Goal: Task Accomplishment & Management: Manage account settings

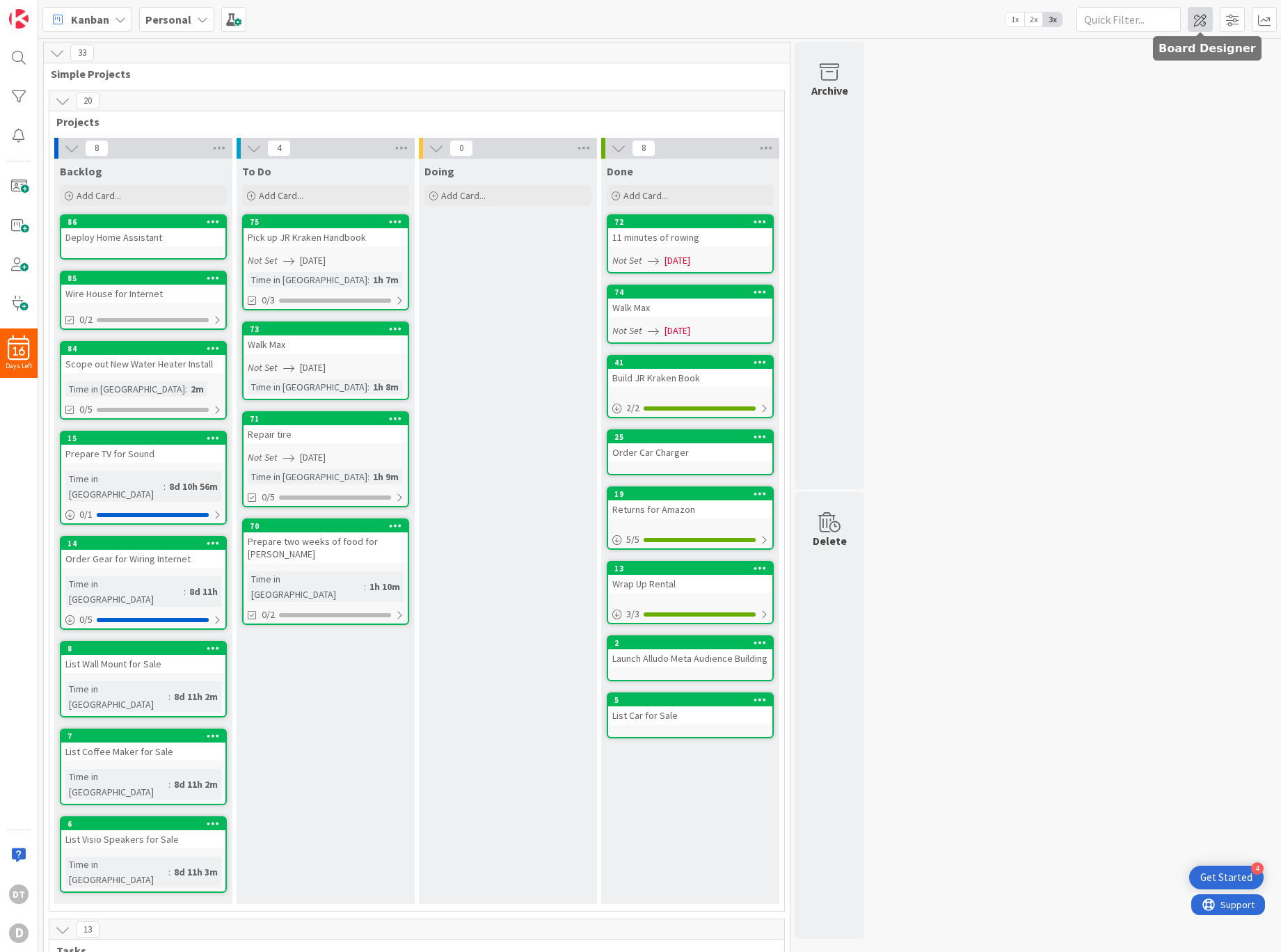
click at [1203, 20] on span at bounding box center [1199, 19] width 25 height 25
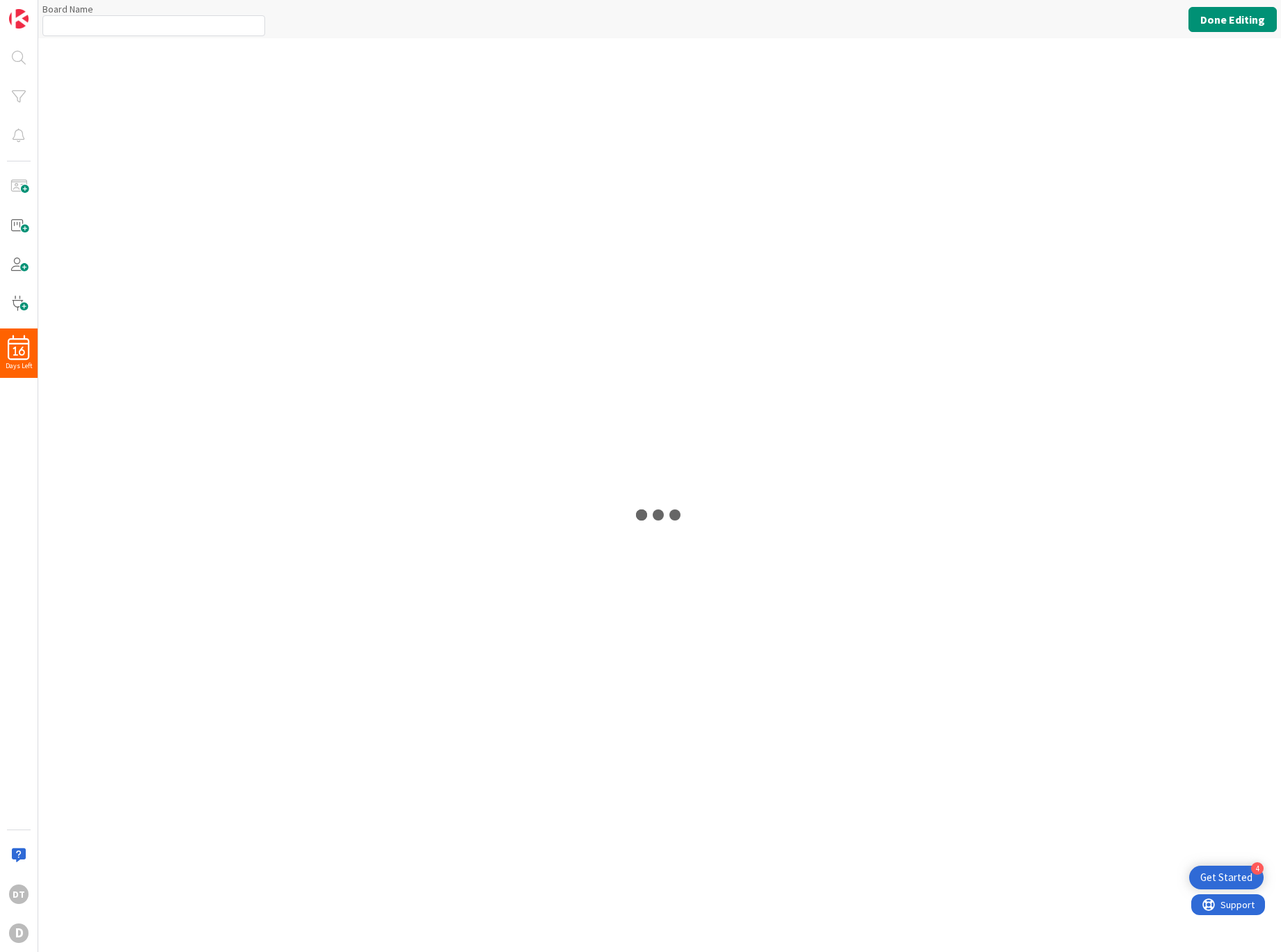
type input "Personal"
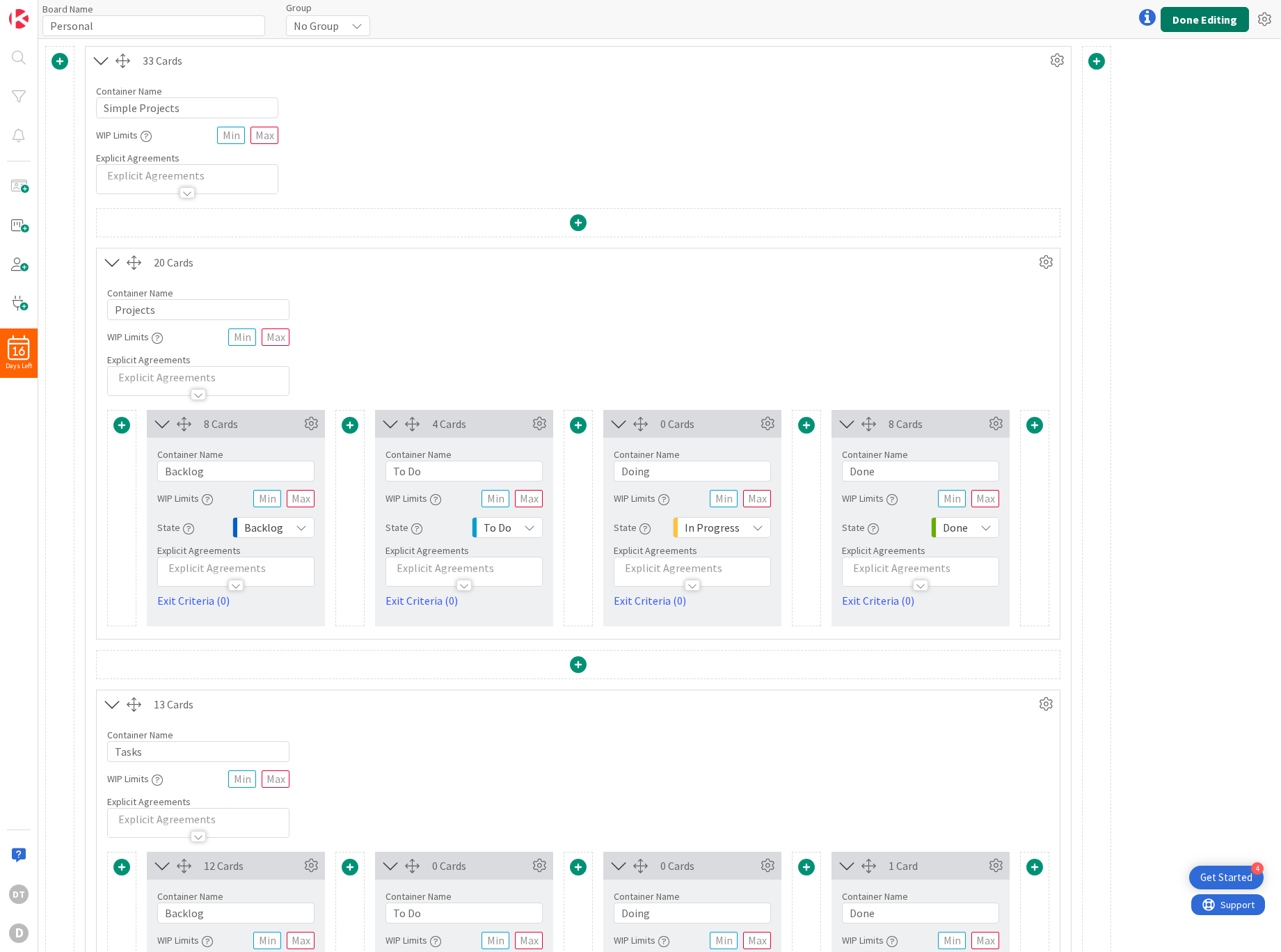
click at [1212, 17] on button "Done Editing" at bounding box center [1204, 19] width 88 height 25
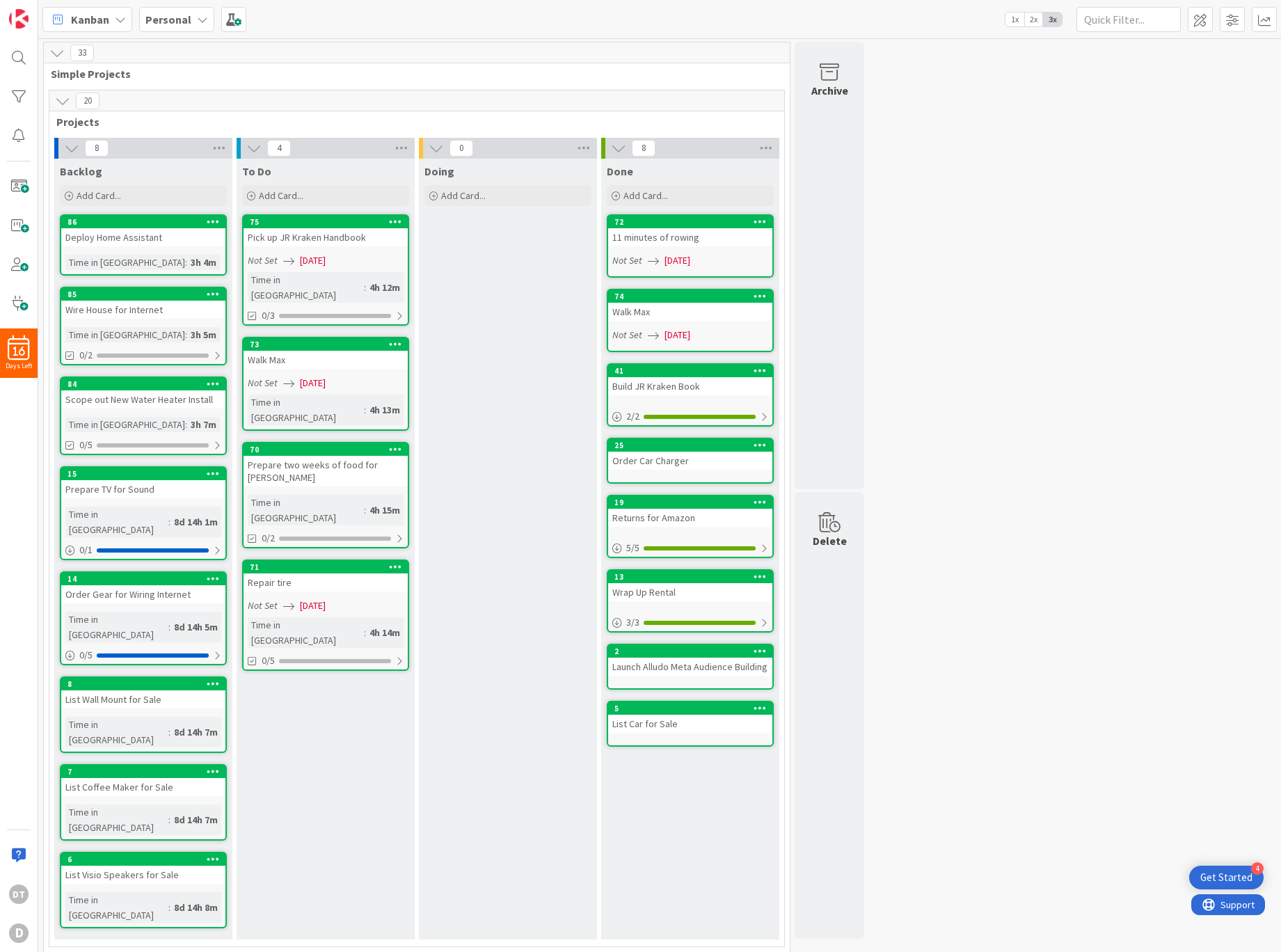
click at [56, 224] on div "Backlog Add Card... 86 Deploy Home Assistant Time in [GEOGRAPHIC_DATA] : 3h 4m …" at bounding box center [143, 549] width 178 height 781
click at [12, 223] on span at bounding box center [19, 225] width 28 height 28
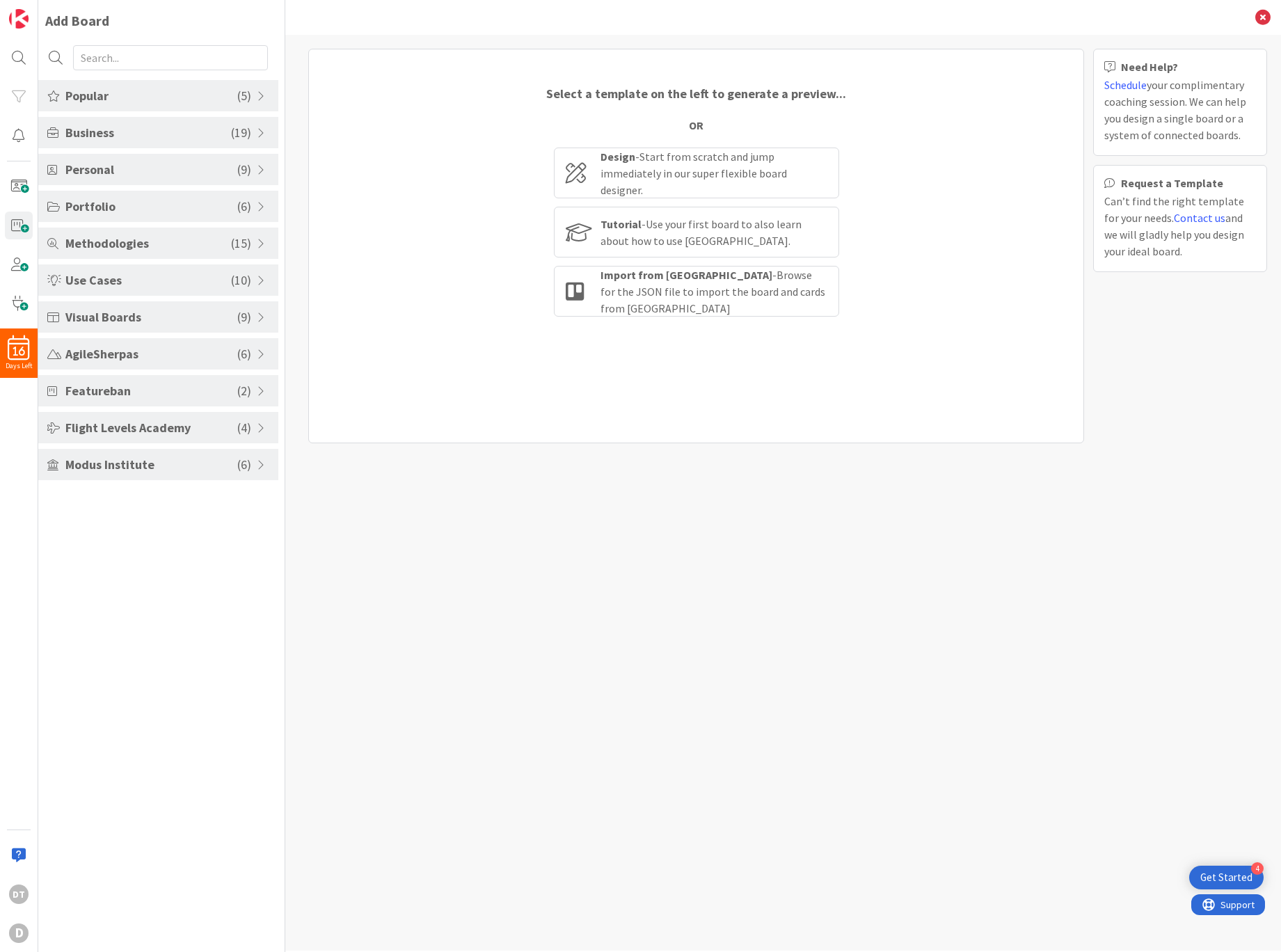
click at [85, 90] on span "Popular" at bounding box center [151, 96] width 172 height 19
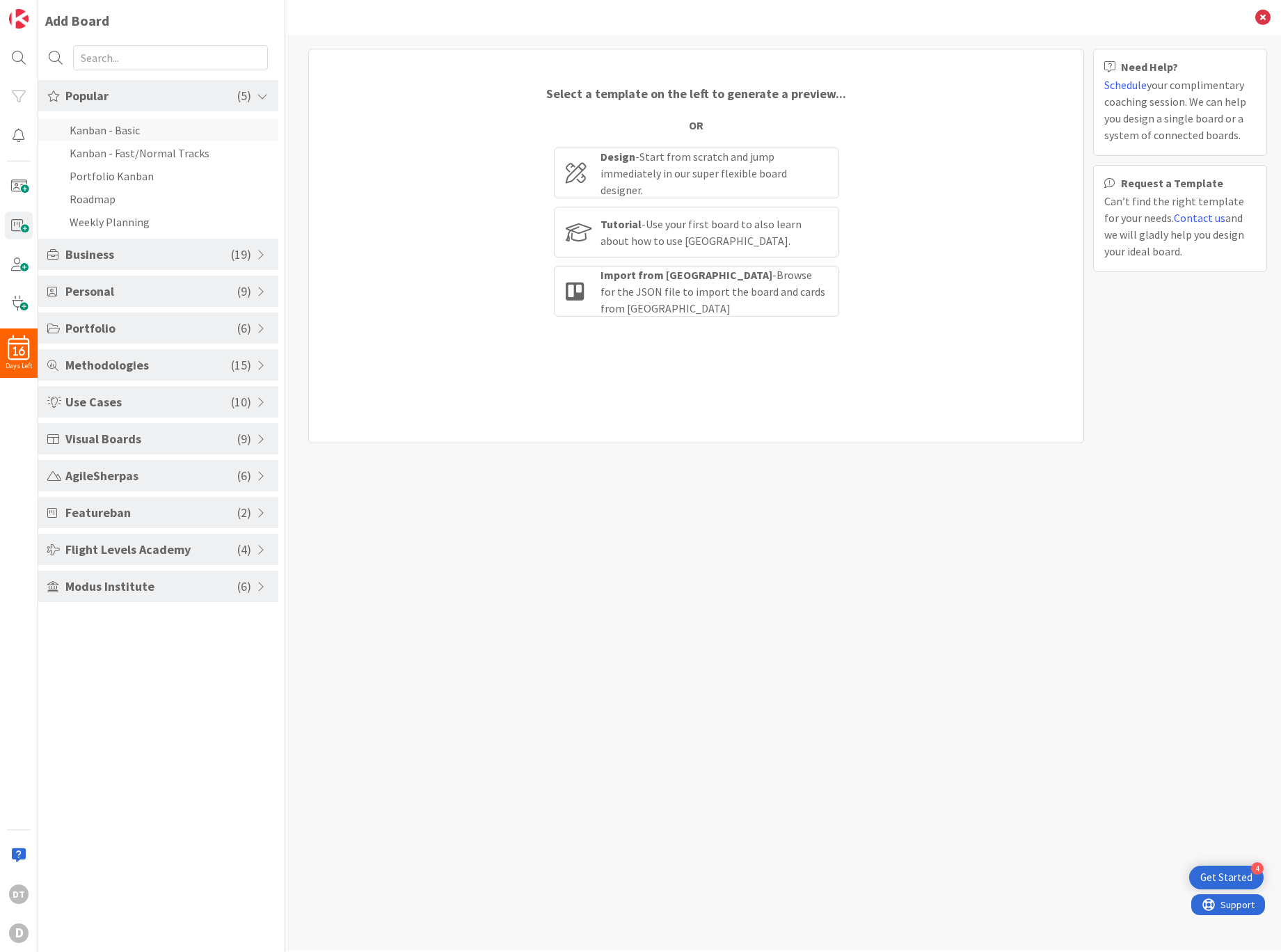
click at [96, 131] on li "Kanban - Basic" at bounding box center [158, 129] width 240 height 23
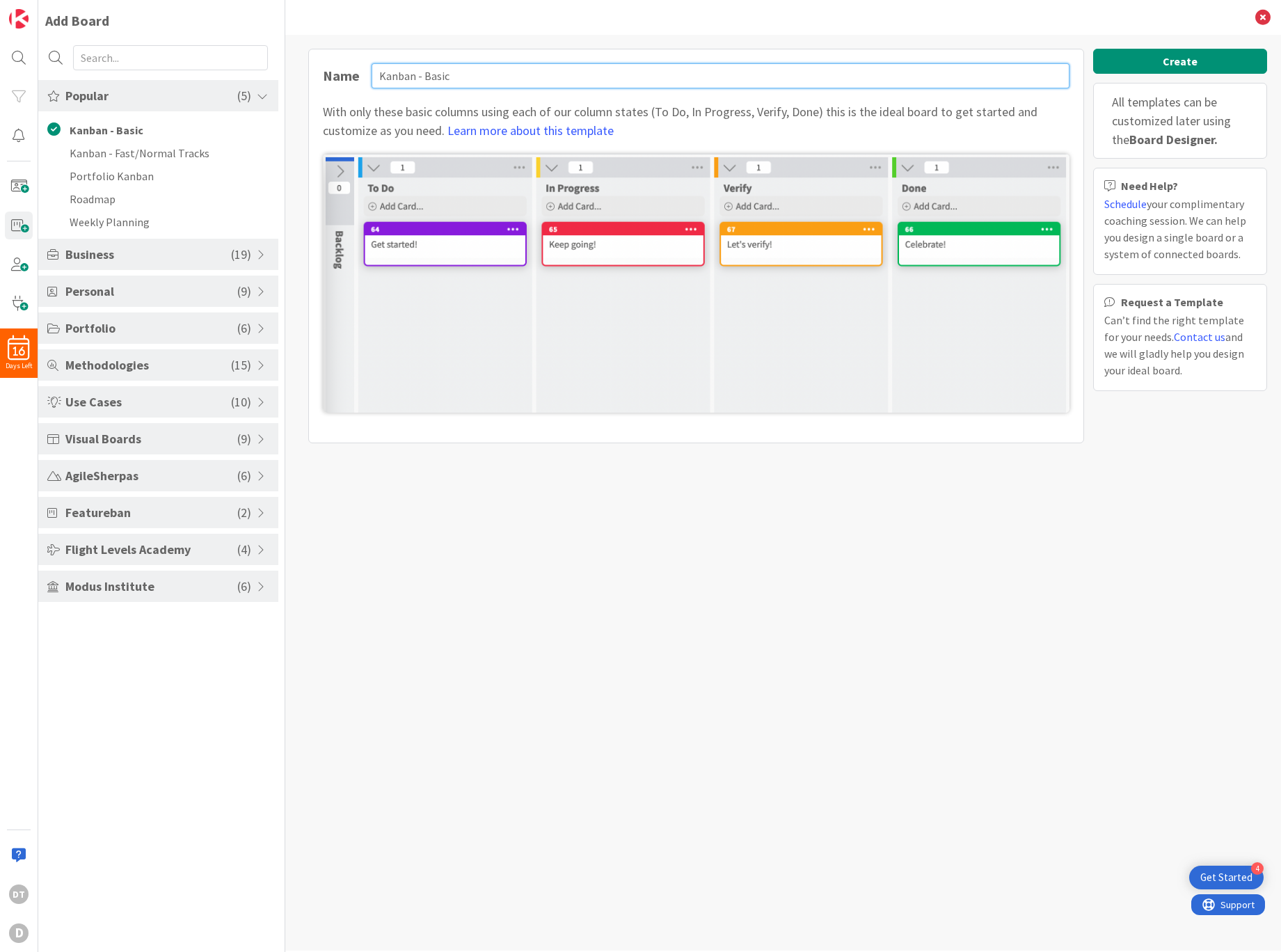
drag, startPoint x: 459, startPoint y: 80, endPoint x: 344, endPoint y: 74, distance: 115.2
click at [344, 74] on div "Name [PERSON_NAME] - Basic" at bounding box center [695, 75] width 746 height 25
type input "Customer Success"
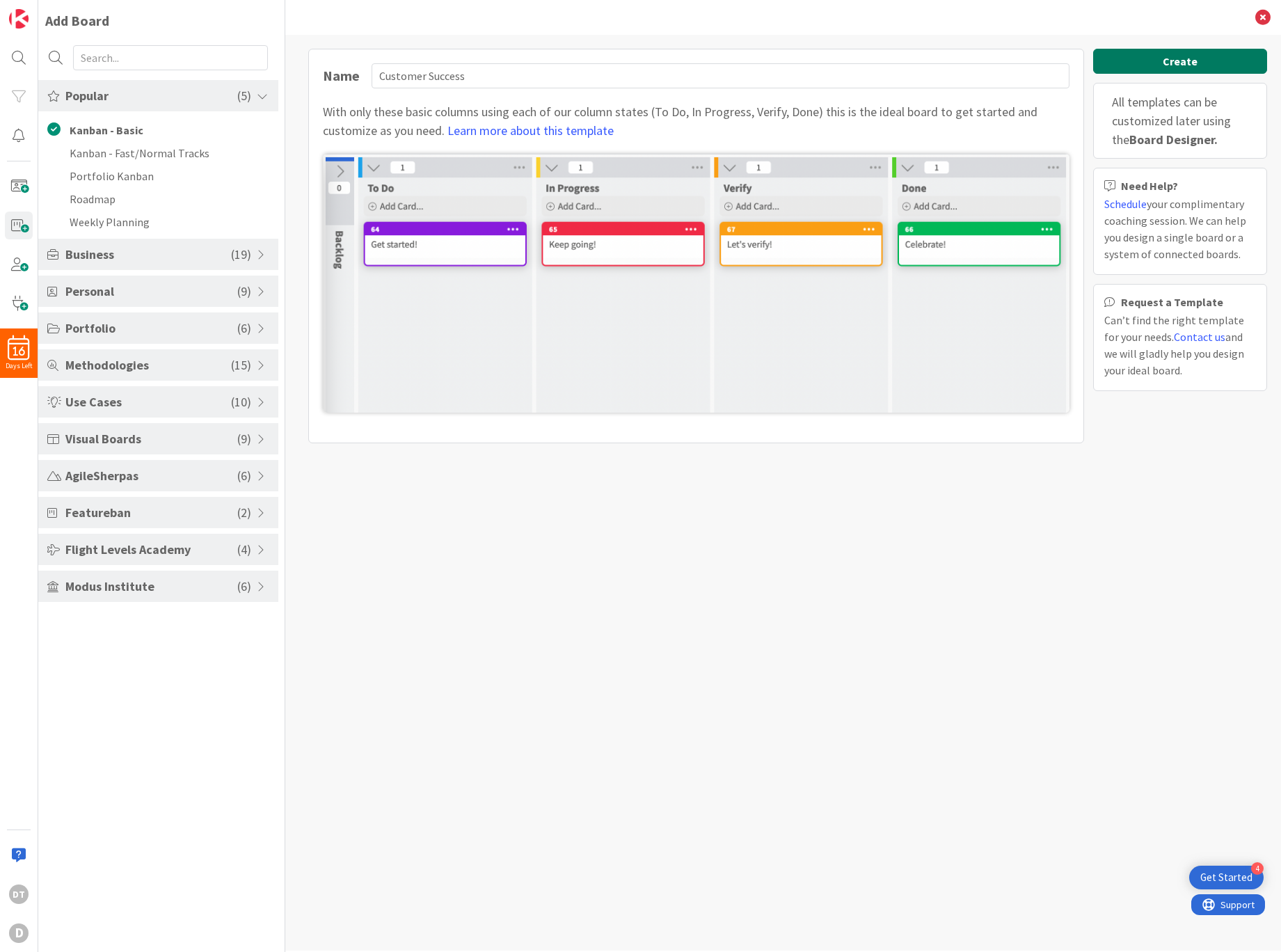
click at [1183, 60] on button "Create" at bounding box center [1180, 60] width 174 height 25
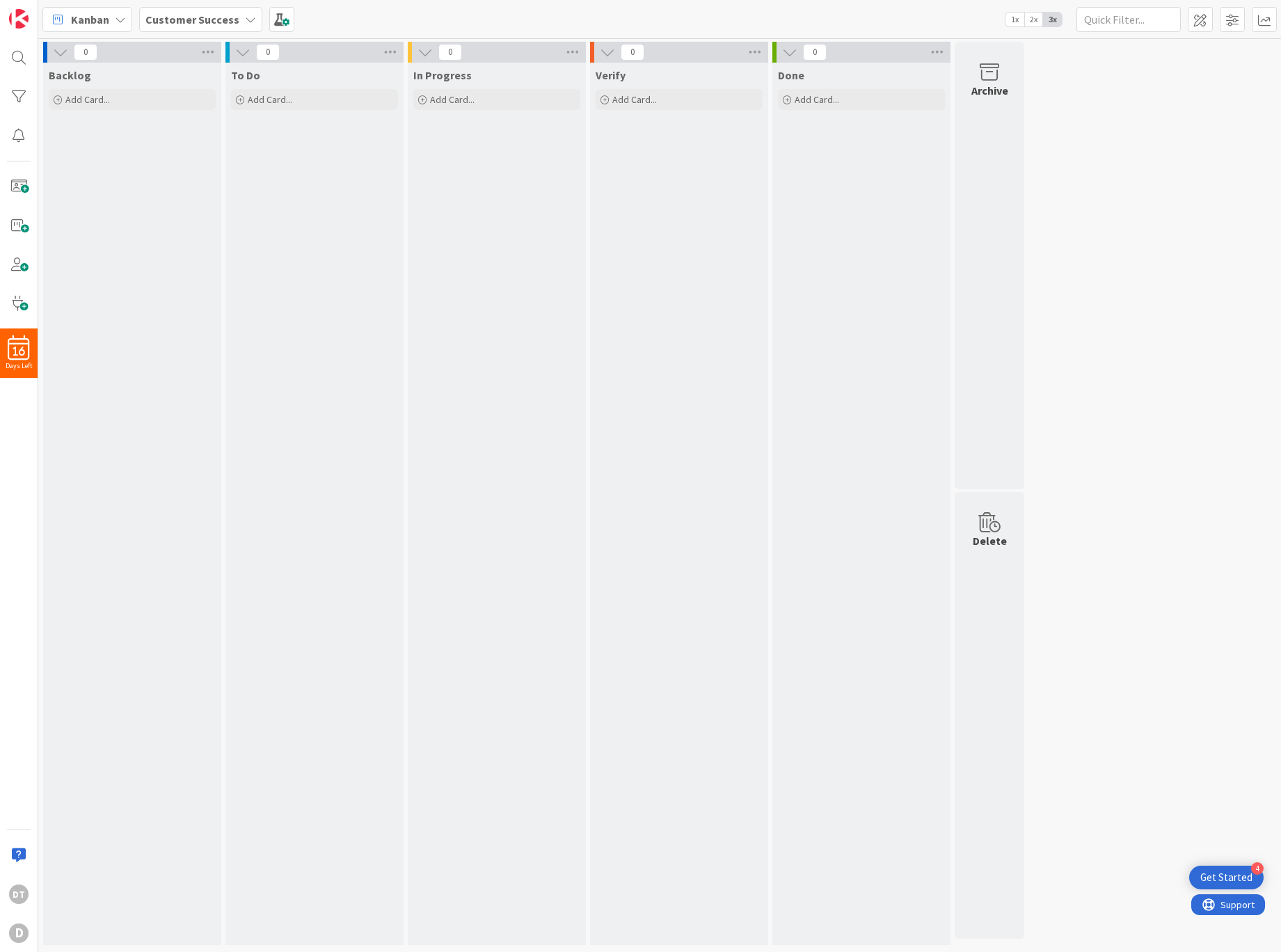
click at [181, 20] on b "Customer Success" at bounding box center [191, 19] width 94 height 14
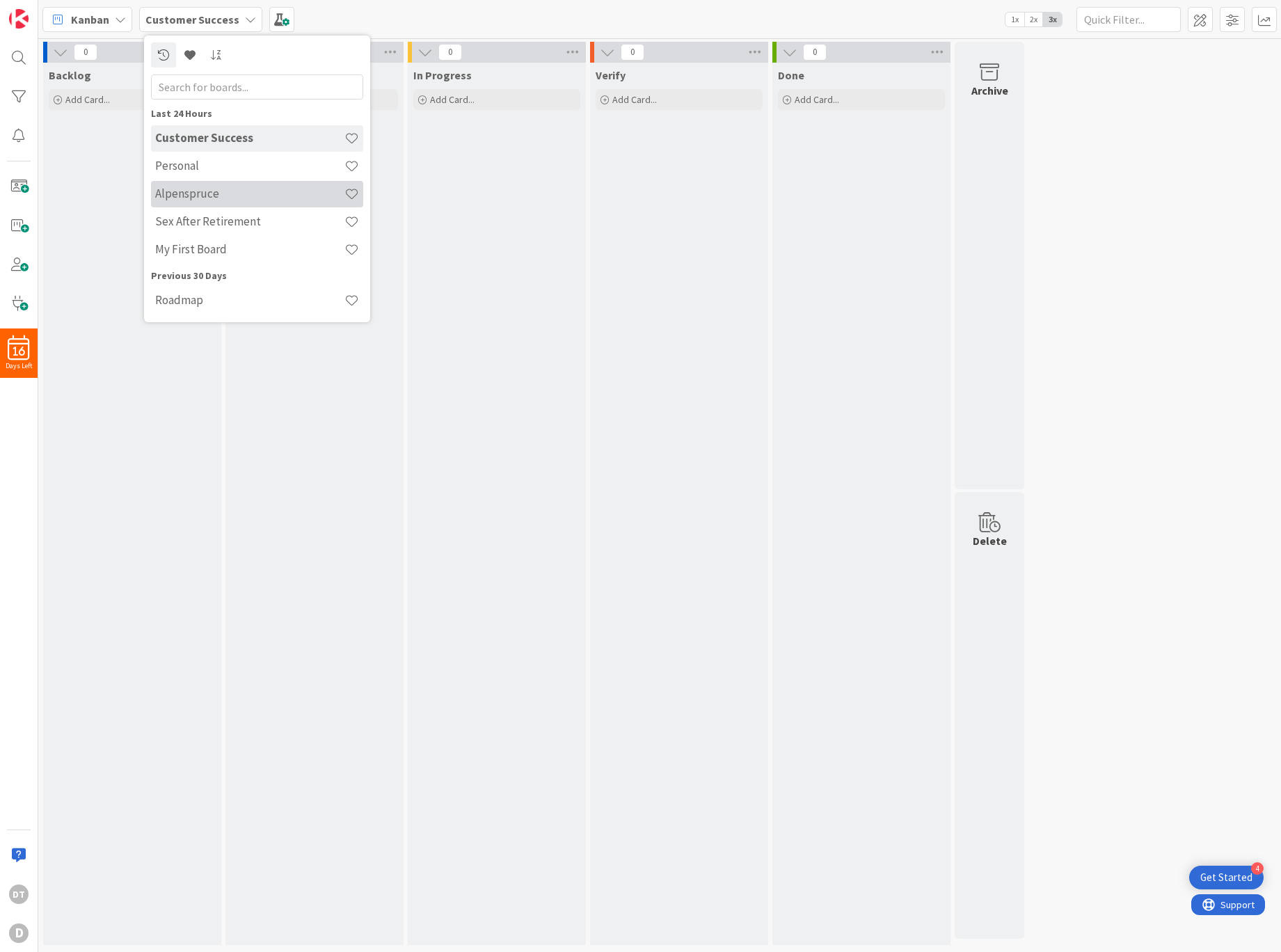
click at [178, 194] on h4 "Alpenspruce" at bounding box center [250, 193] width 190 height 14
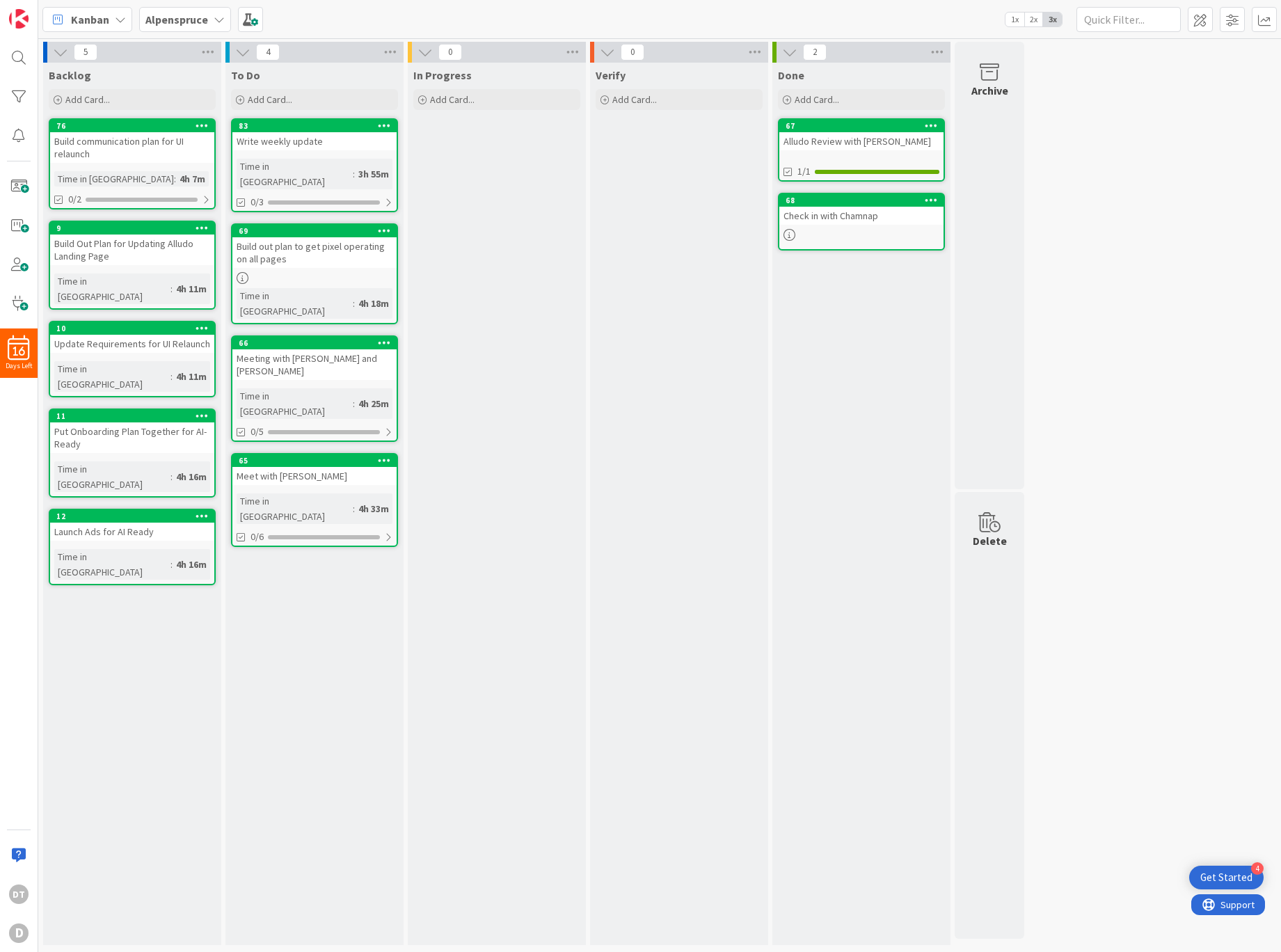
click at [342, 467] on div "Meet with [PERSON_NAME]" at bounding box center [314, 475] width 165 height 18
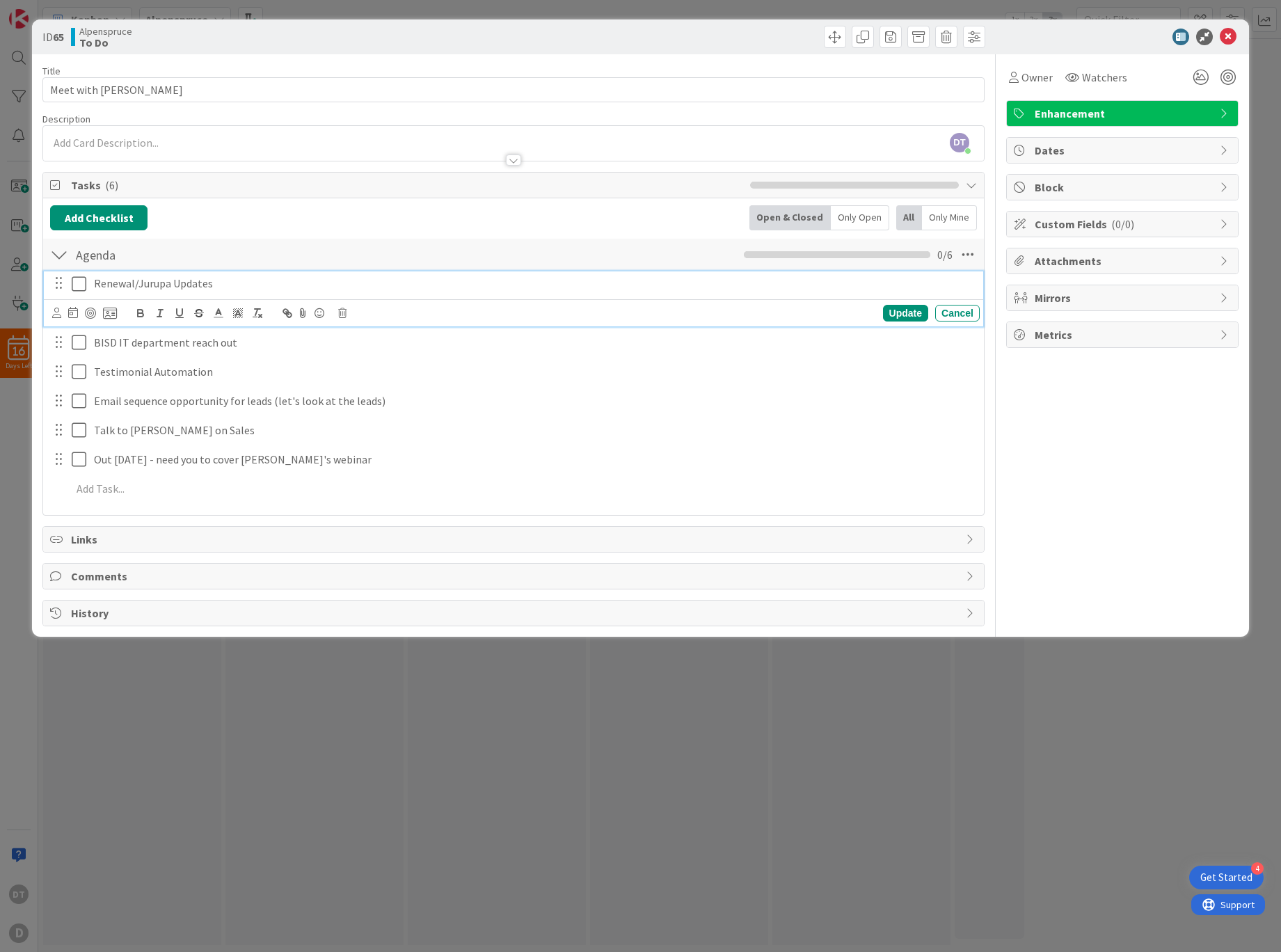
click at [165, 277] on p "Renewal/Jurupa Updates" at bounding box center [534, 283] width 880 height 16
click at [112, 311] on icon at bounding box center [110, 312] width 14 height 12
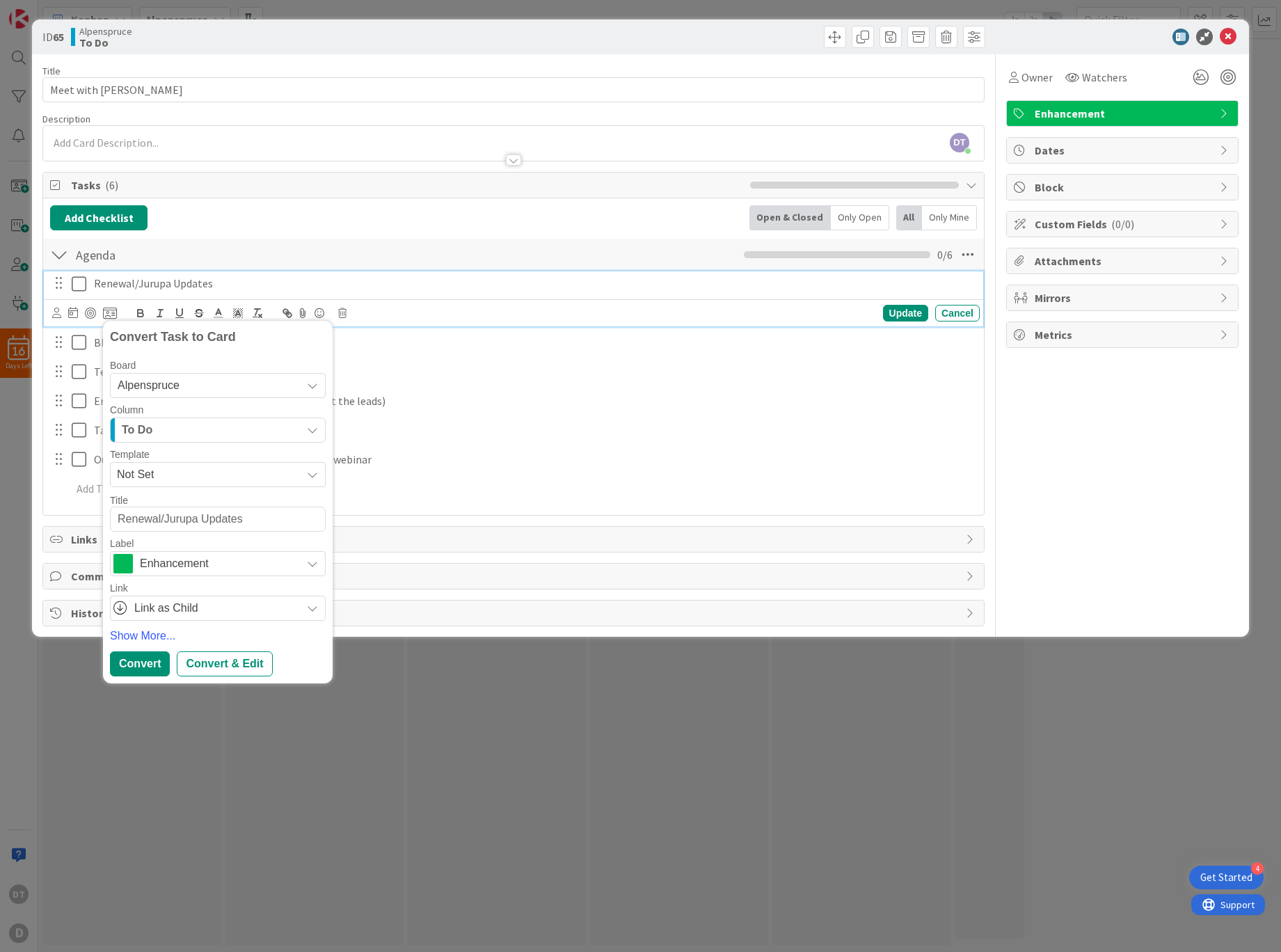
click at [198, 380] on span "Alpenspruce" at bounding box center [205, 385] width 177 height 20
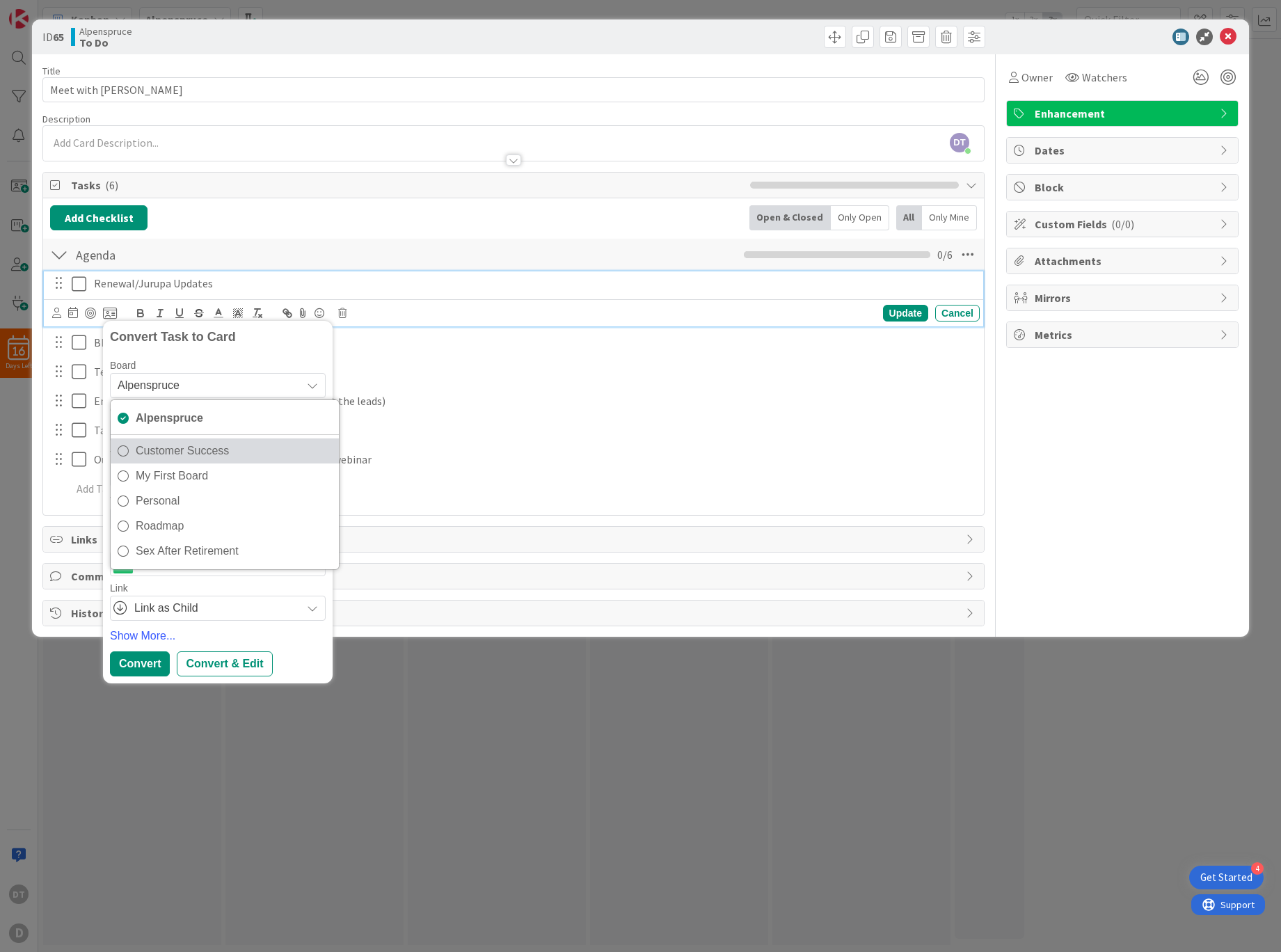
click at [181, 452] on span "Customer Success" at bounding box center [233, 451] width 196 height 20
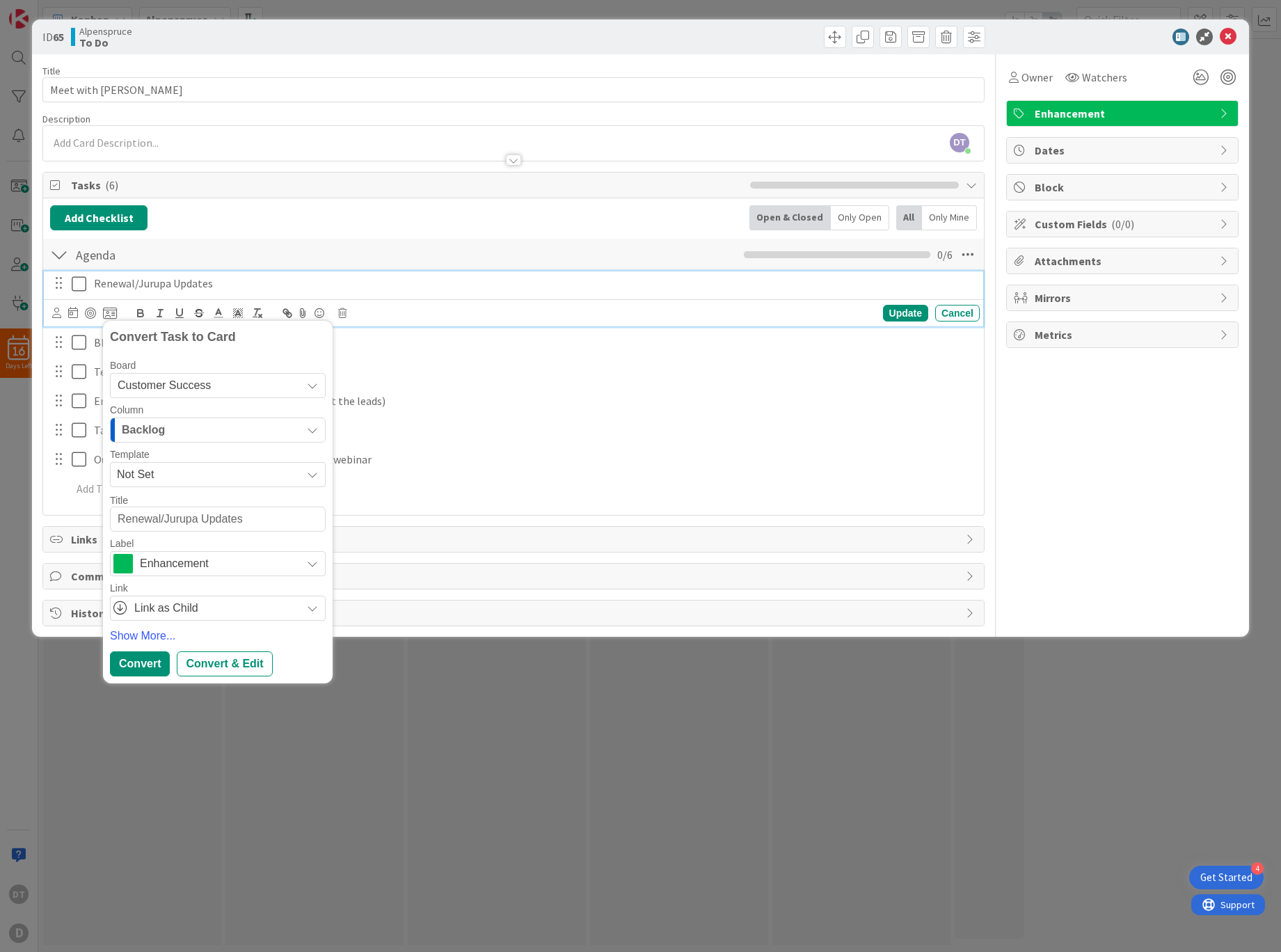
click at [173, 427] on div "Backlog" at bounding box center [209, 430] width 183 height 22
click at [158, 507] on span "In Progress" at bounding box center [170, 509] width 54 height 17
click at [145, 659] on div "Convert" at bounding box center [139, 663] width 59 height 25
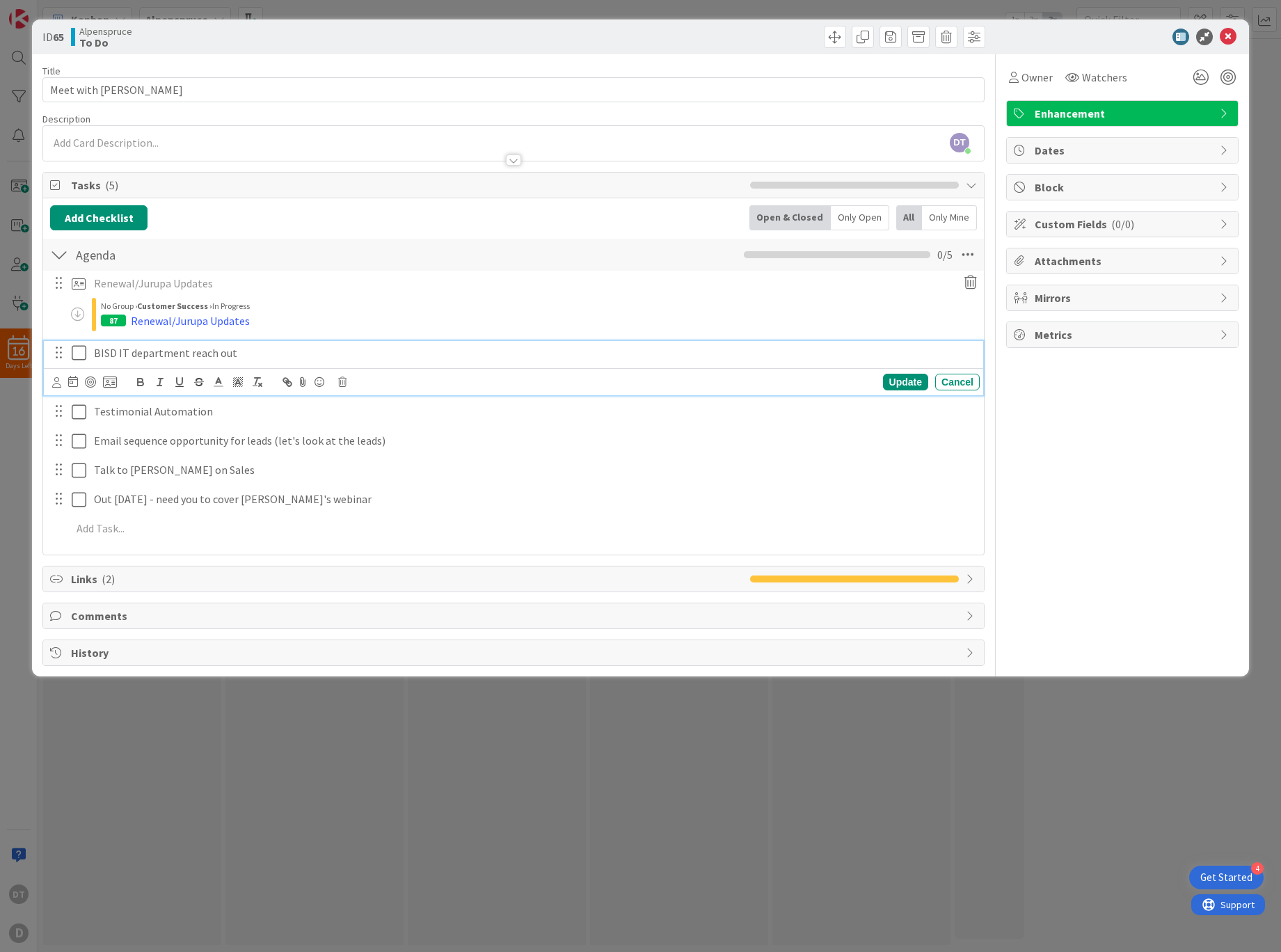
click at [170, 351] on p "BISD IT department reach out" at bounding box center [534, 352] width 880 height 16
click at [113, 380] on icon at bounding box center [110, 381] width 14 height 12
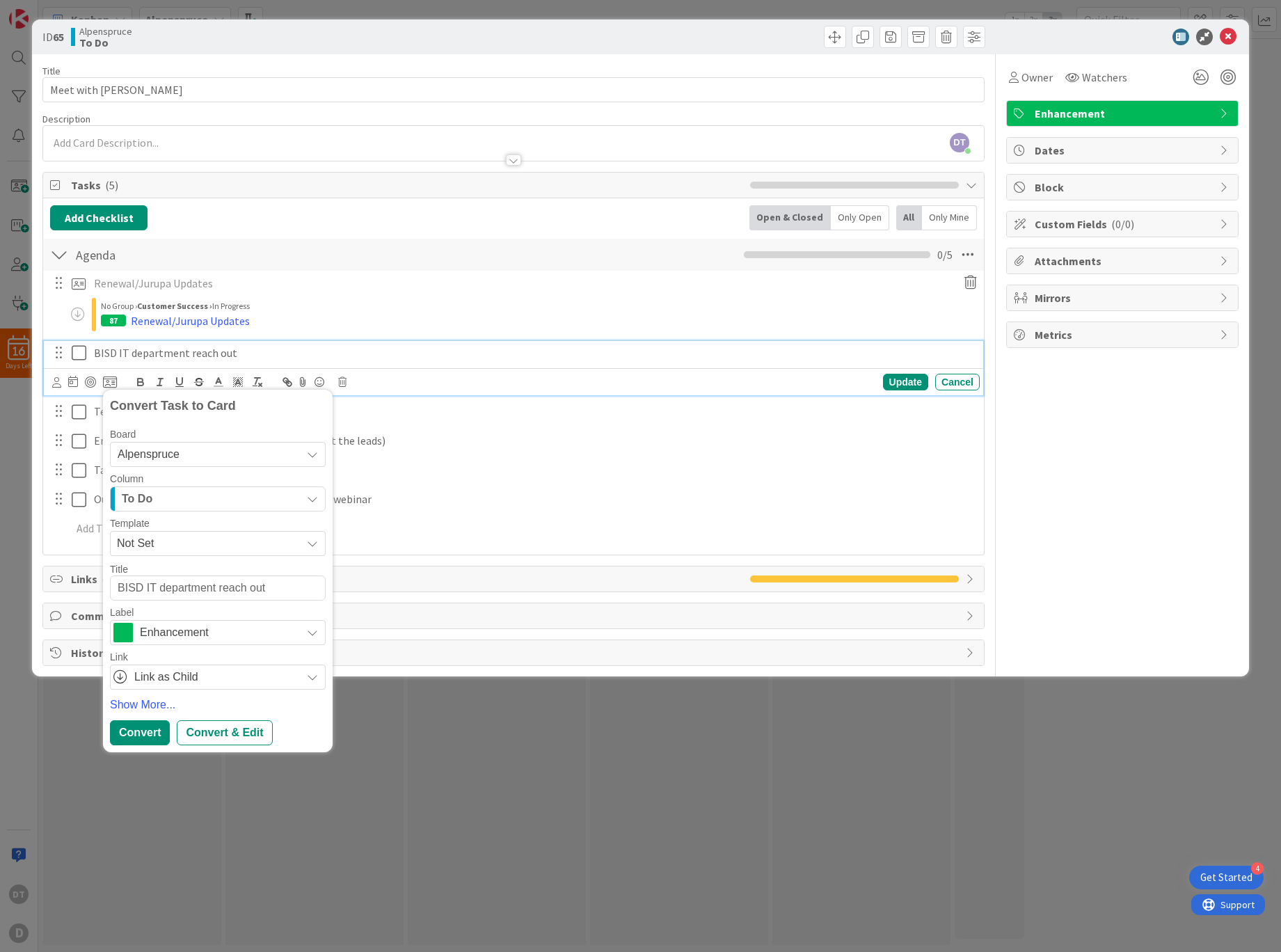
click at [138, 452] on span "Alpenspruce" at bounding box center [148, 454] width 62 height 12
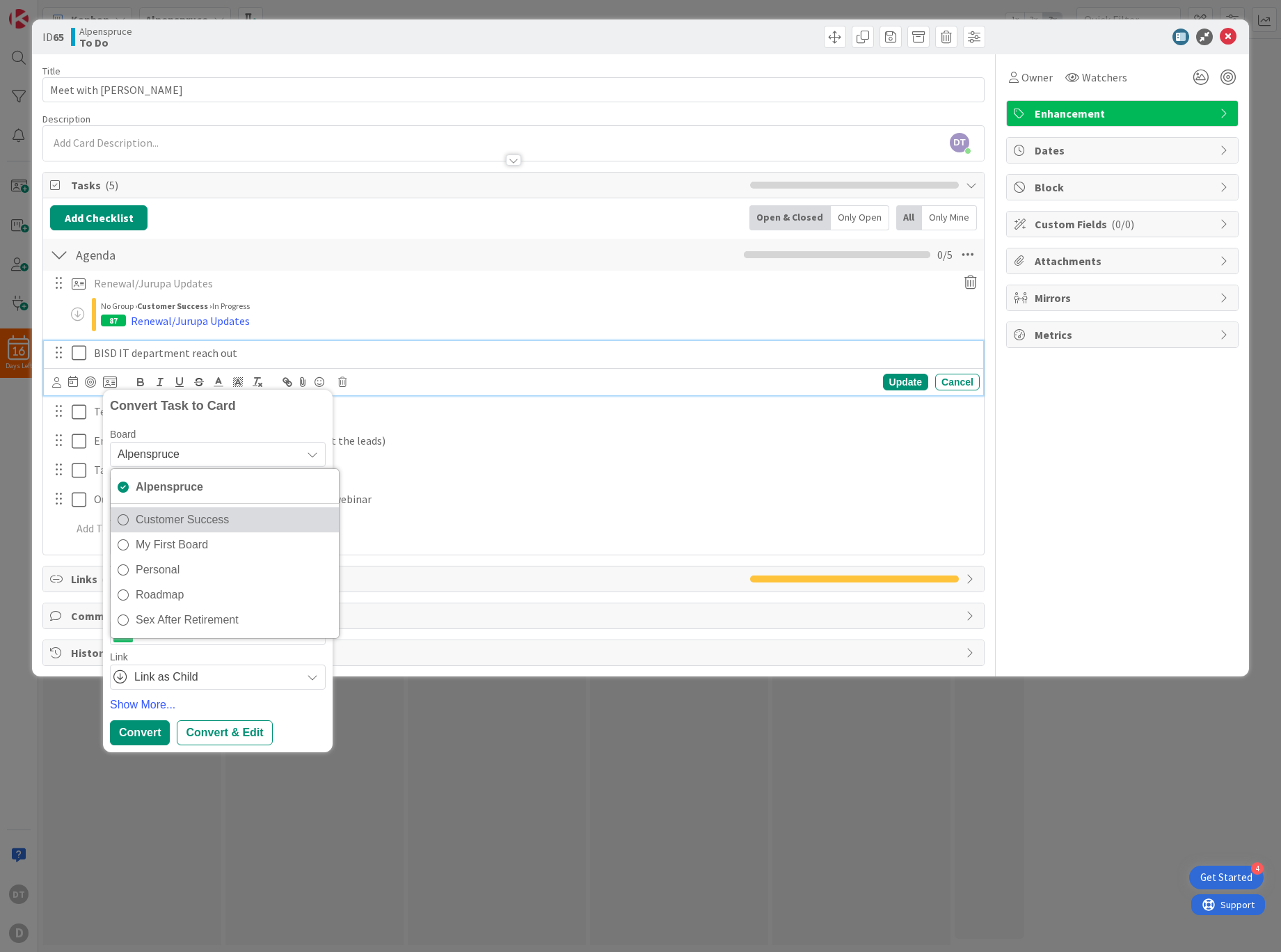
click at [162, 518] on span "Customer Success" at bounding box center [233, 520] width 196 height 20
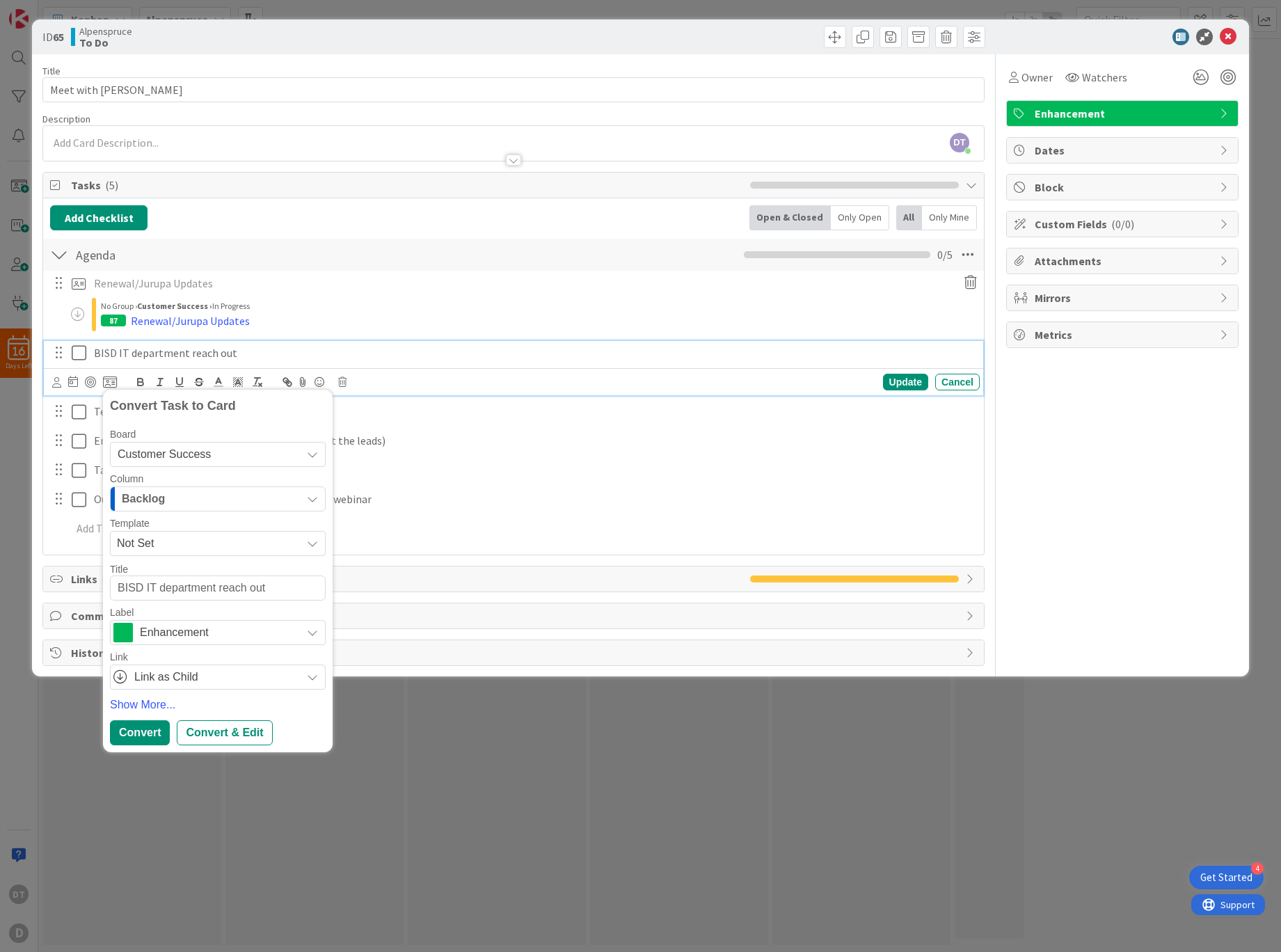
click at [174, 502] on div "Backlog" at bounding box center [209, 499] width 183 height 22
click at [170, 554] on span "To Do" at bounding box center [156, 554] width 27 height 17
click at [137, 731] on div "Convert" at bounding box center [139, 733] width 59 height 25
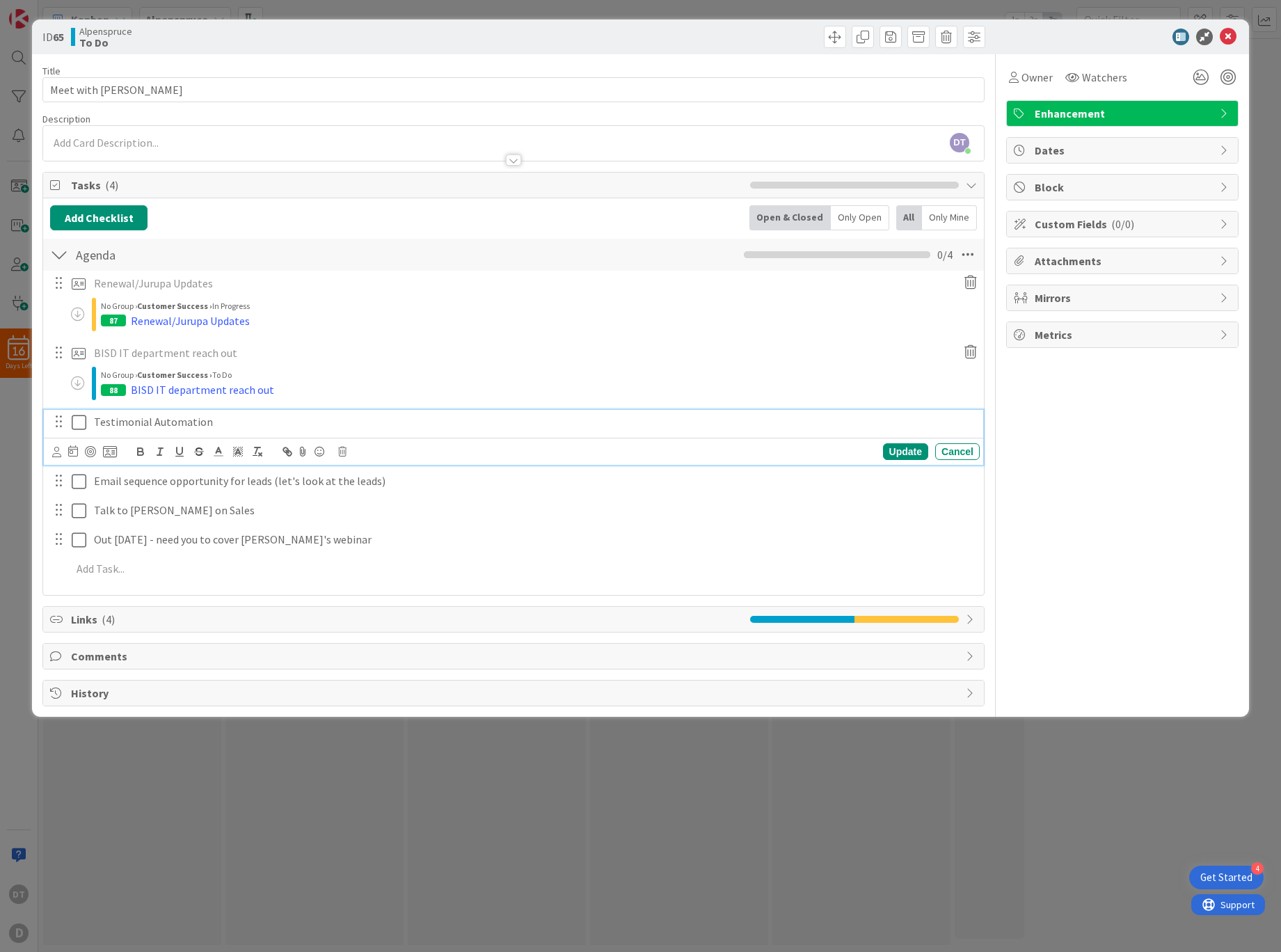
click at [201, 421] on p "Testimonial Automation" at bounding box center [534, 421] width 880 height 16
click at [112, 452] on icon at bounding box center [110, 451] width 14 height 12
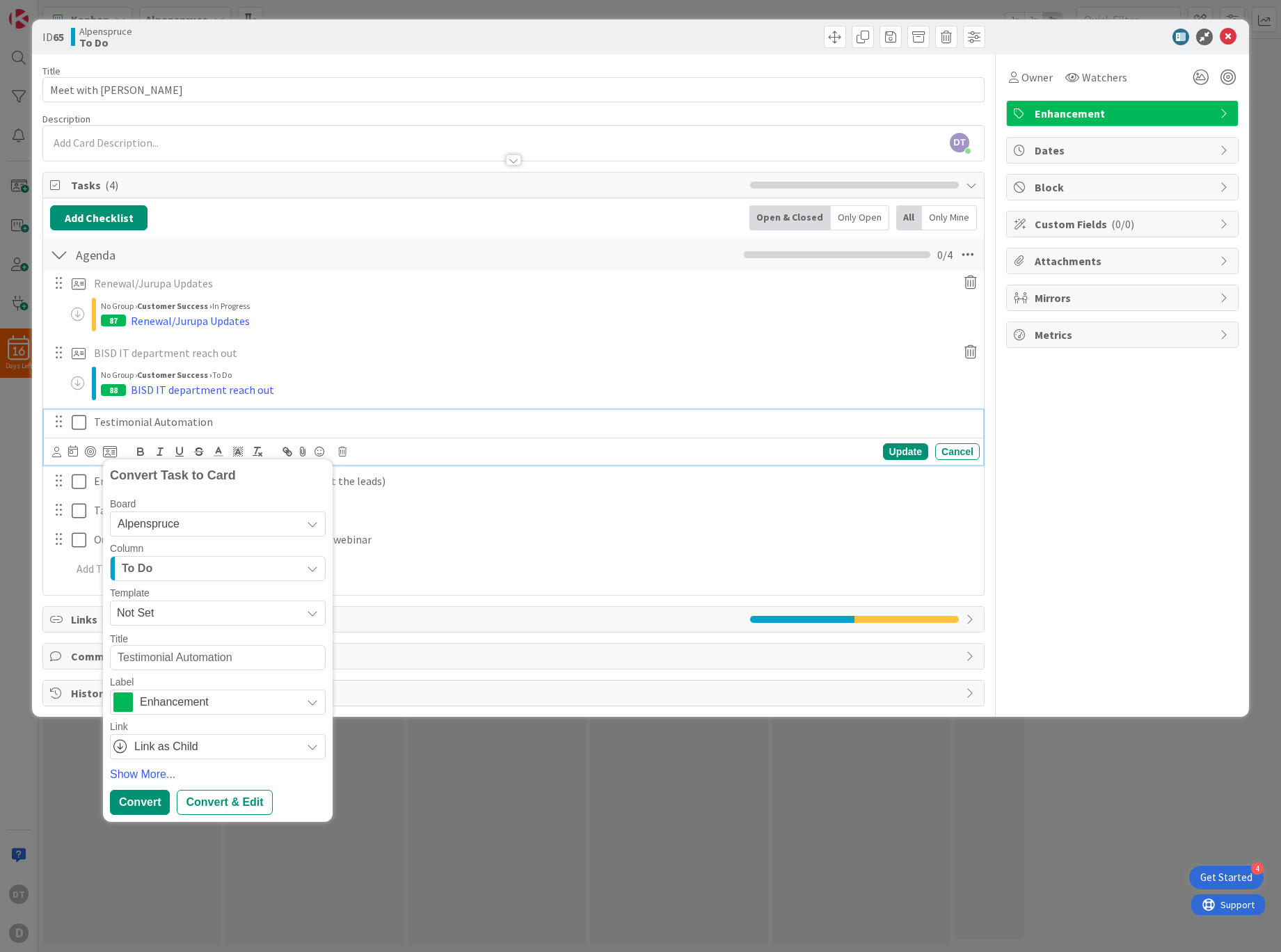
click at [176, 523] on span "Alpenspruce" at bounding box center [148, 523] width 62 height 12
click at [178, 589] on span "Customer Success" at bounding box center [233, 589] width 196 height 20
click at [177, 569] on div "Backlog" at bounding box center [209, 568] width 183 height 22
click at [176, 624] on link "To Do" at bounding box center [218, 624] width 214 height 23
click at [140, 802] on div "Convert" at bounding box center [139, 801] width 59 height 25
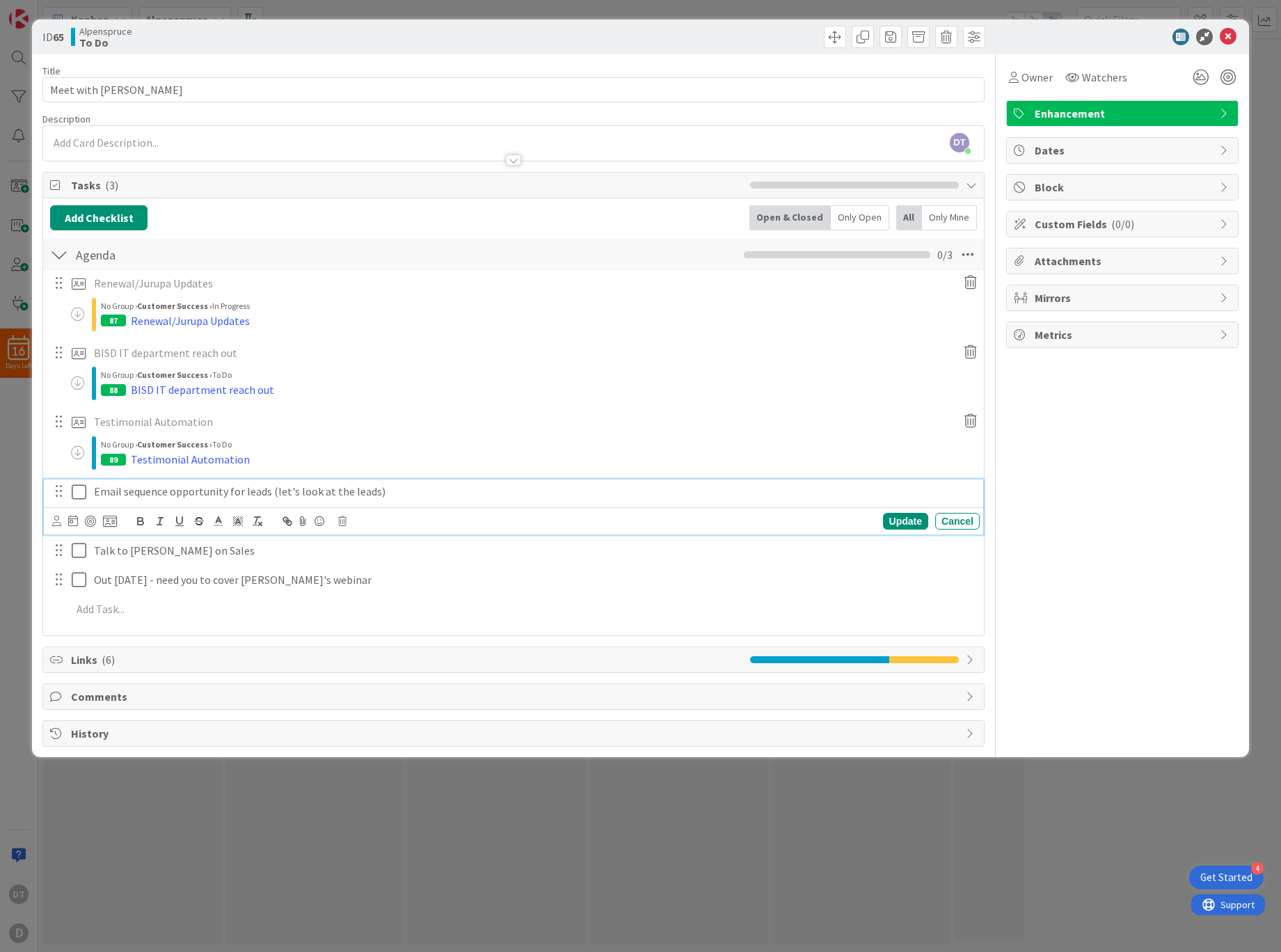
click at [151, 496] on p "Email sequence opportunity for leads (let's look at the leads)" at bounding box center [534, 491] width 880 height 16
click at [107, 519] on icon at bounding box center [110, 521] width 14 height 12
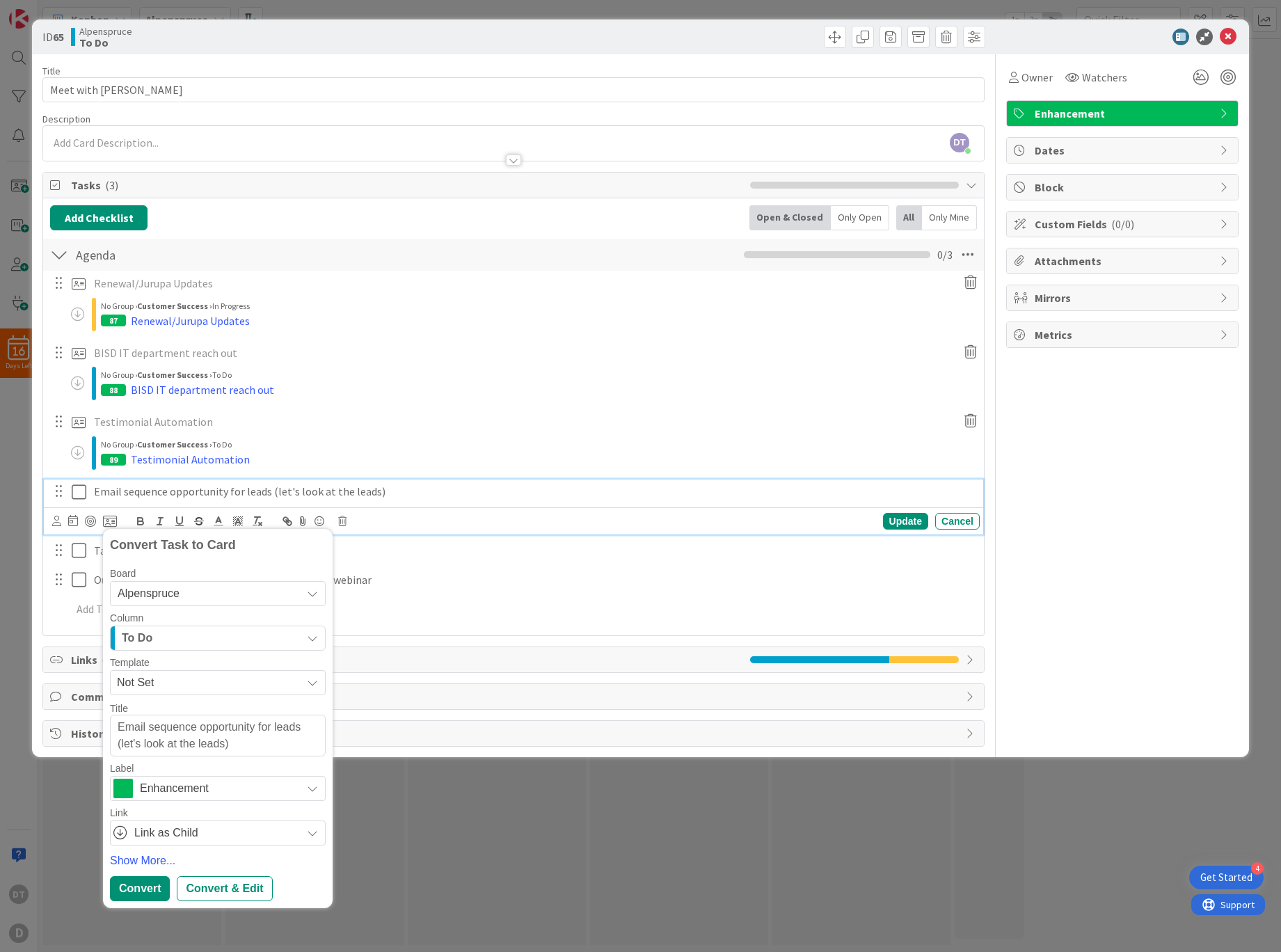
click at [144, 590] on span "Alpenspruce" at bounding box center [148, 593] width 62 height 12
click at [174, 654] on span "Customer Success" at bounding box center [233, 658] width 196 height 20
click at [178, 638] on div "Backlog" at bounding box center [209, 638] width 183 height 22
click at [173, 697] on link "To Do" at bounding box center [218, 693] width 214 height 23
click at [150, 884] on div "Convert" at bounding box center [139, 888] width 59 height 25
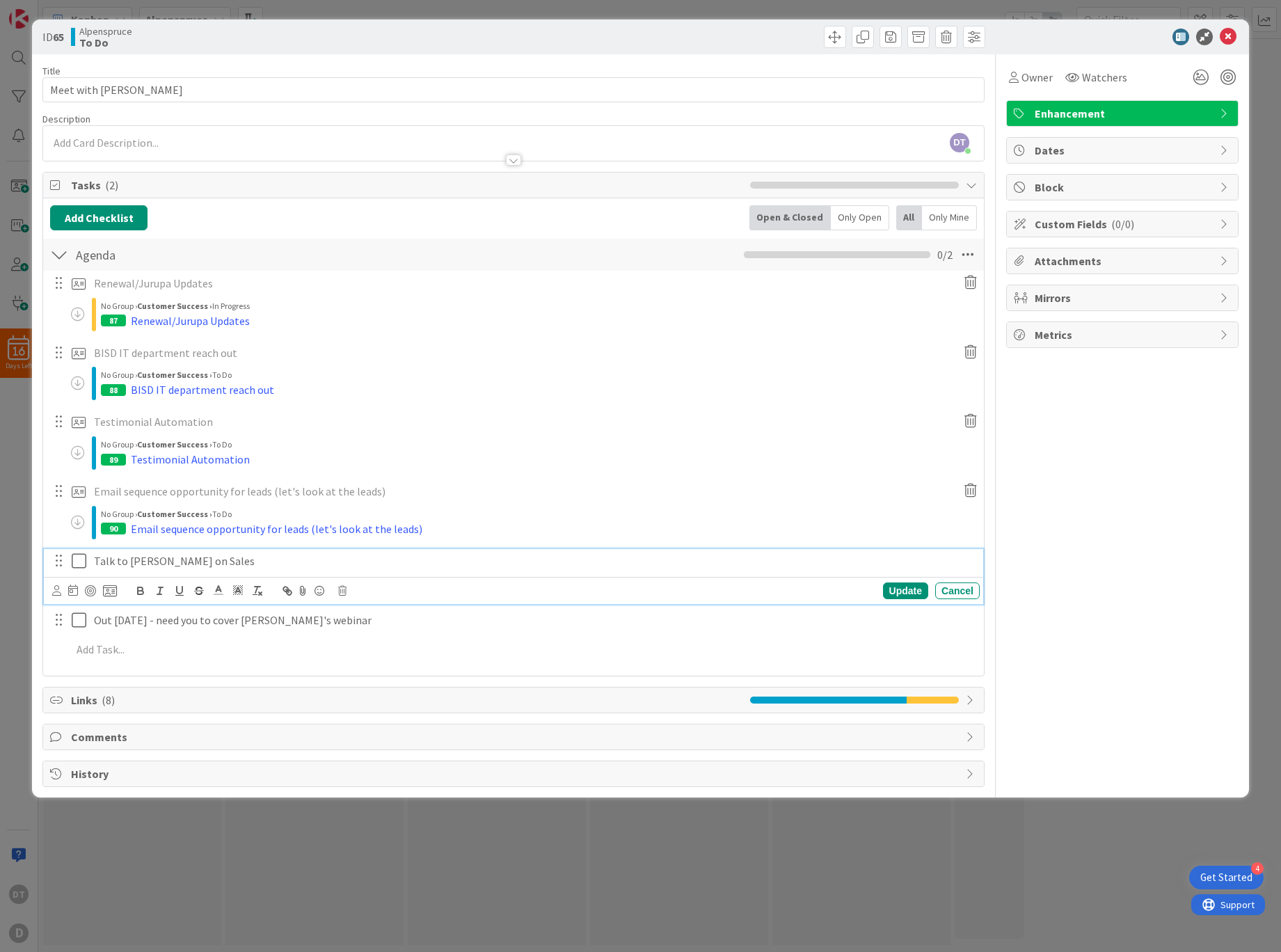
click at [164, 560] on p "Talk to [PERSON_NAME] on Sales" at bounding box center [534, 561] width 880 height 16
click at [111, 590] on icon at bounding box center [110, 590] width 14 height 12
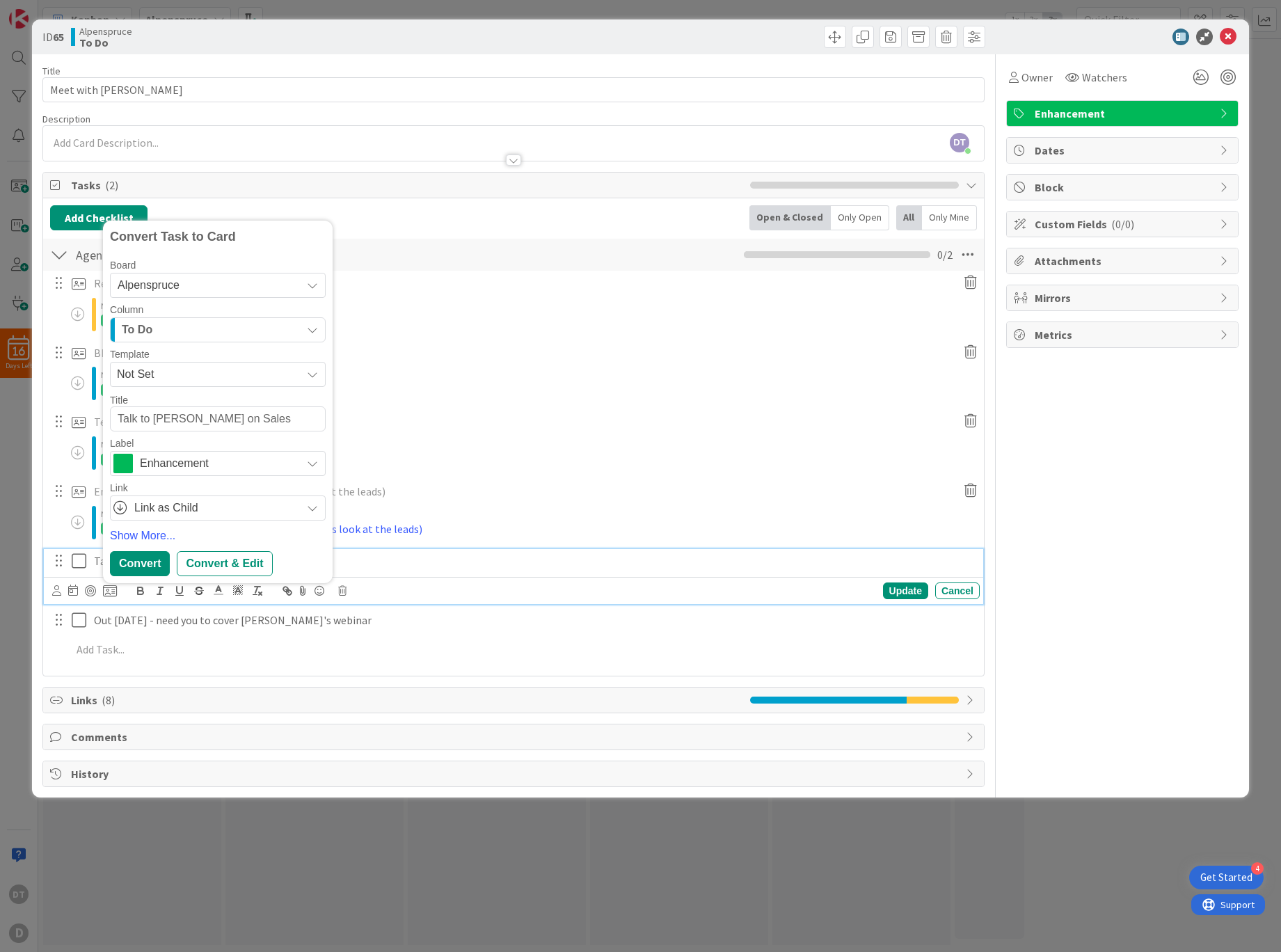
click at [187, 275] on span "Alpenspruce" at bounding box center [205, 284] width 177 height 20
click at [192, 360] on span "Customer Success" at bounding box center [233, 350] width 196 height 20
click at [192, 324] on div "Backlog" at bounding box center [209, 330] width 183 height 22
click at [180, 380] on link "To Do" at bounding box center [218, 385] width 214 height 23
click at [142, 555] on div "Convert" at bounding box center [139, 563] width 59 height 25
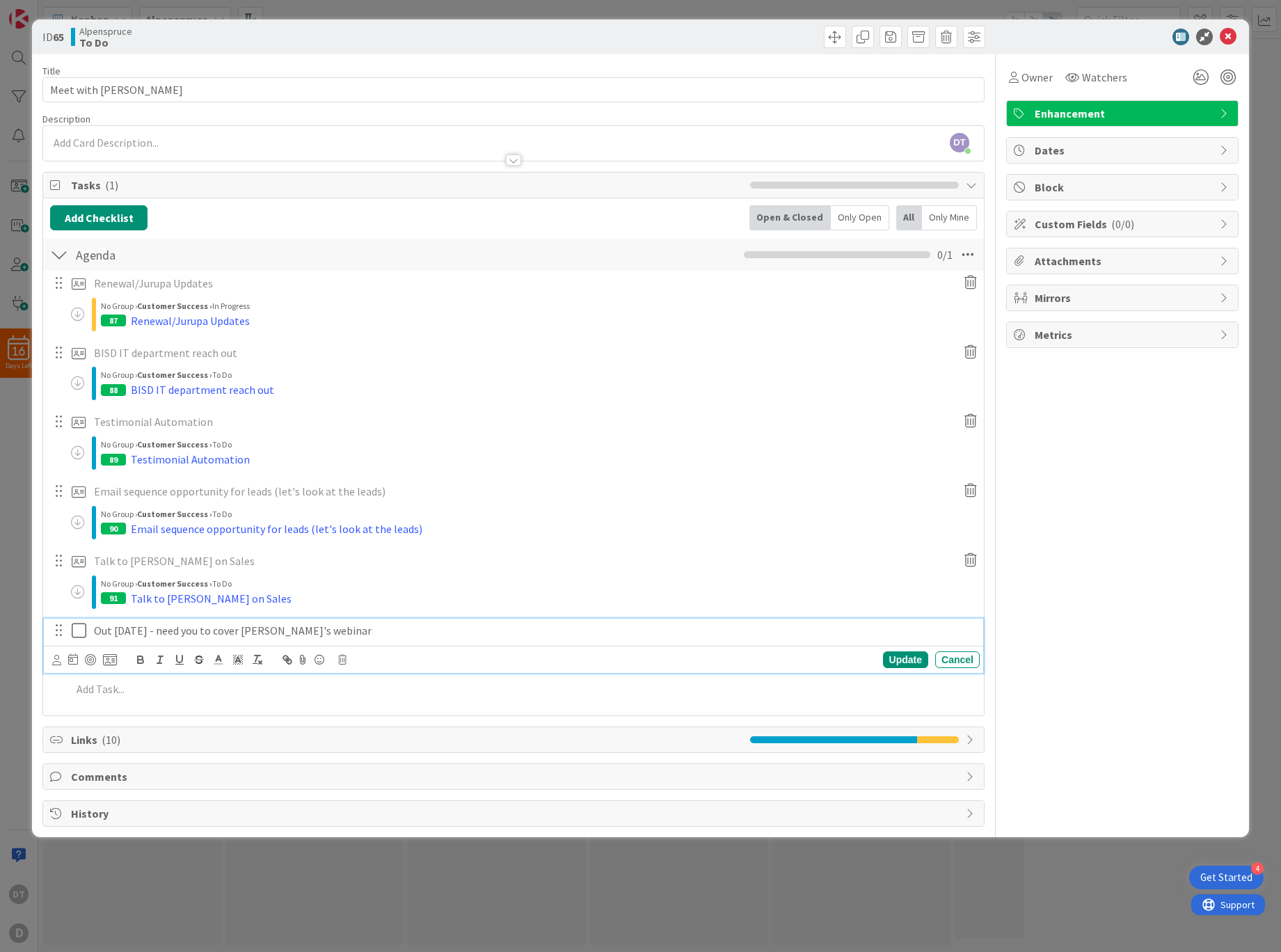
click at [193, 632] on p "Out [DATE] - need you to cover [PERSON_NAME]'s webinar" at bounding box center [534, 630] width 880 height 16
click at [114, 652] on div at bounding box center [85, 659] width 65 height 17
click at [114, 657] on icon at bounding box center [110, 659] width 14 height 12
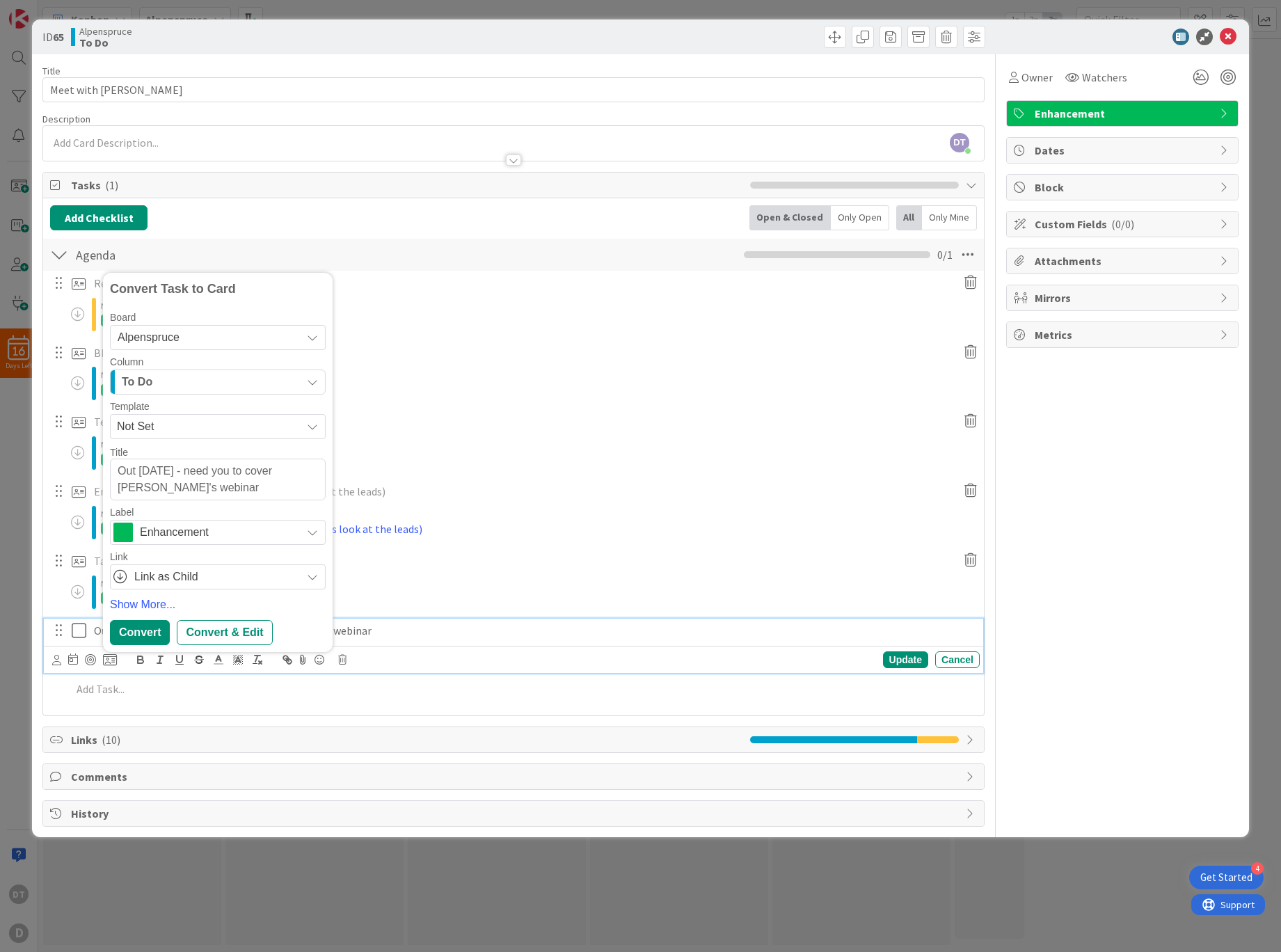
click at [183, 341] on span "Alpenspruce" at bounding box center [205, 337] width 177 height 20
click at [179, 406] on span "Customer Success" at bounding box center [233, 403] width 196 height 20
click at [171, 379] on div "Backlog" at bounding box center [209, 382] width 183 height 22
click at [159, 445] on span "To Do" at bounding box center [156, 438] width 27 height 17
click at [141, 632] on div "Convert" at bounding box center [139, 632] width 59 height 25
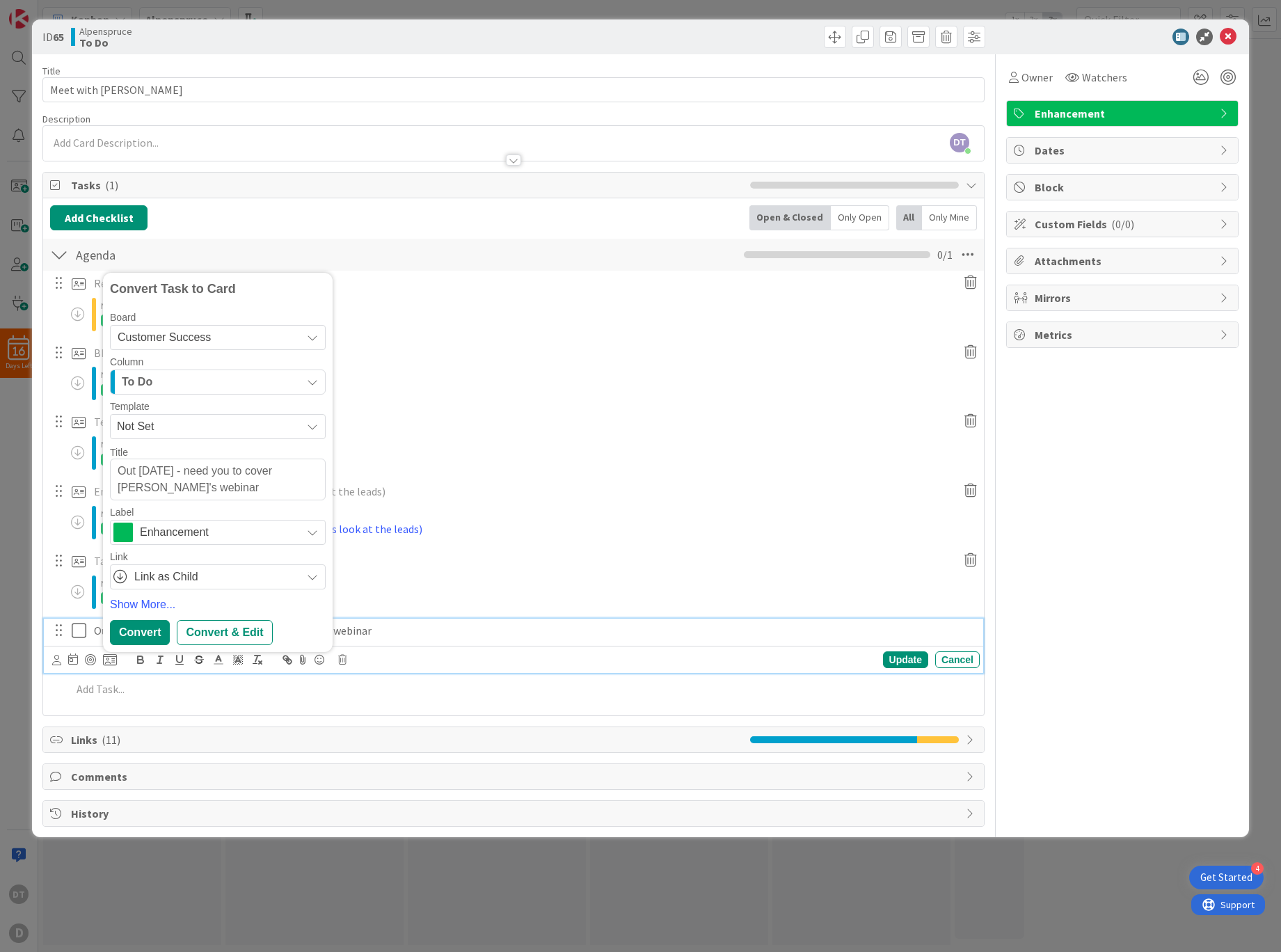
type textarea "x"
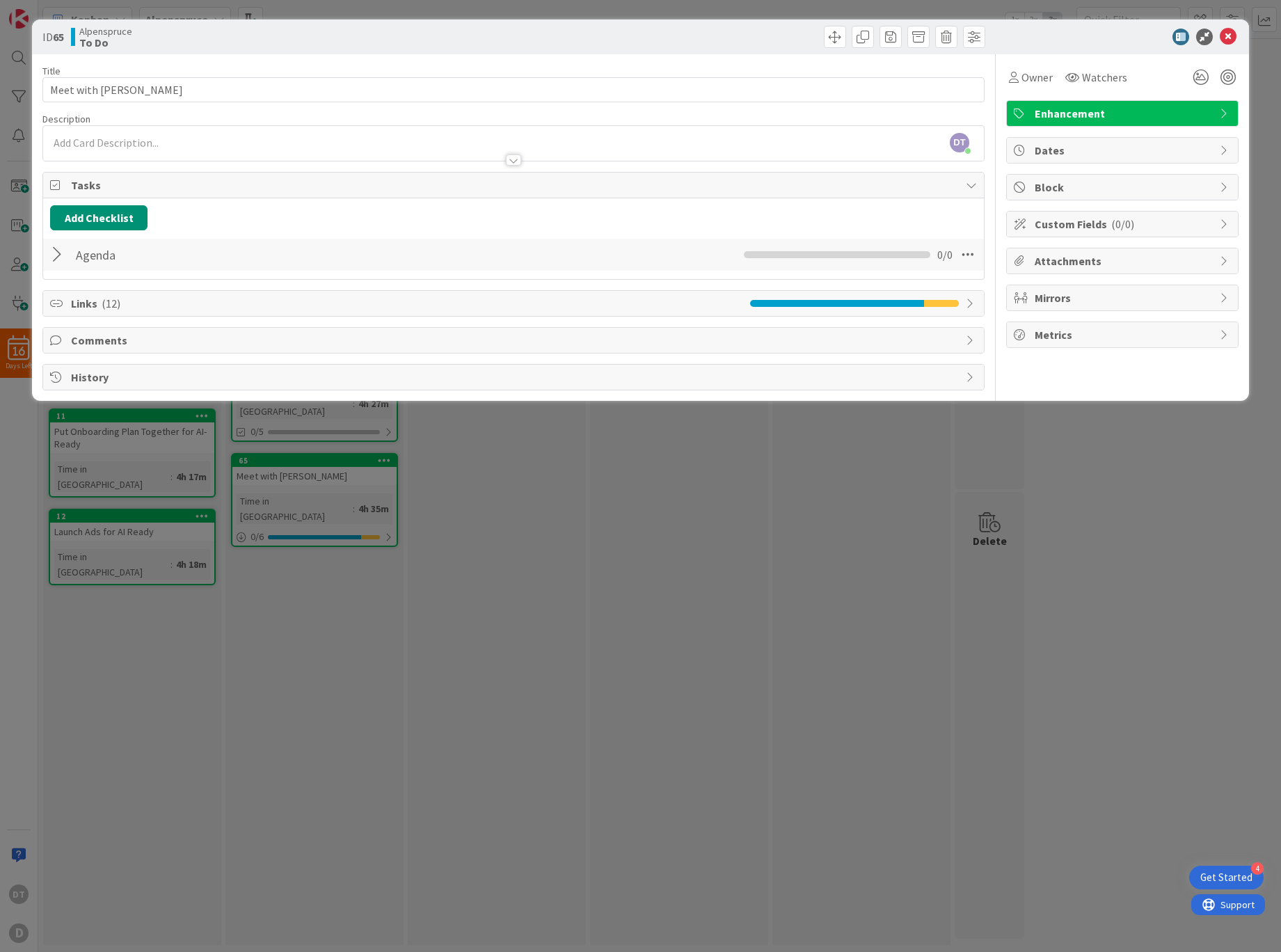
click at [164, 306] on span "Links ( 12 )" at bounding box center [406, 303] width 672 height 17
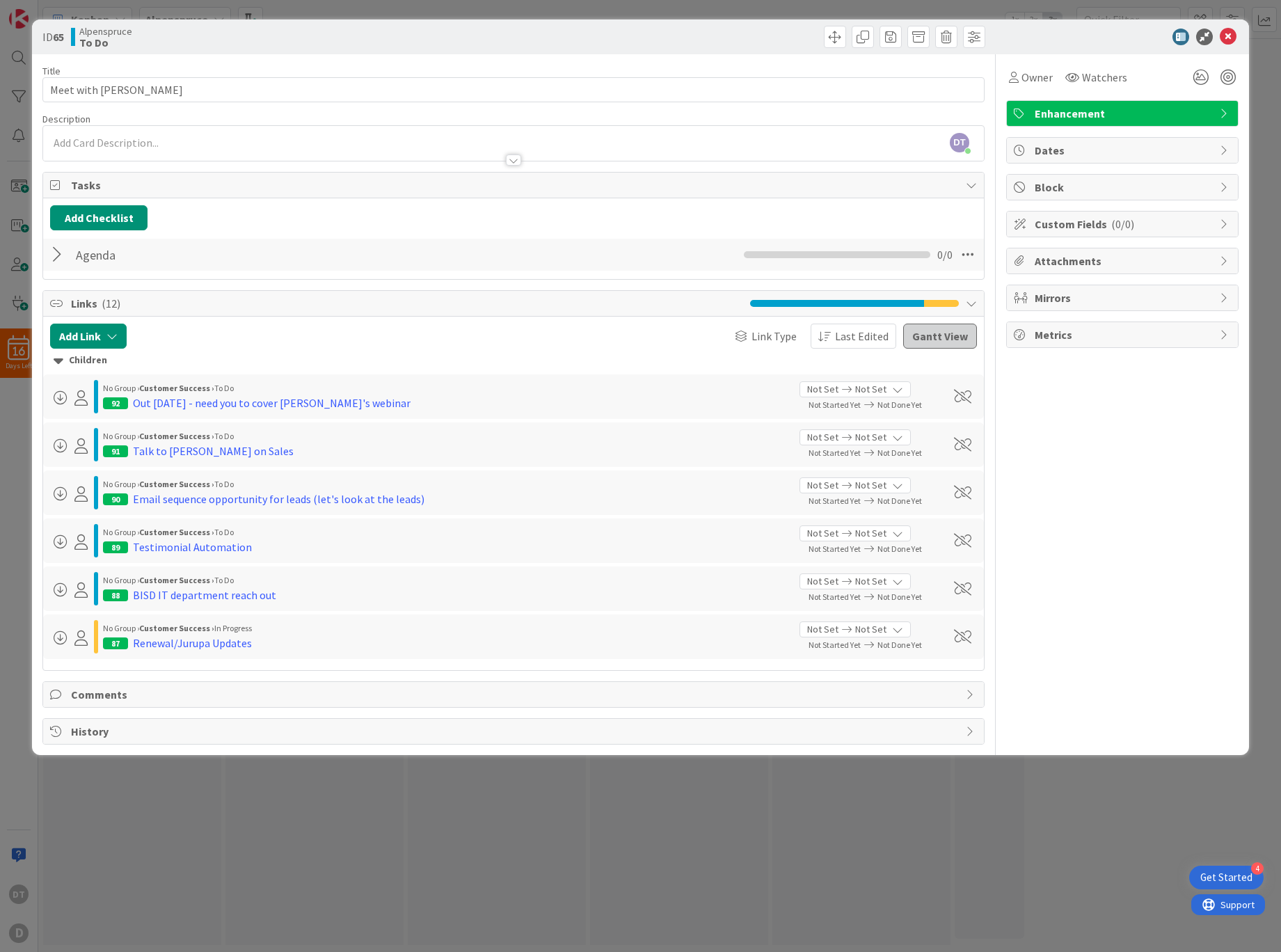
click at [954, 330] on button "Gantt View" at bounding box center [939, 336] width 73 height 25
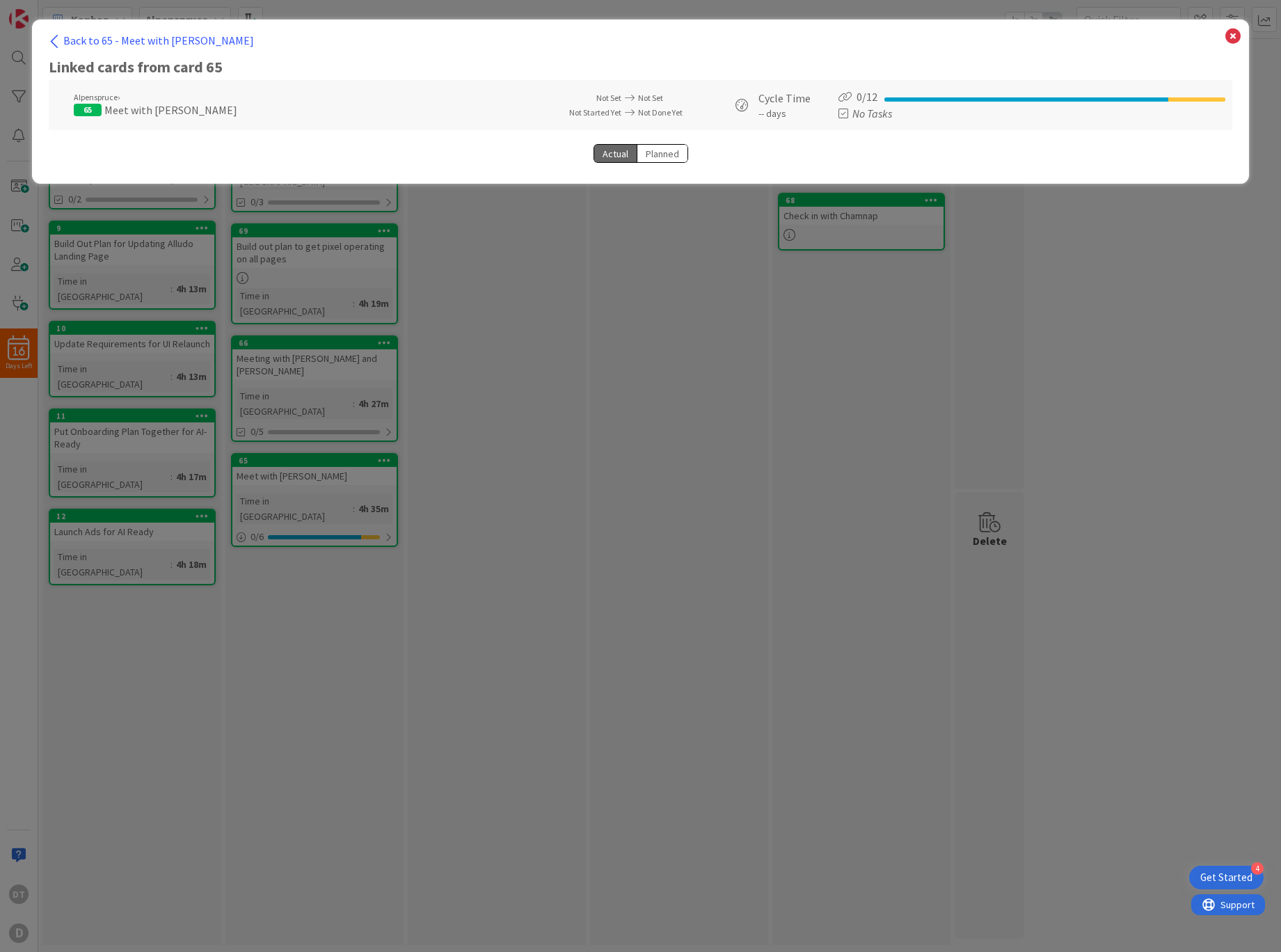
select select "View all"
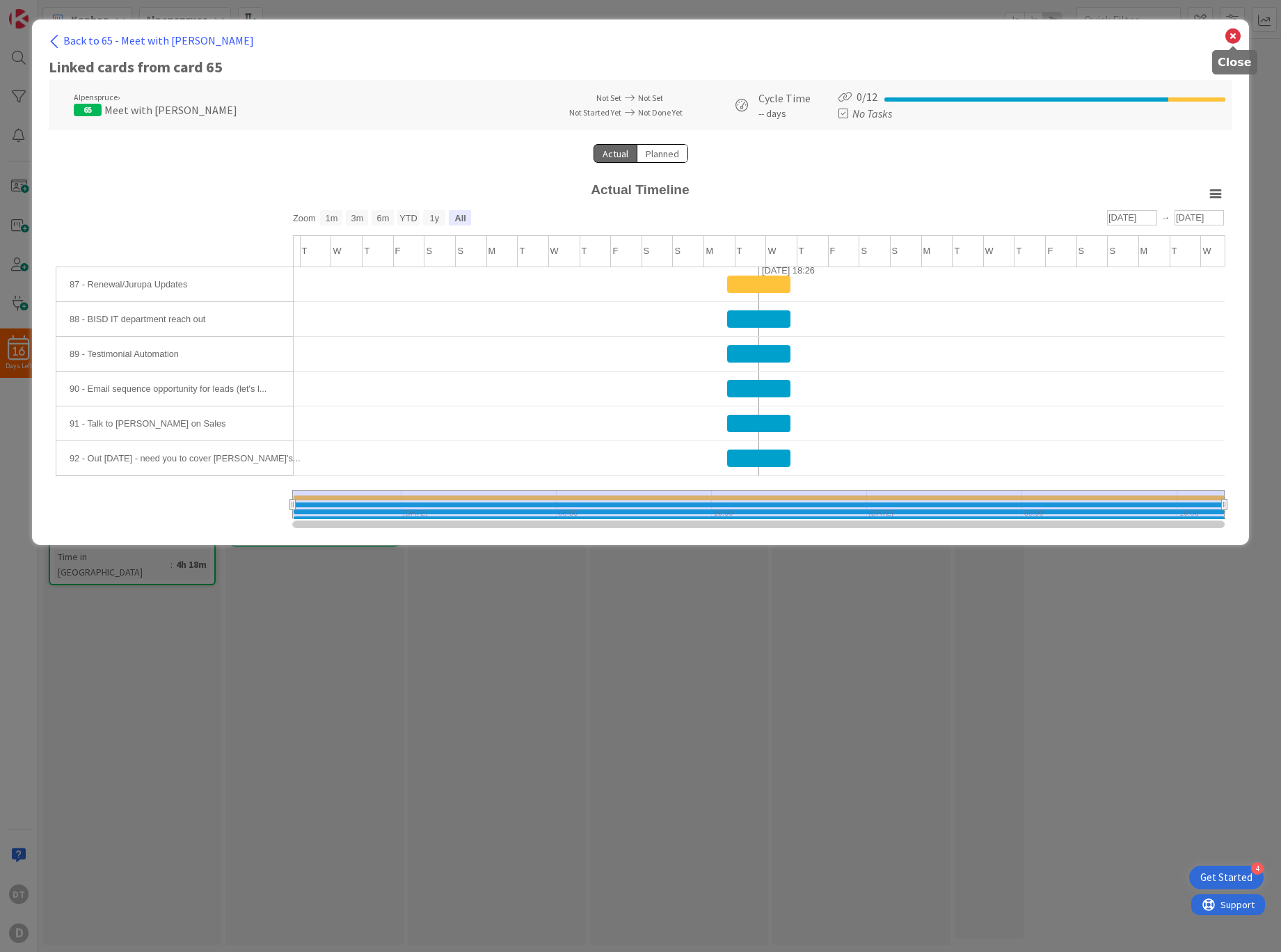
click at [1239, 36] on icon at bounding box center [1232, 35] width 18 height 20
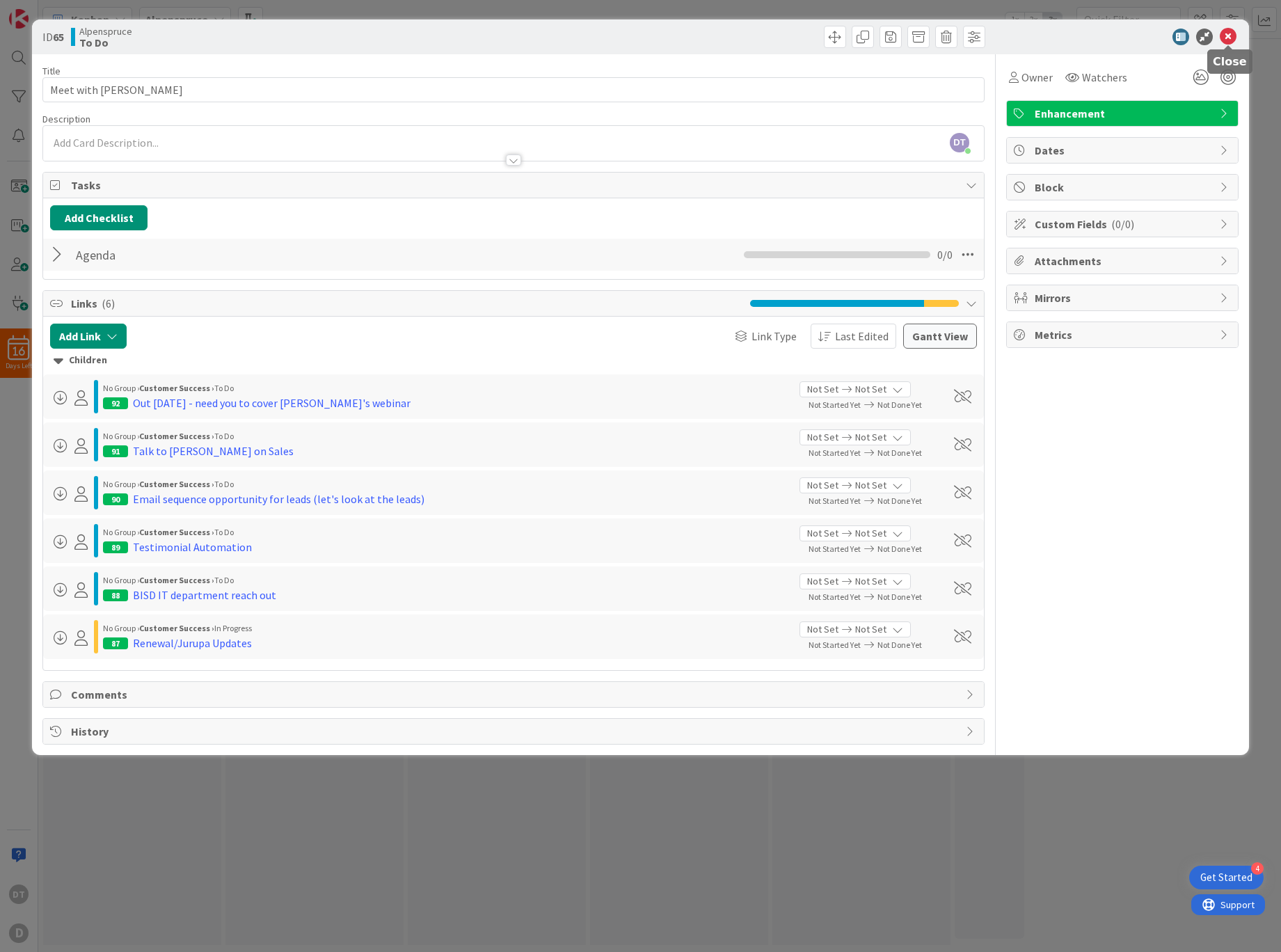
click at [1230, 37] on icon at bounding box center [1228, 37] width 17 height 17
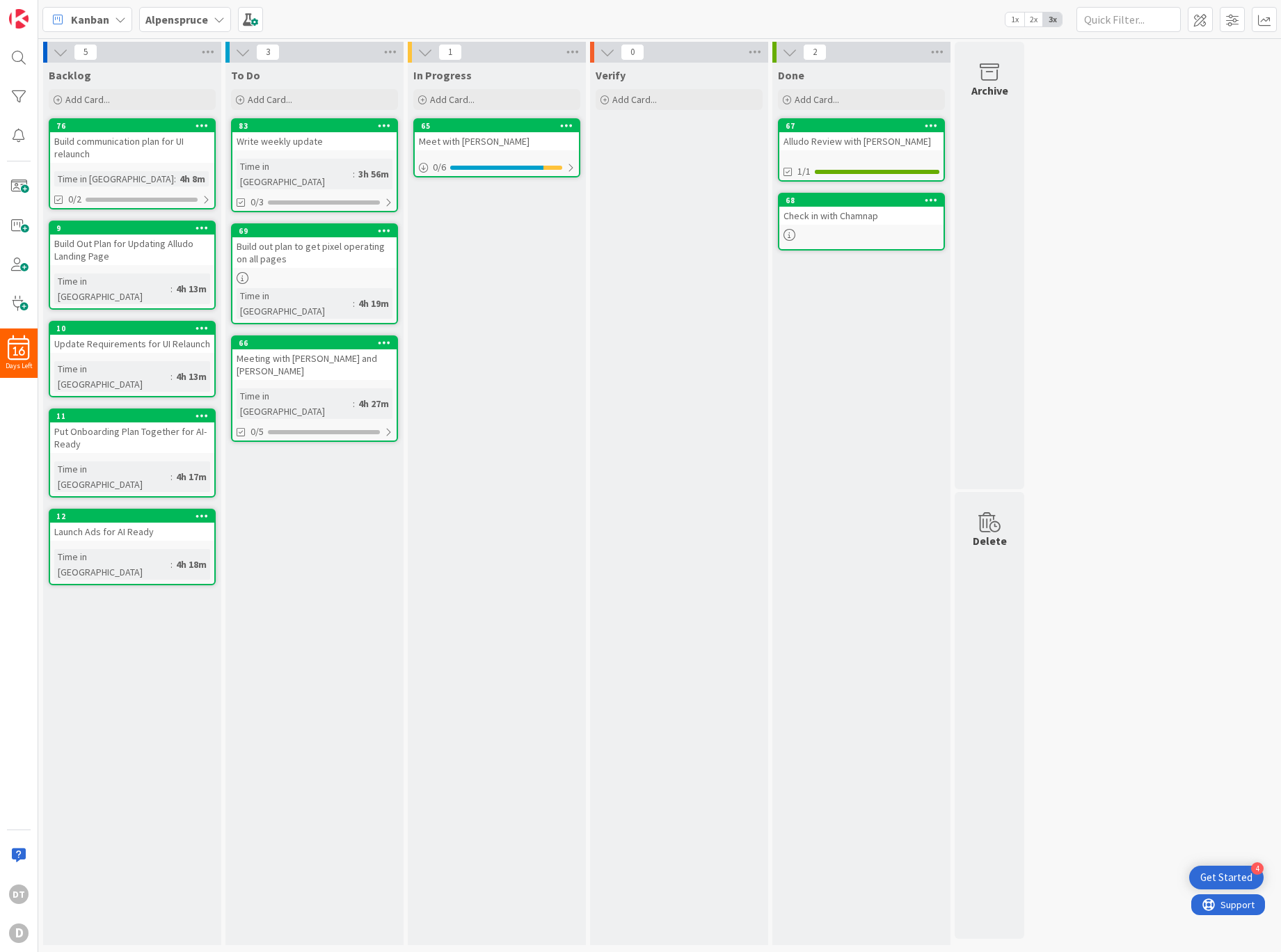
click at [201, 20] on b "Alpenspruce" at bounding box center [176, 19] width 62 height 14
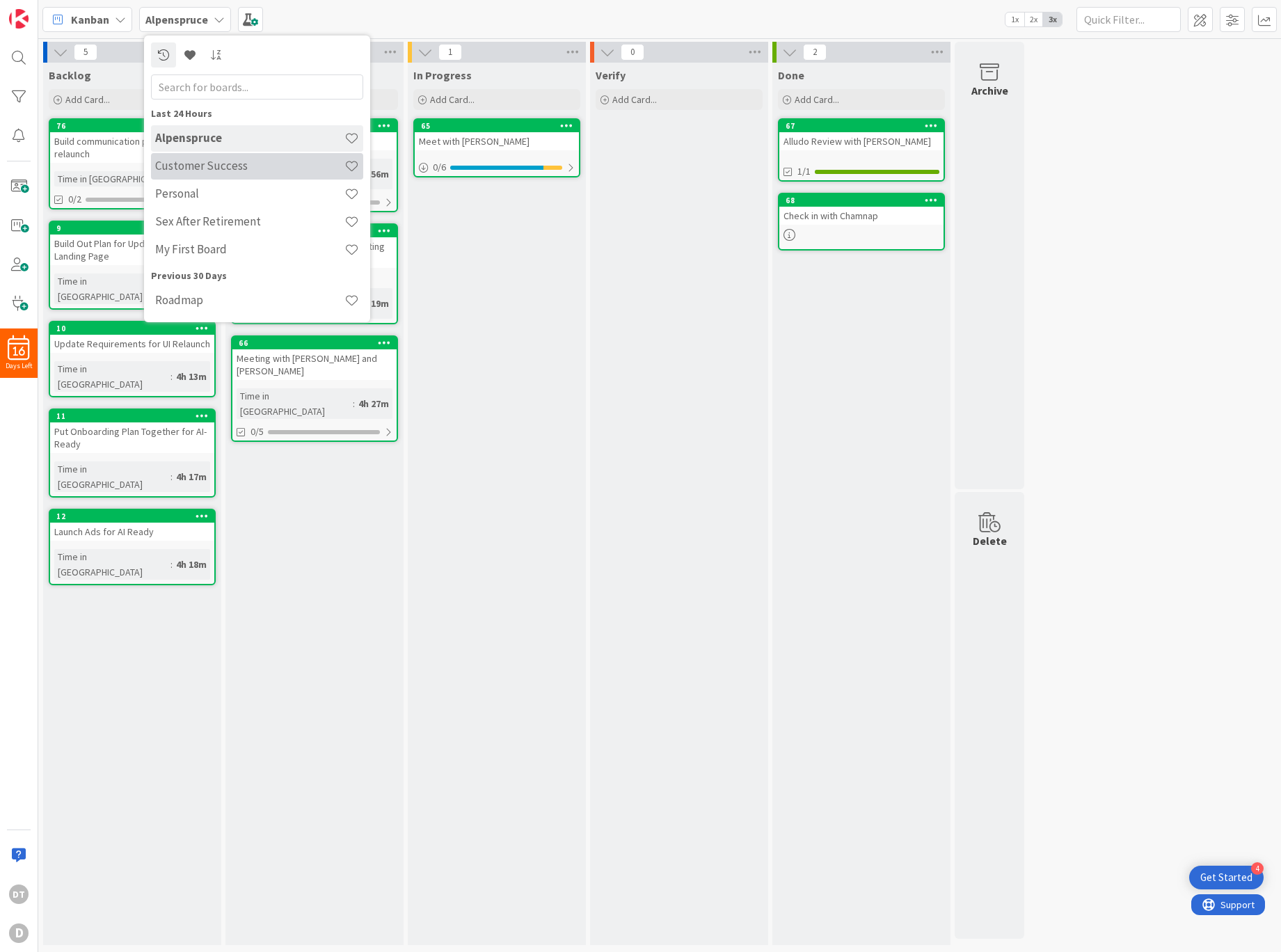
click at [184, 170] on h4 "Customer Success" at bounding box center [250, 165] width 190 height 14
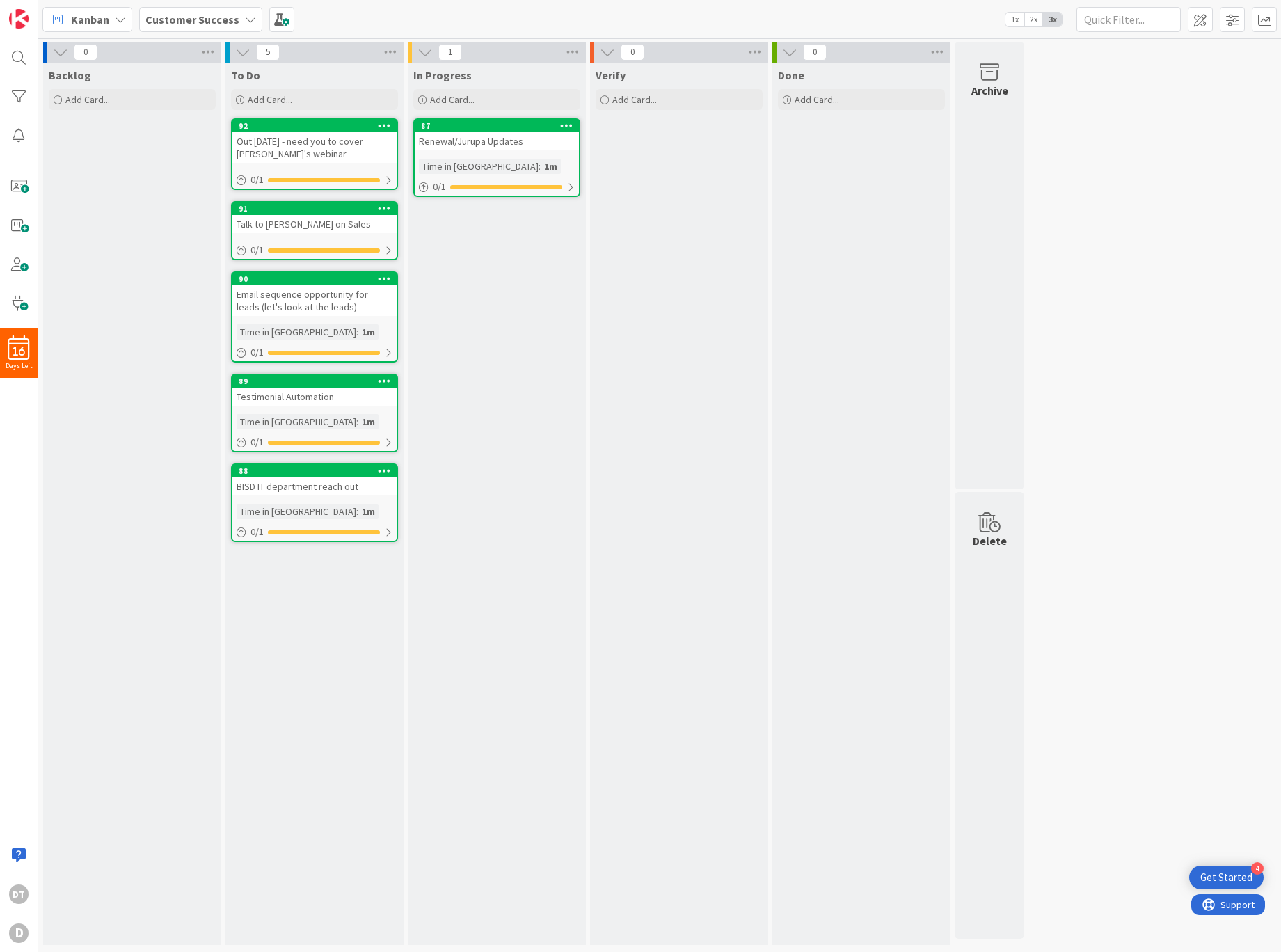
click at [327, 136] on div "Out [DATE] - need you to cover [PERSON_NAME]'s webinar" at bounding box center [314, 147] width 165 height 31
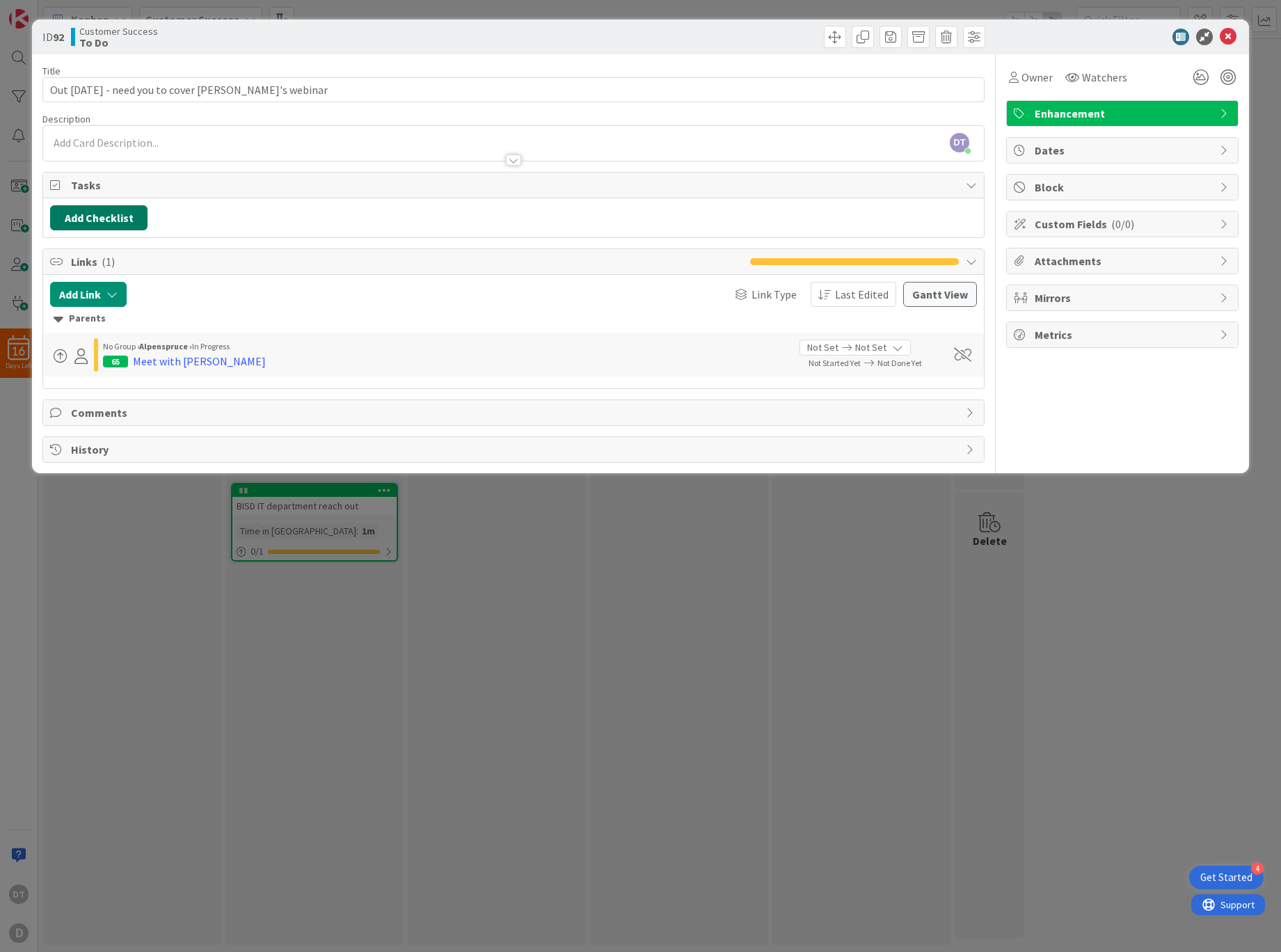
click at [142, 214] on button "Add Checklist" at bounding box center [99, 218] width 98 height 25
type input "Steps"
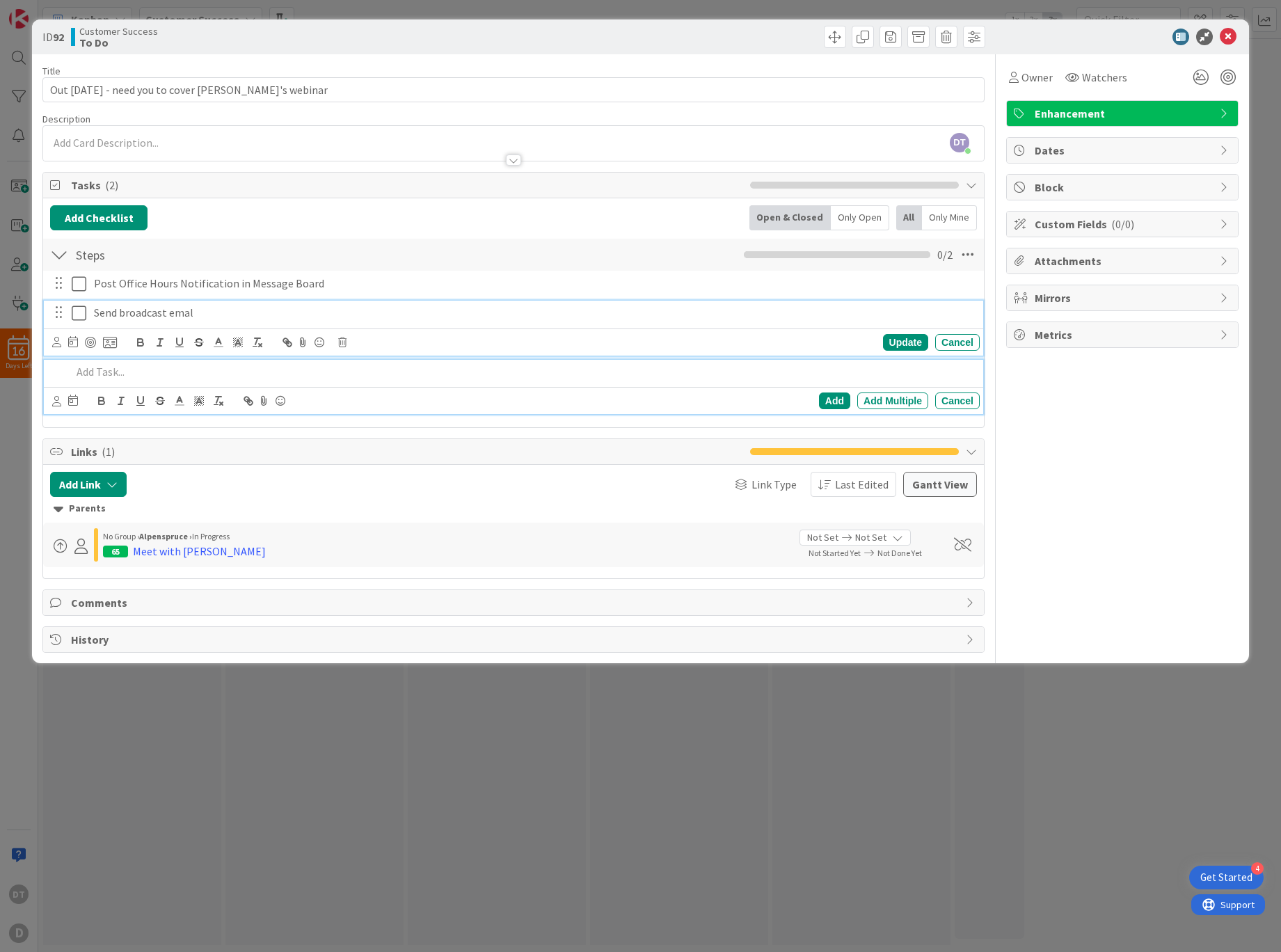
click at [190, 310] on p "Send broadcast emal" at bounding box center [534, 312] width 880 height 16
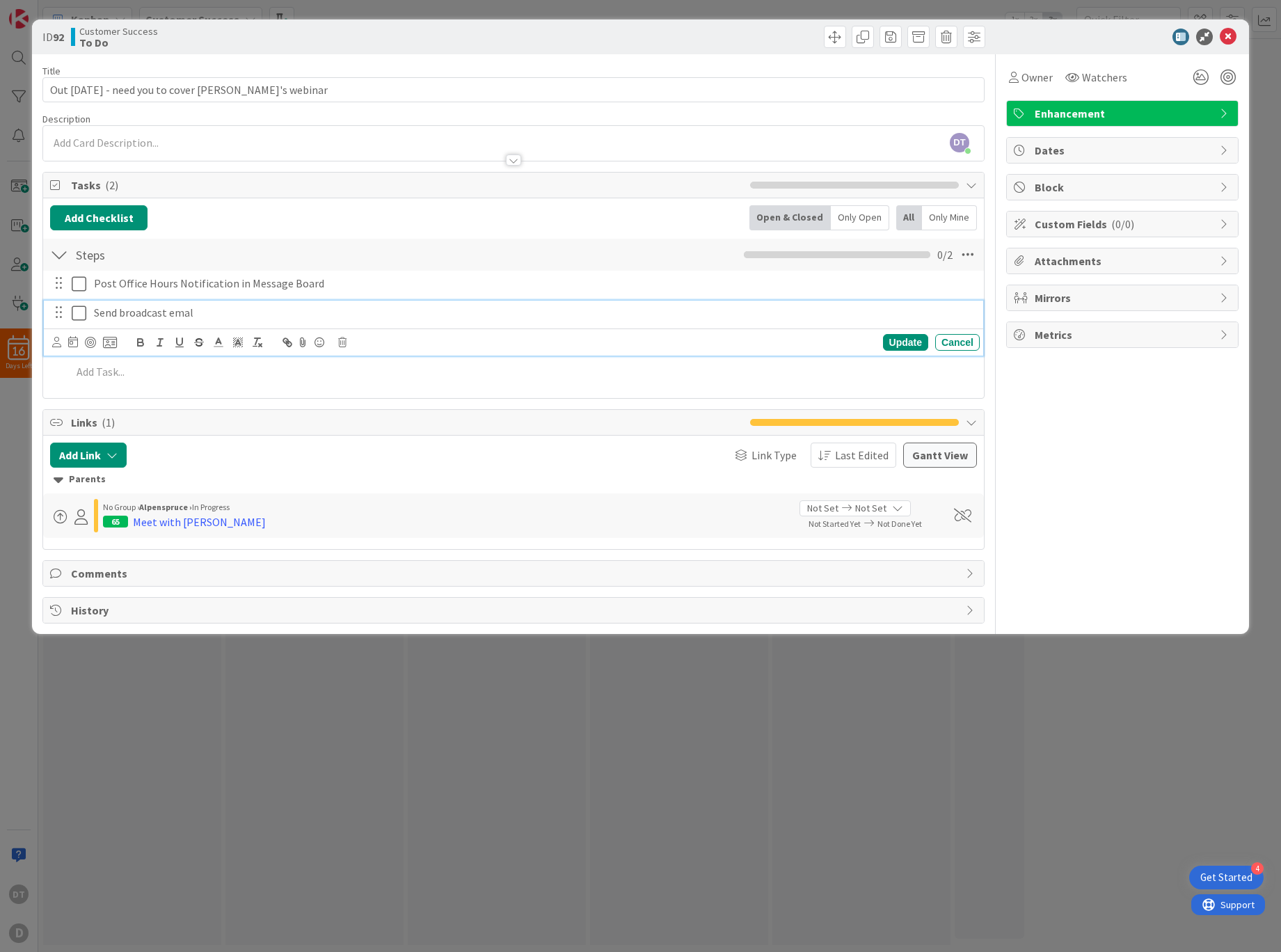
click at [180, 315] on p "Send broadcast emal" at bounding box center [534, 312] width 880 height 16
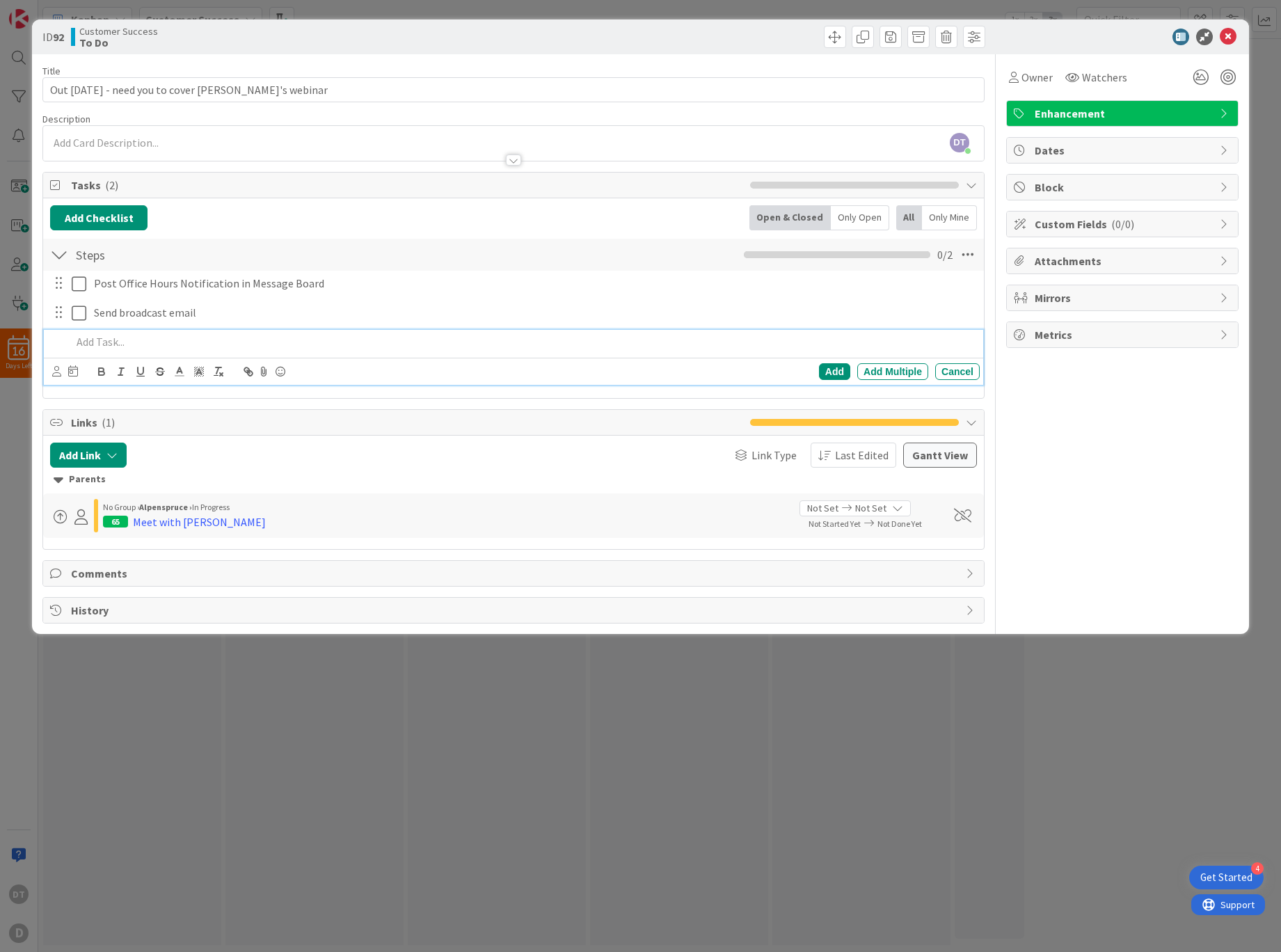
click at [179, 341] on p at bounding box center [522, 341] width 903 height 16
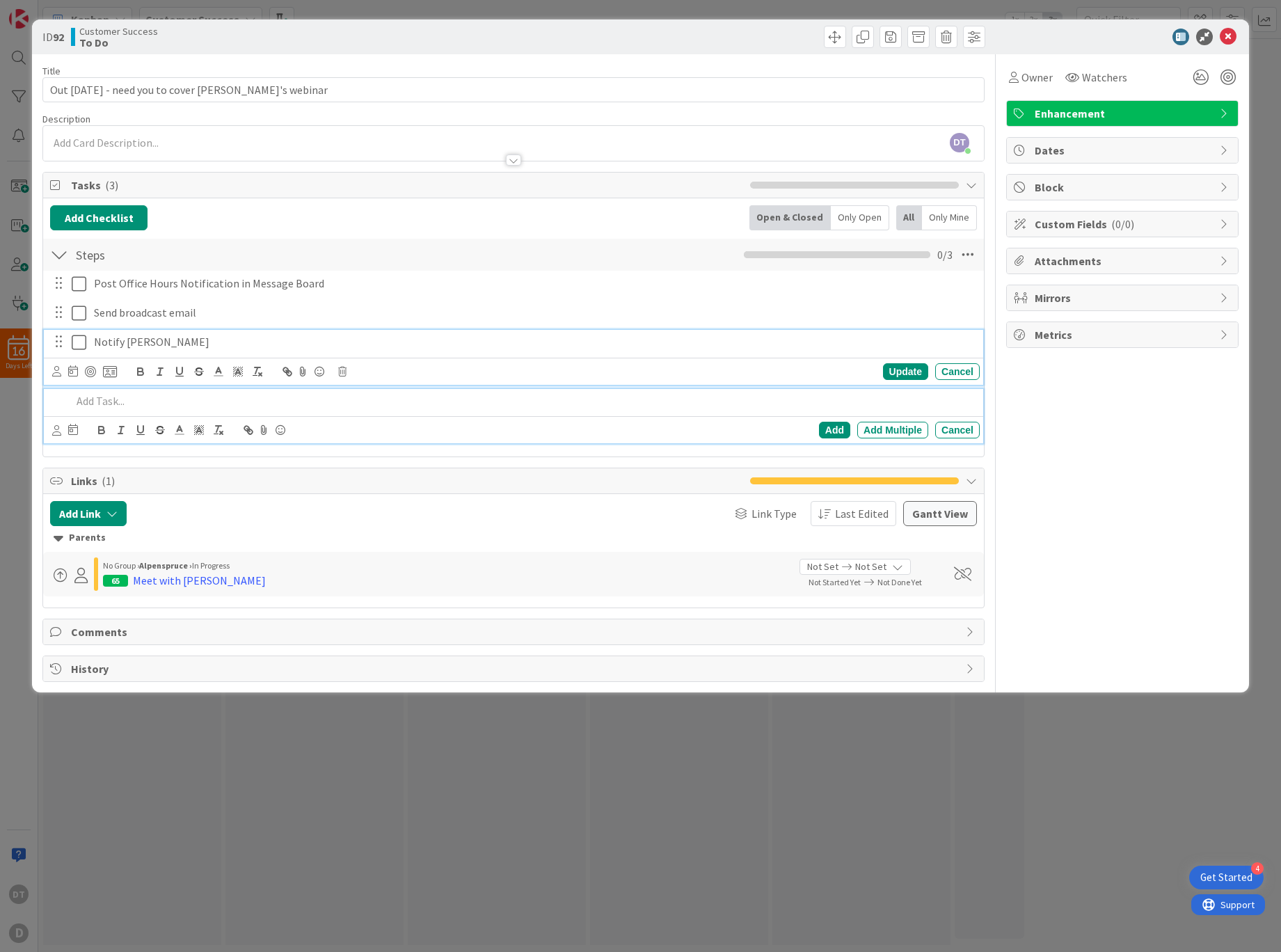
click at [157, 340] on p "Notify [PERSON_NAME]" at bounding box center [534, 341] width 880 height 16
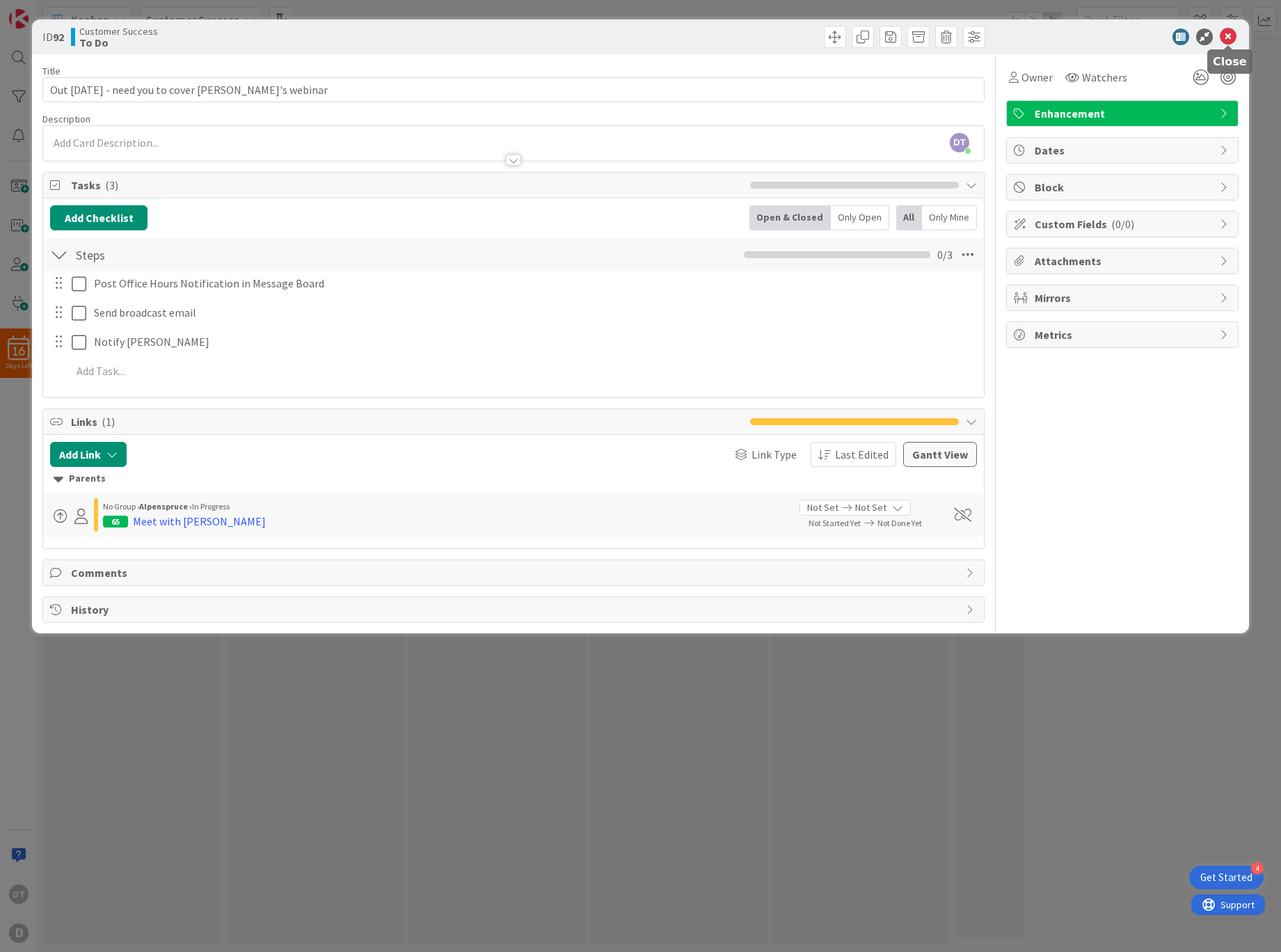
click at [1223, 38] on icon at bounding box center [1228, 37] width 17 height 17
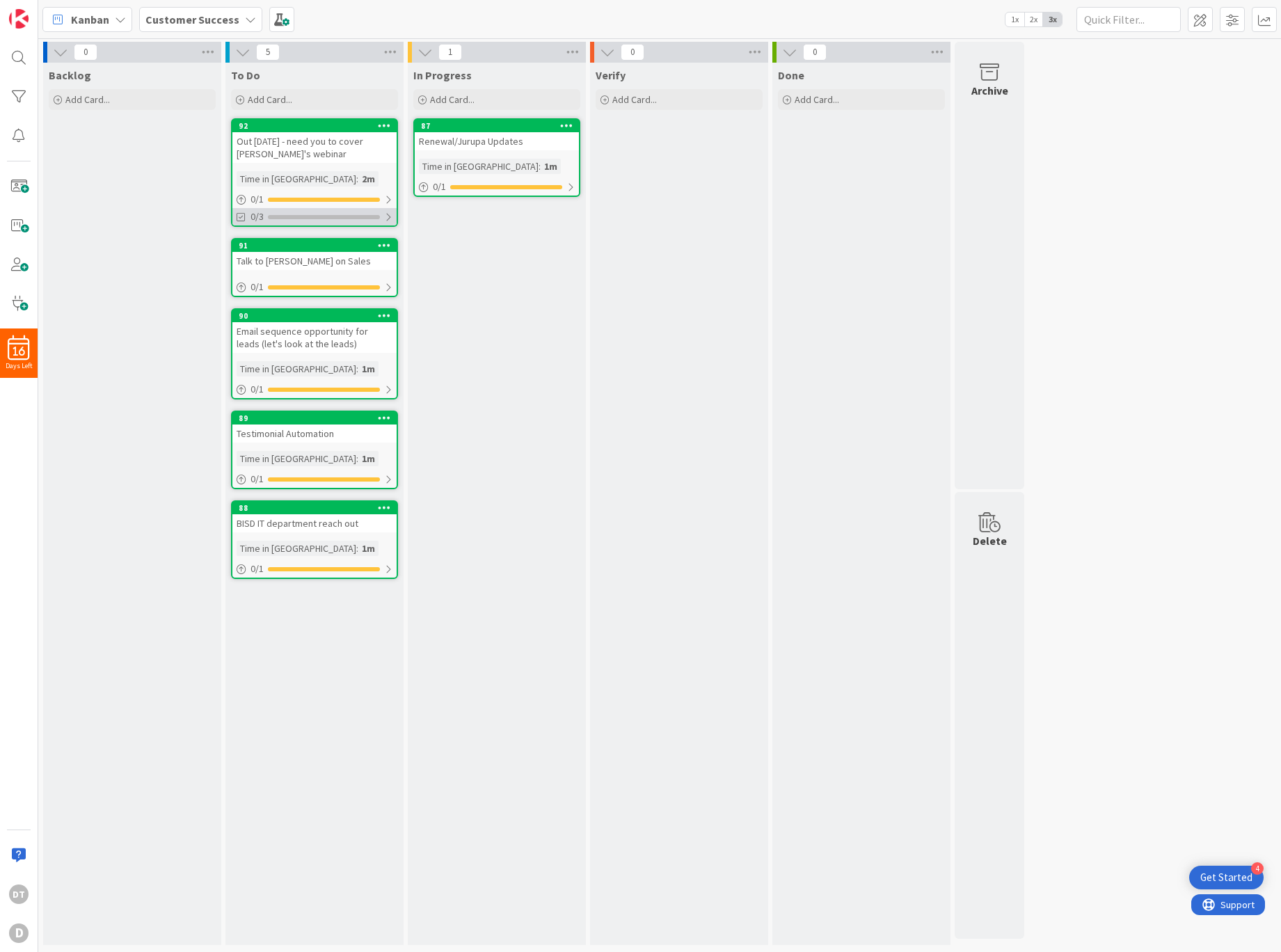
click at [389, 215] on div at bounding box center [388, 217] width 8 height 11
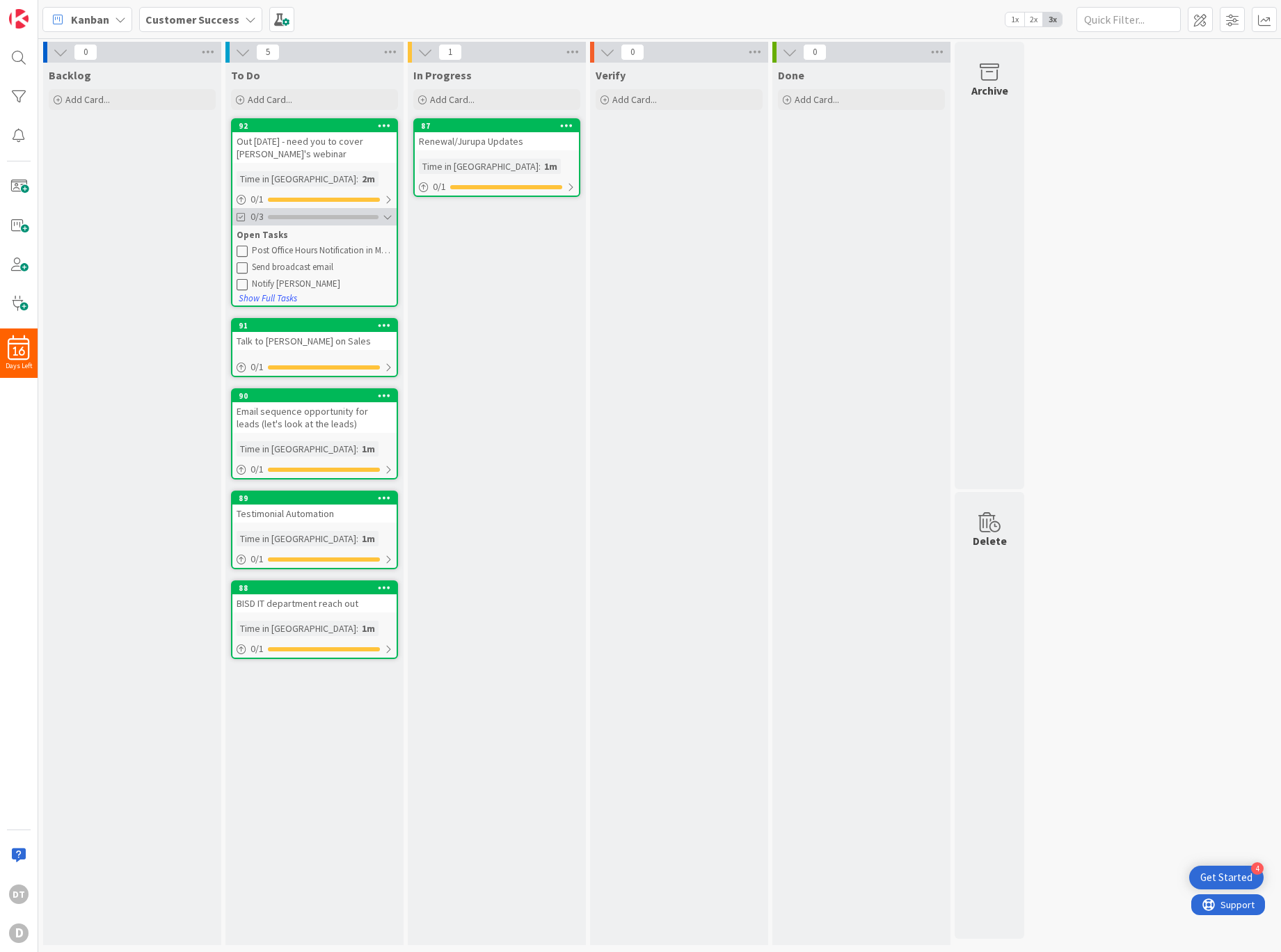
click at [389, 215] on div at bounding box center [388, 217] width 9 height 11
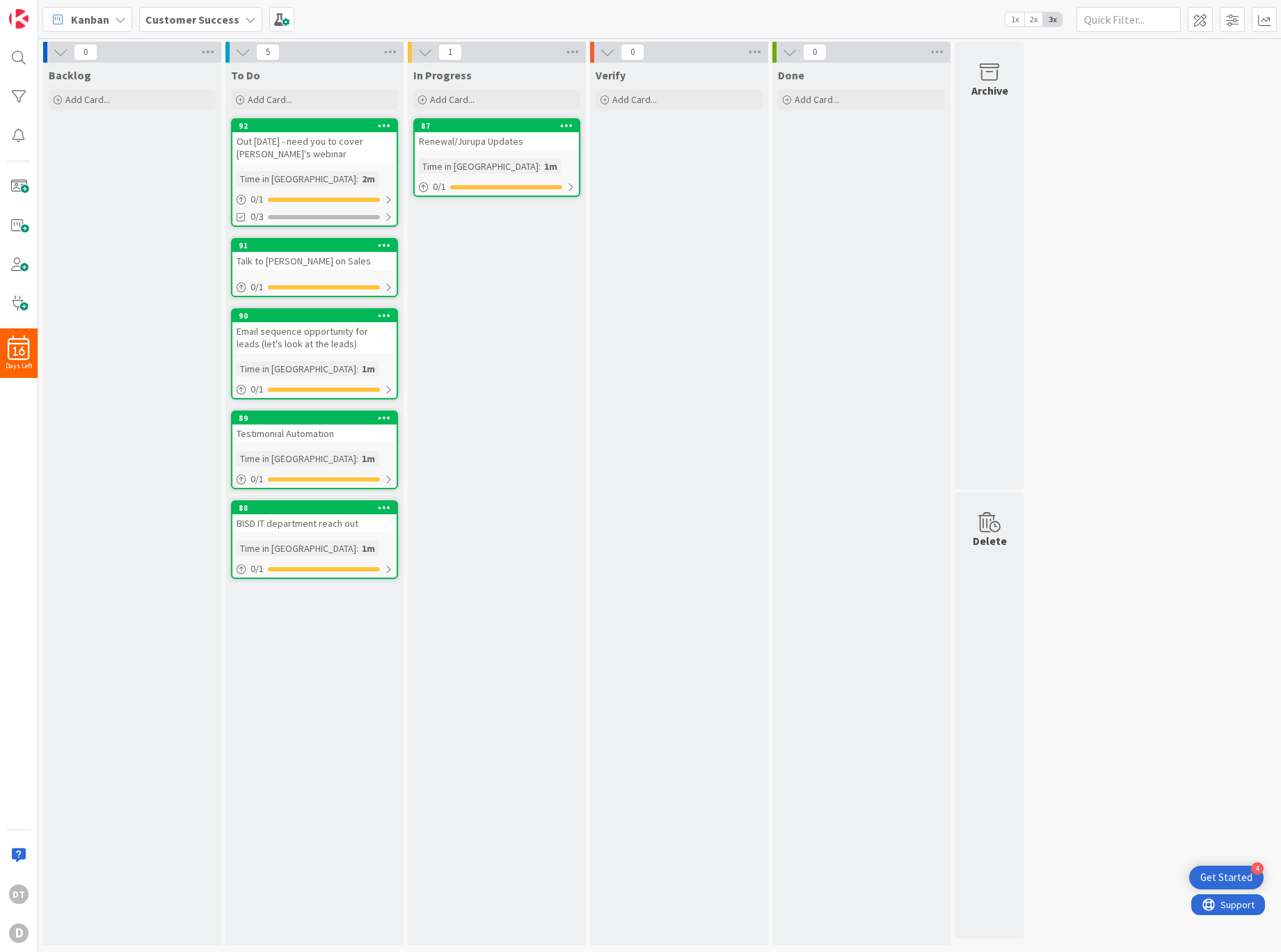
click at [244, 18] on icon at bounding box center [250, 20] width 11 height 11
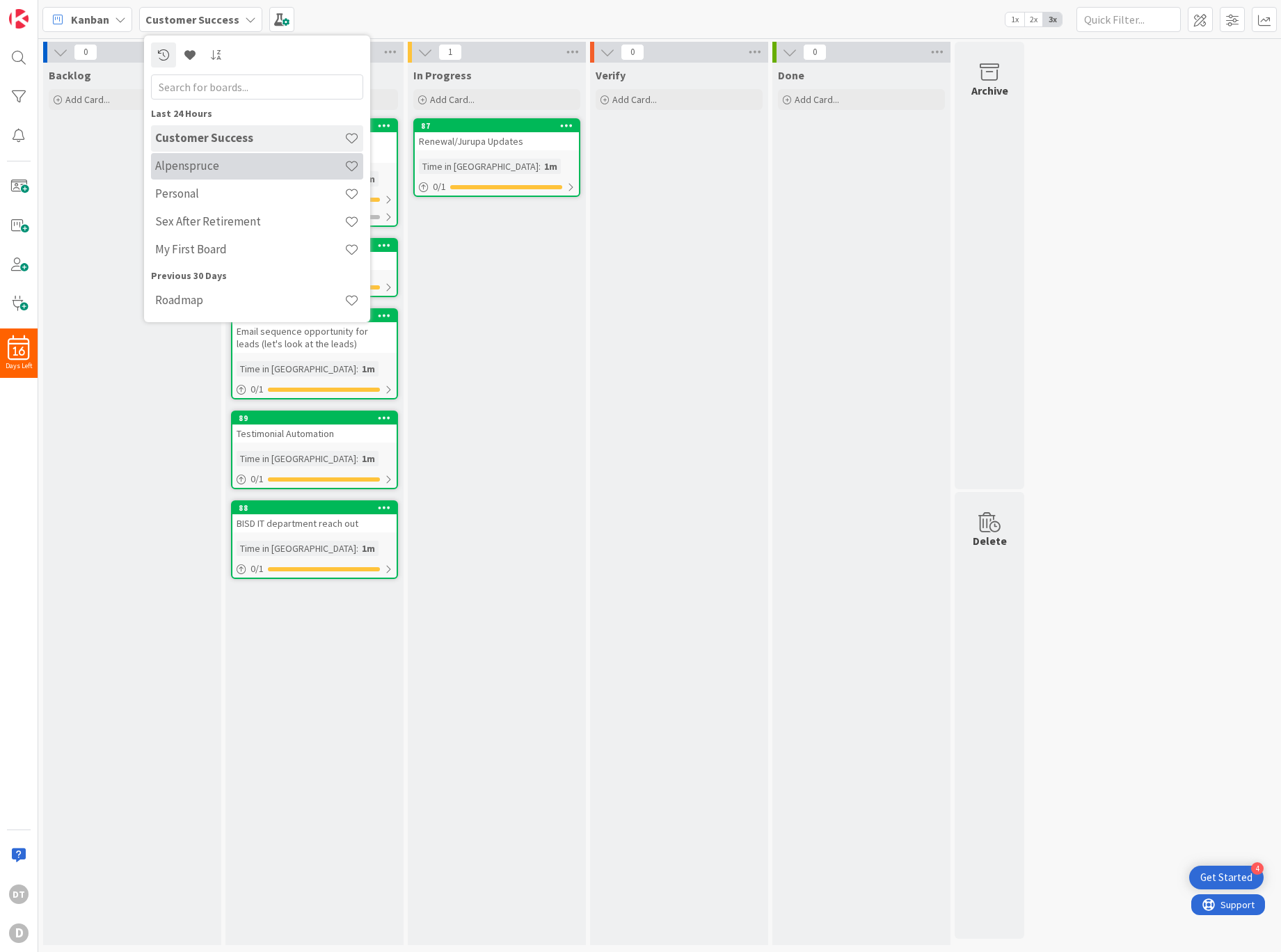
click at [199, 162] on h4 "Alpenspruce" at bounding box center [250, 165] width 190 height 14
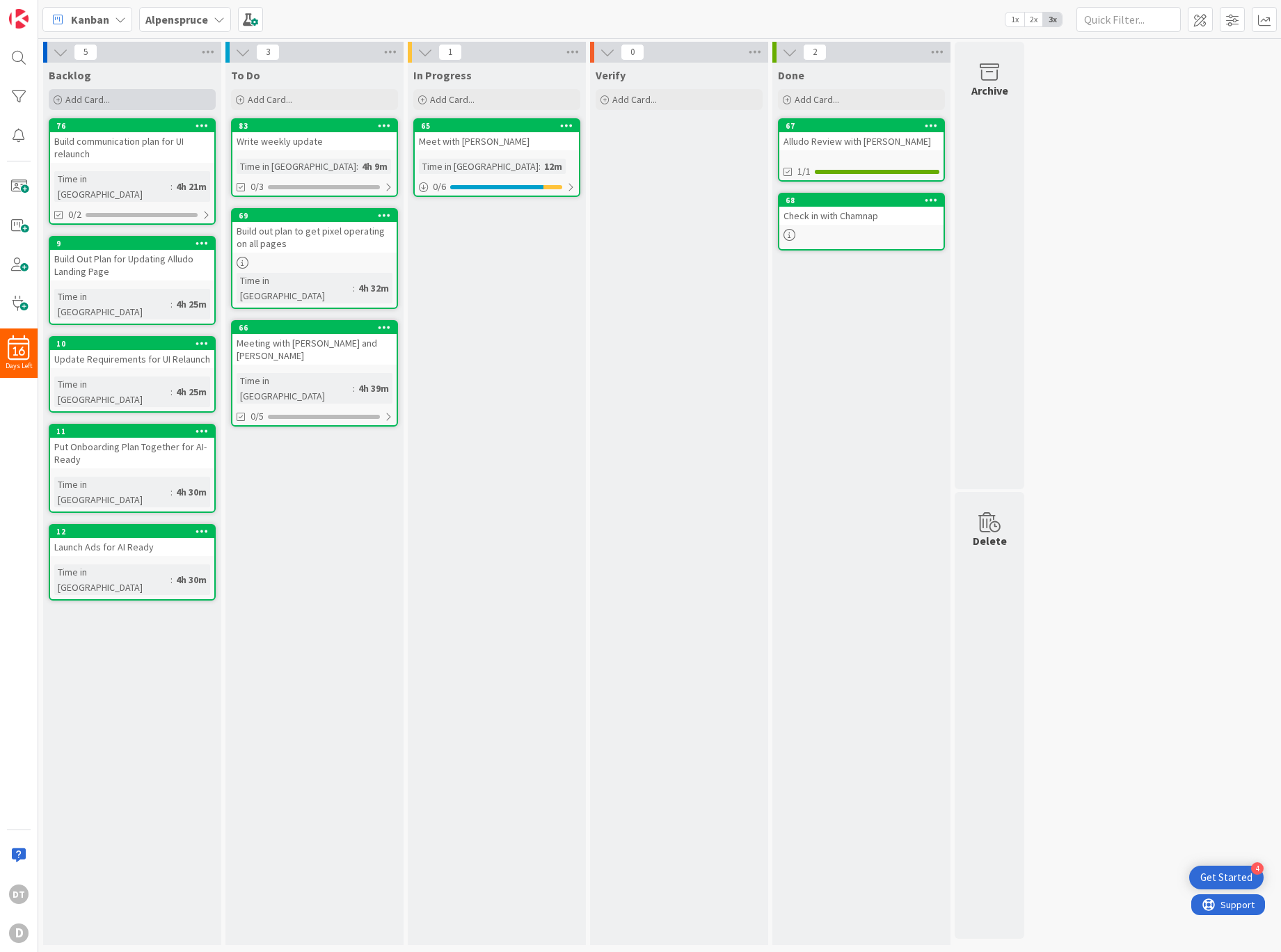
click at [105, 96] on span "Add Card..." at bounding box center [87, 99] width 45 height 12
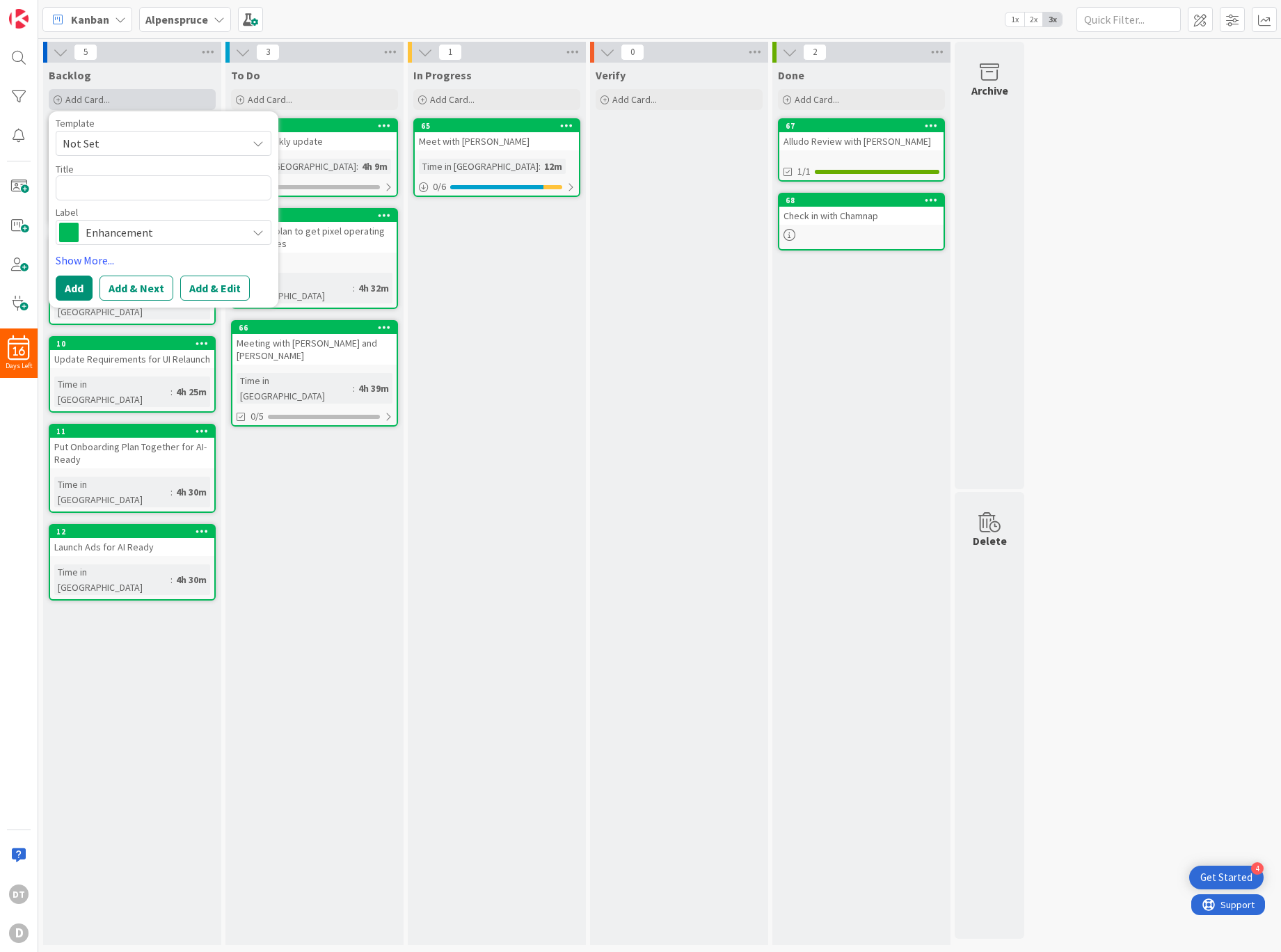
type textarea "x"
type textarea "W"
type textarea "x"
type textarea "Wri"
type textarea "x"
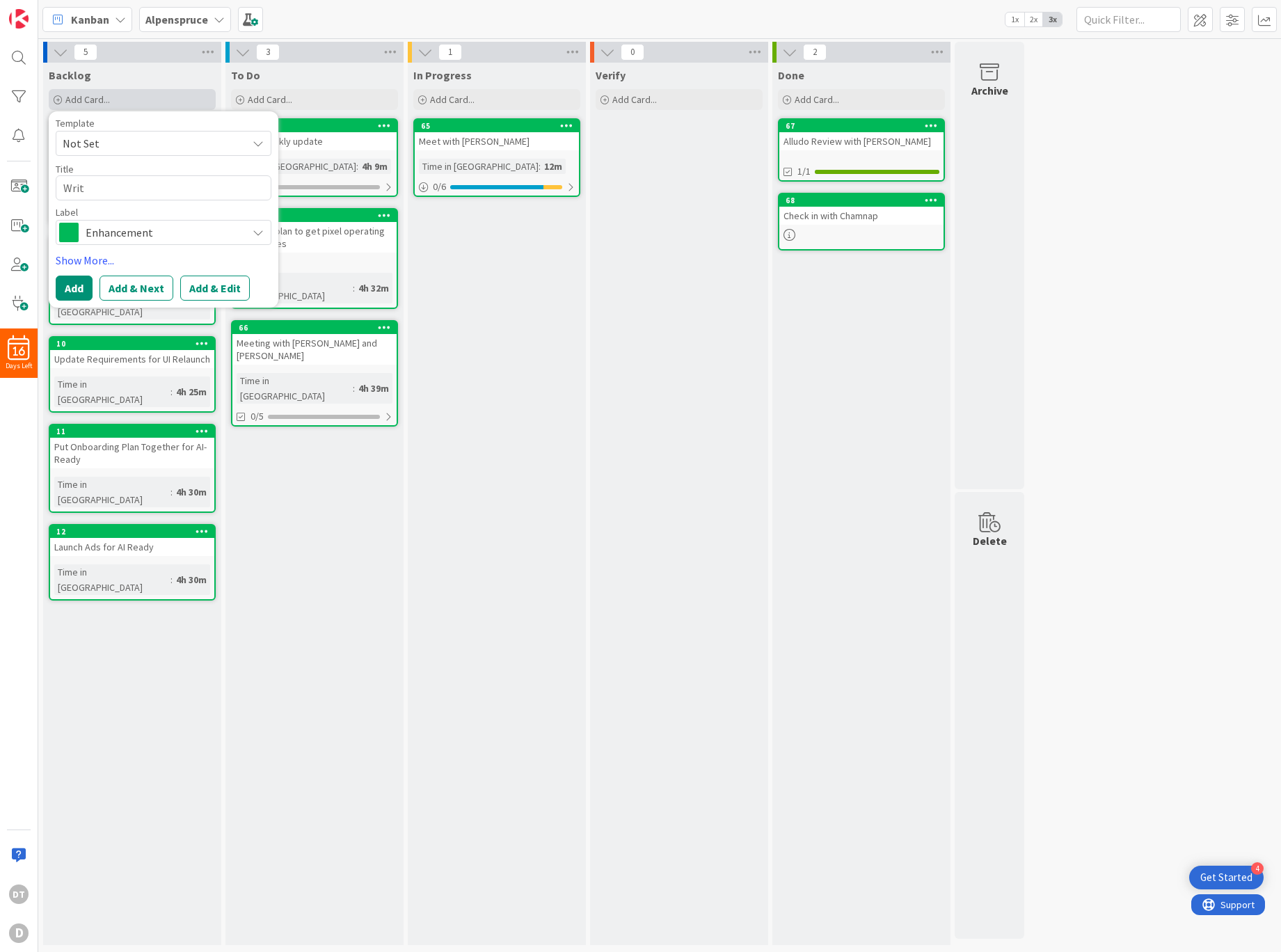
type textarea "Write"
type textarea "x"
type textarea "Write"
type textarea "x"
type textarea "Write u"
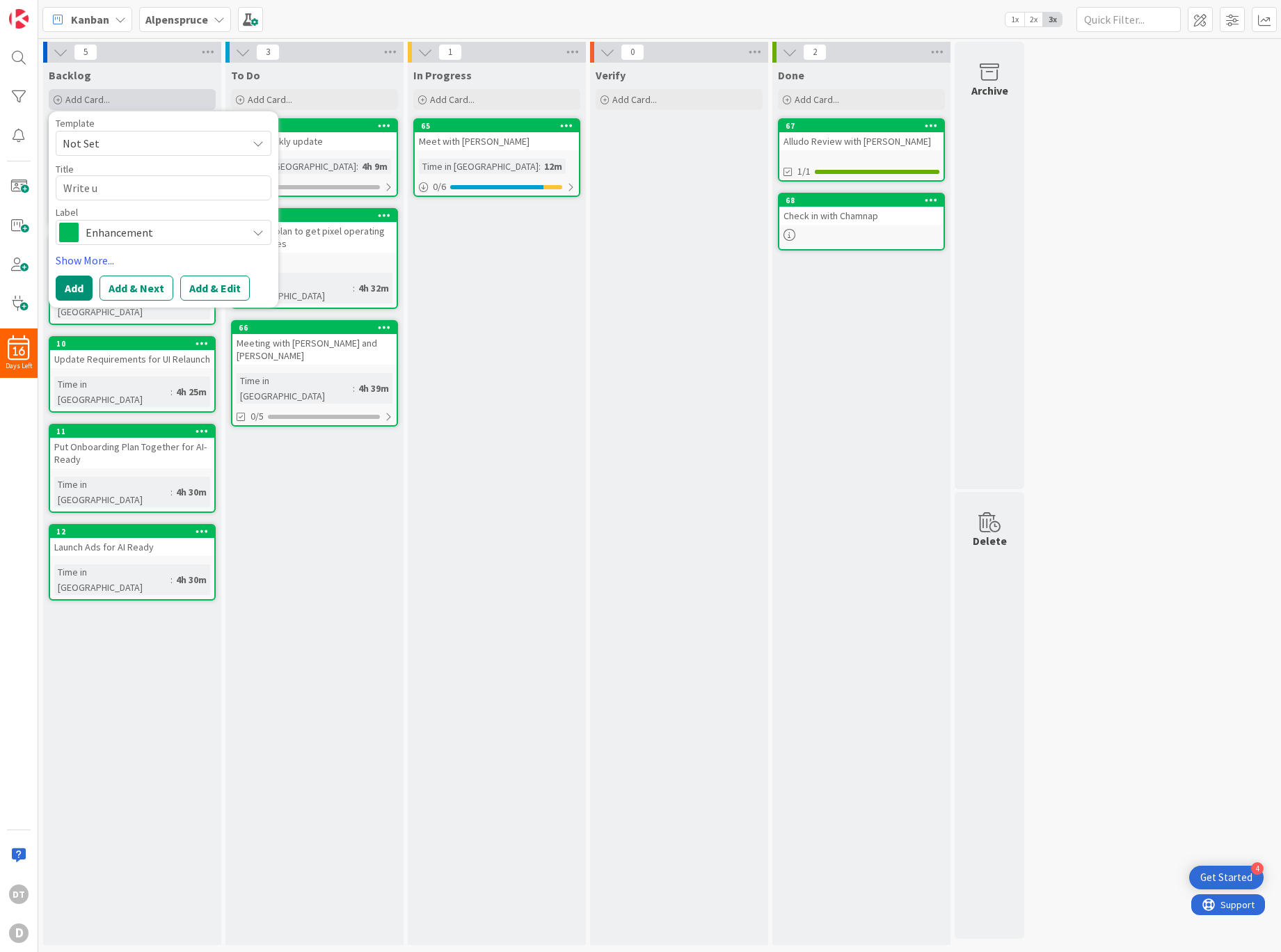
type textarea "x"
type textarea "Write up"
type textarea "x"
type textarea "Write up"
type textarea "x"
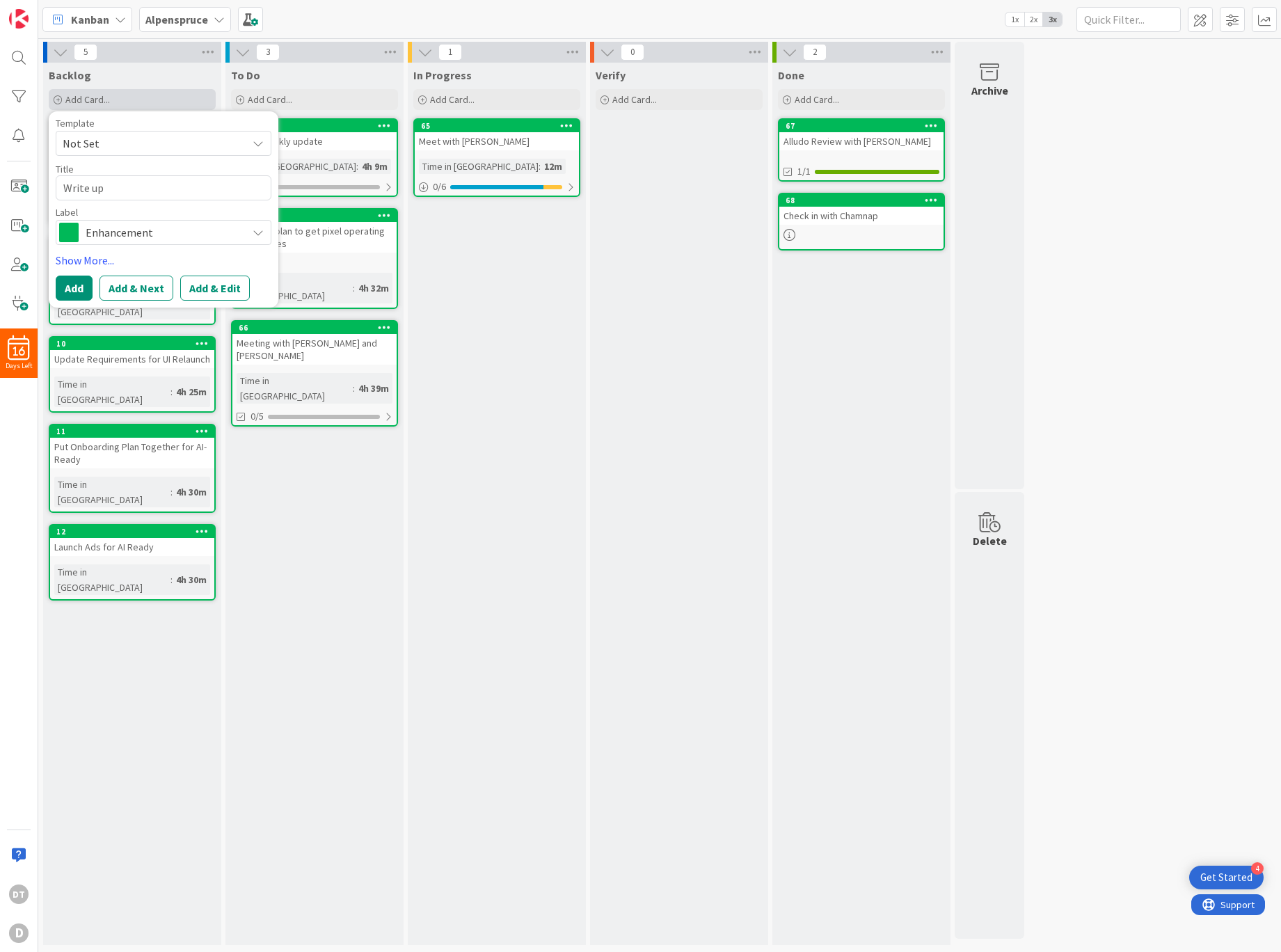
type textarea "Write up E"
type textarea "x"
type textarea "Write up Eve"
type textarea "x"
type textarea "Write up Even"
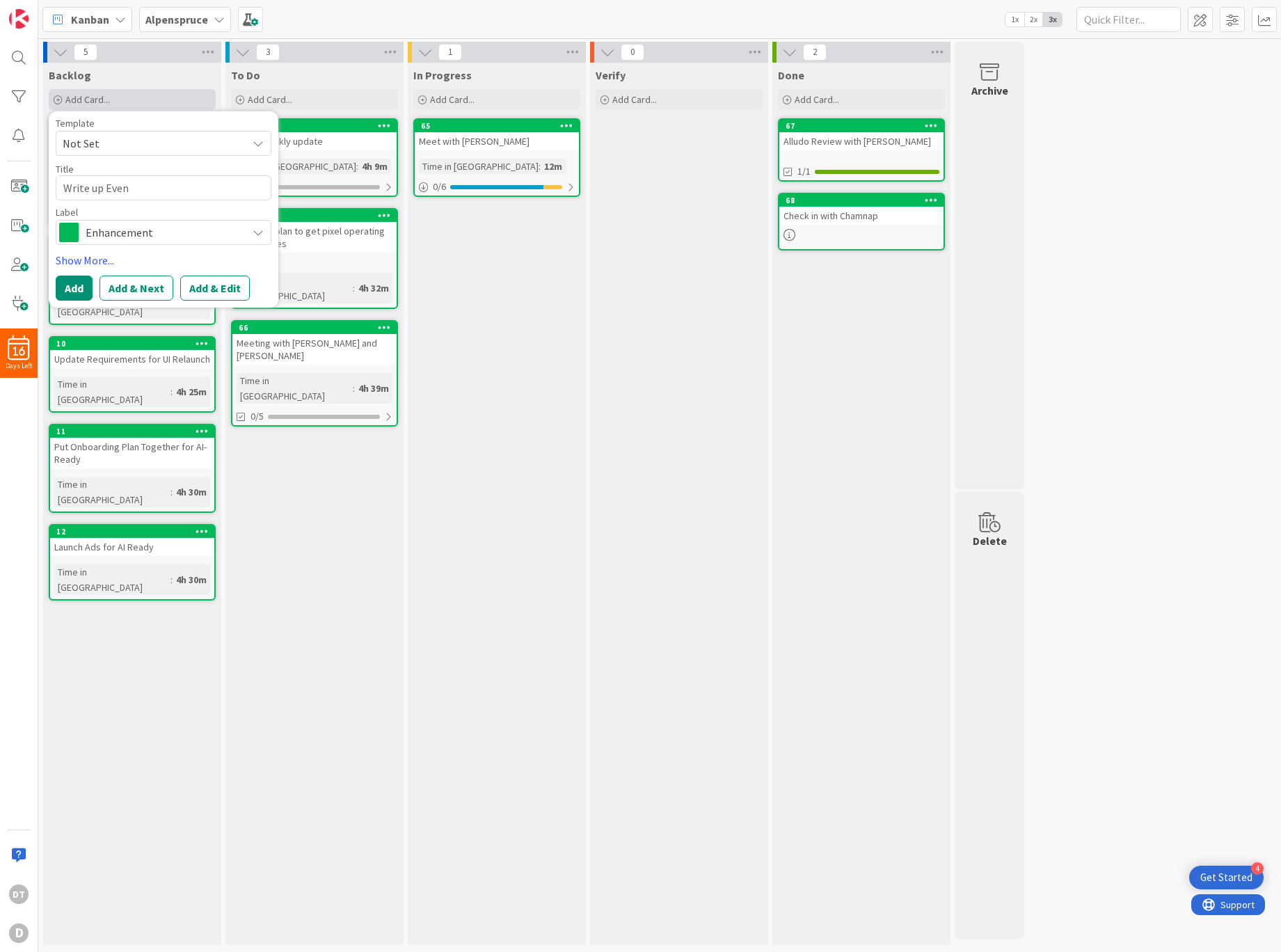
type textarea "x"
type textarea "Write up Event"
type textarea "x"
type textarea "Write up Events"
type textarea "x"
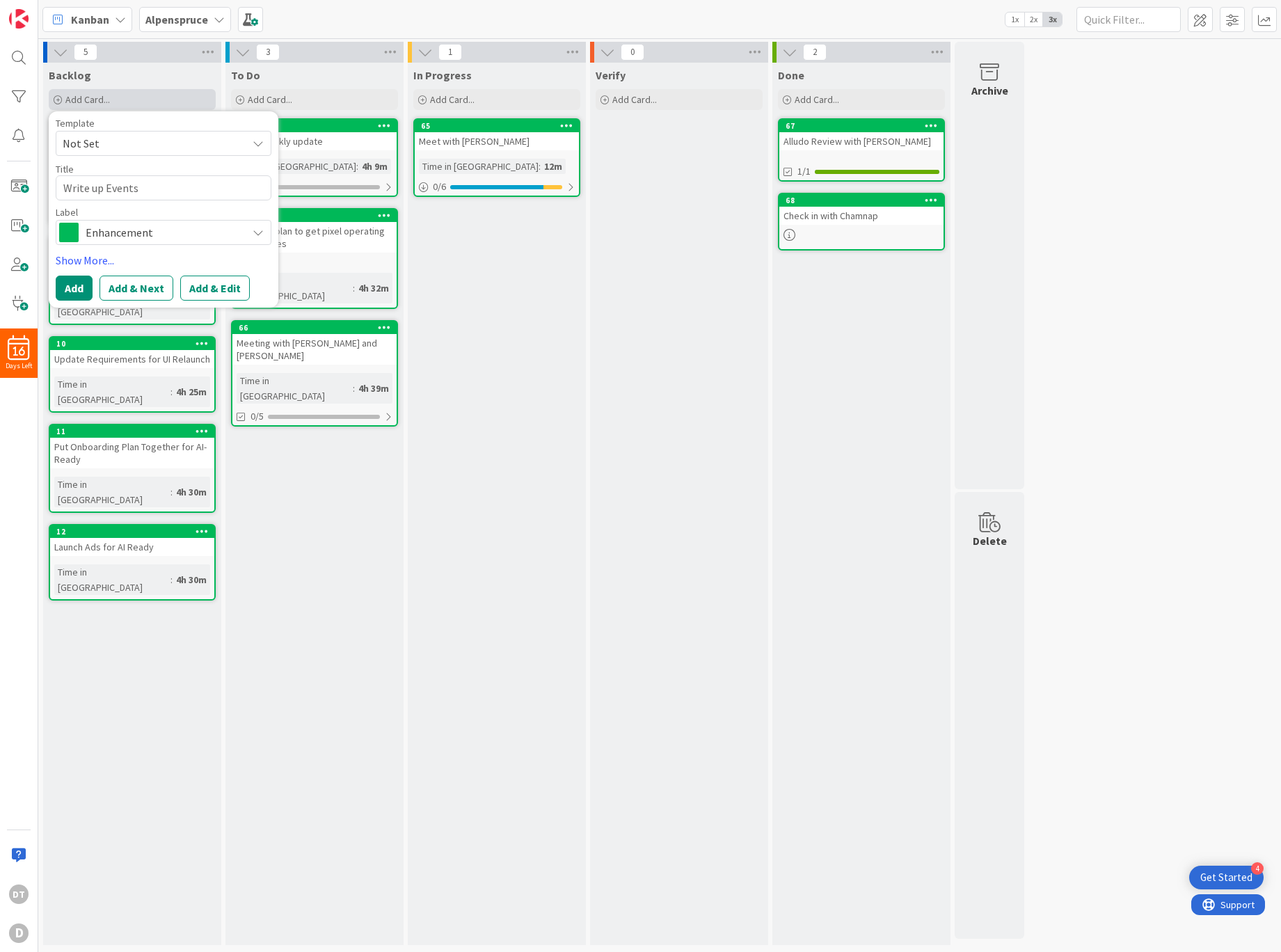
type textarea "Write up Events"
type textarea "x"
type textarea "Write up Events C"
type textarea "x"
type textarea "Write up Events Ca"
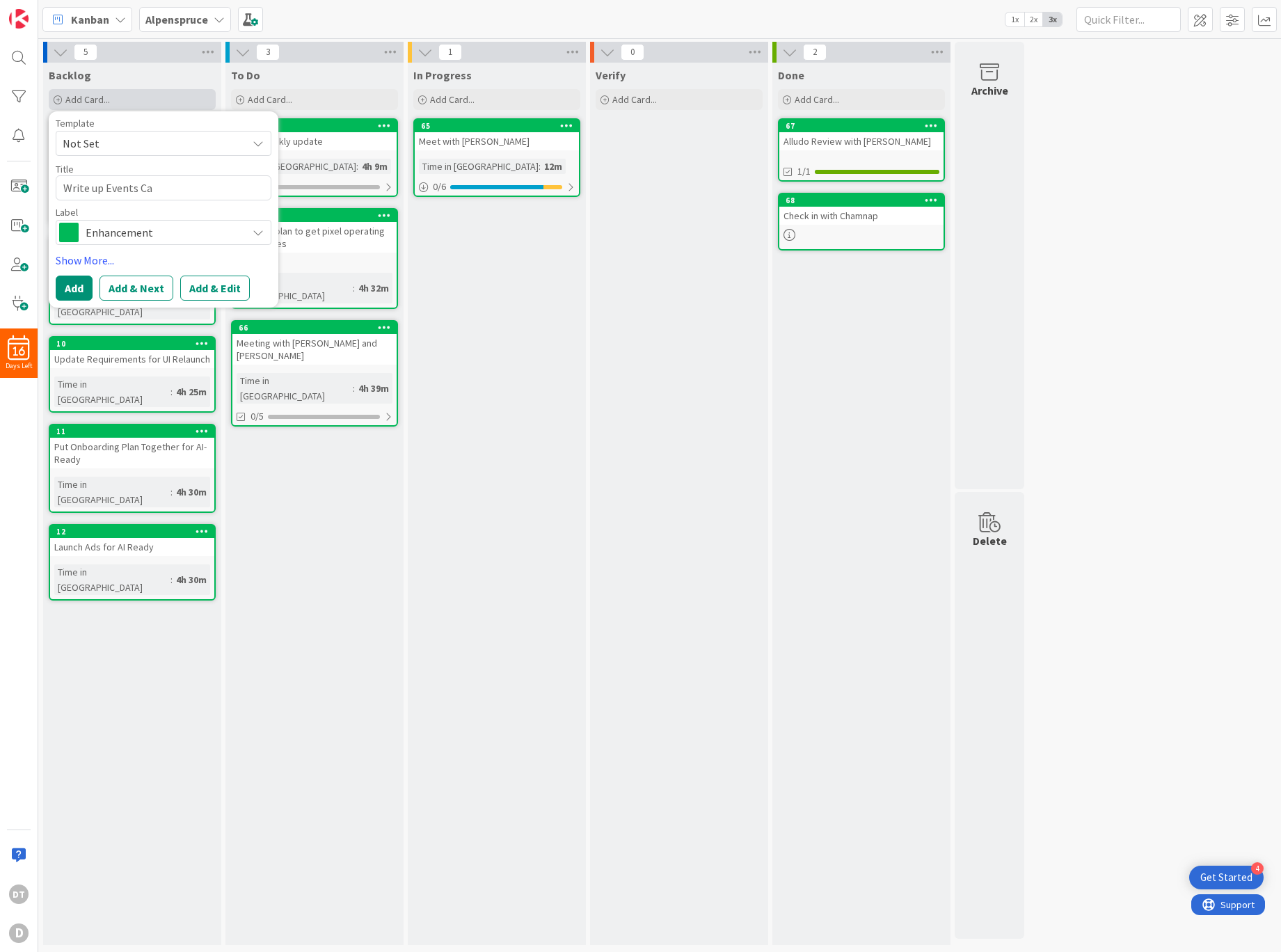
type textarea "x"
type textarea "Write up Events Cale"
type textarea "x"
type textarea "Write up Events Calen"
type textarea "x"
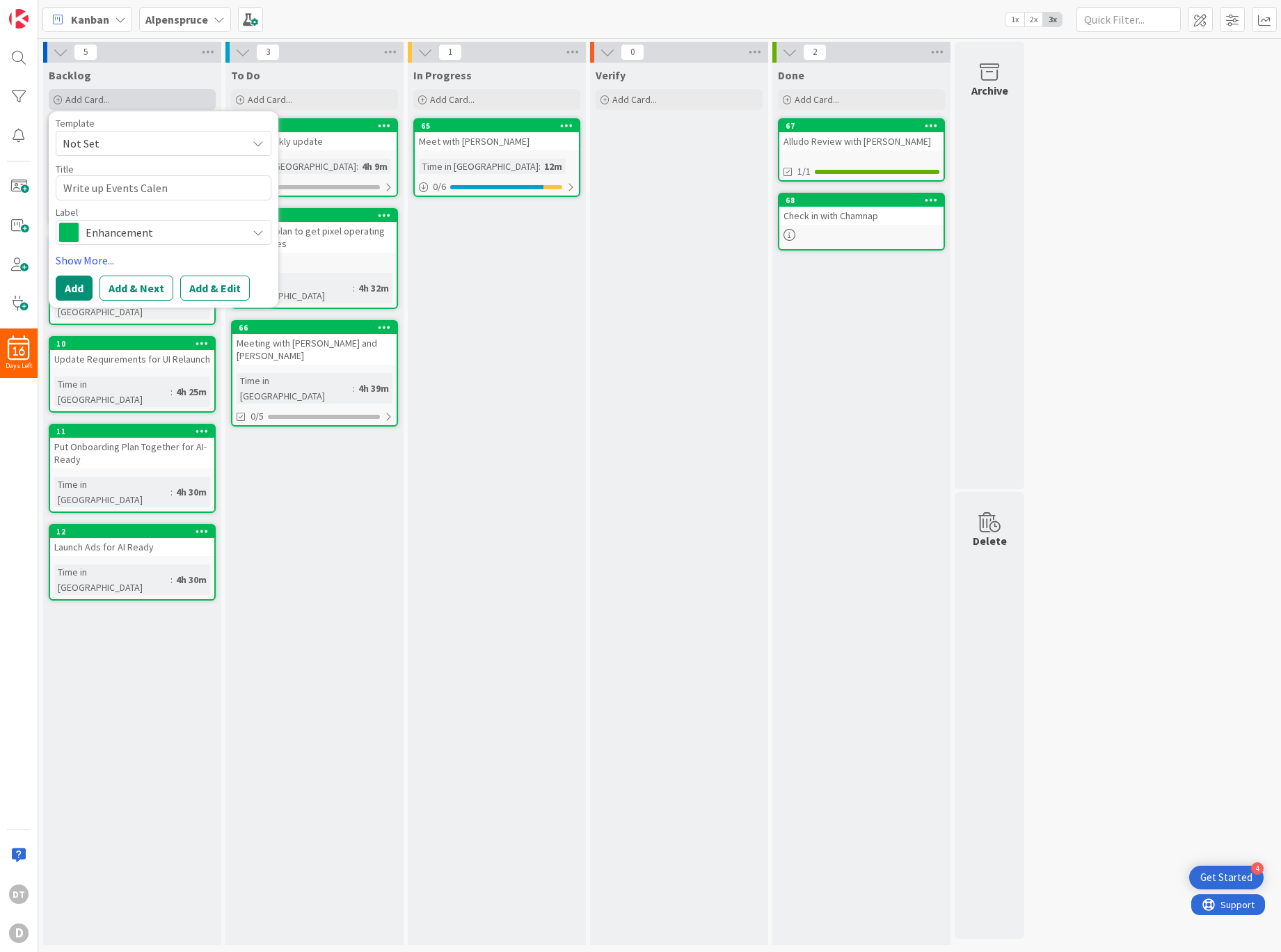
type textarea "Write up Events Calena"
type textarea "x"
type textarea "Write up Events Calenar"
type textarea "x"
type textarea "Write up Events Calenar"
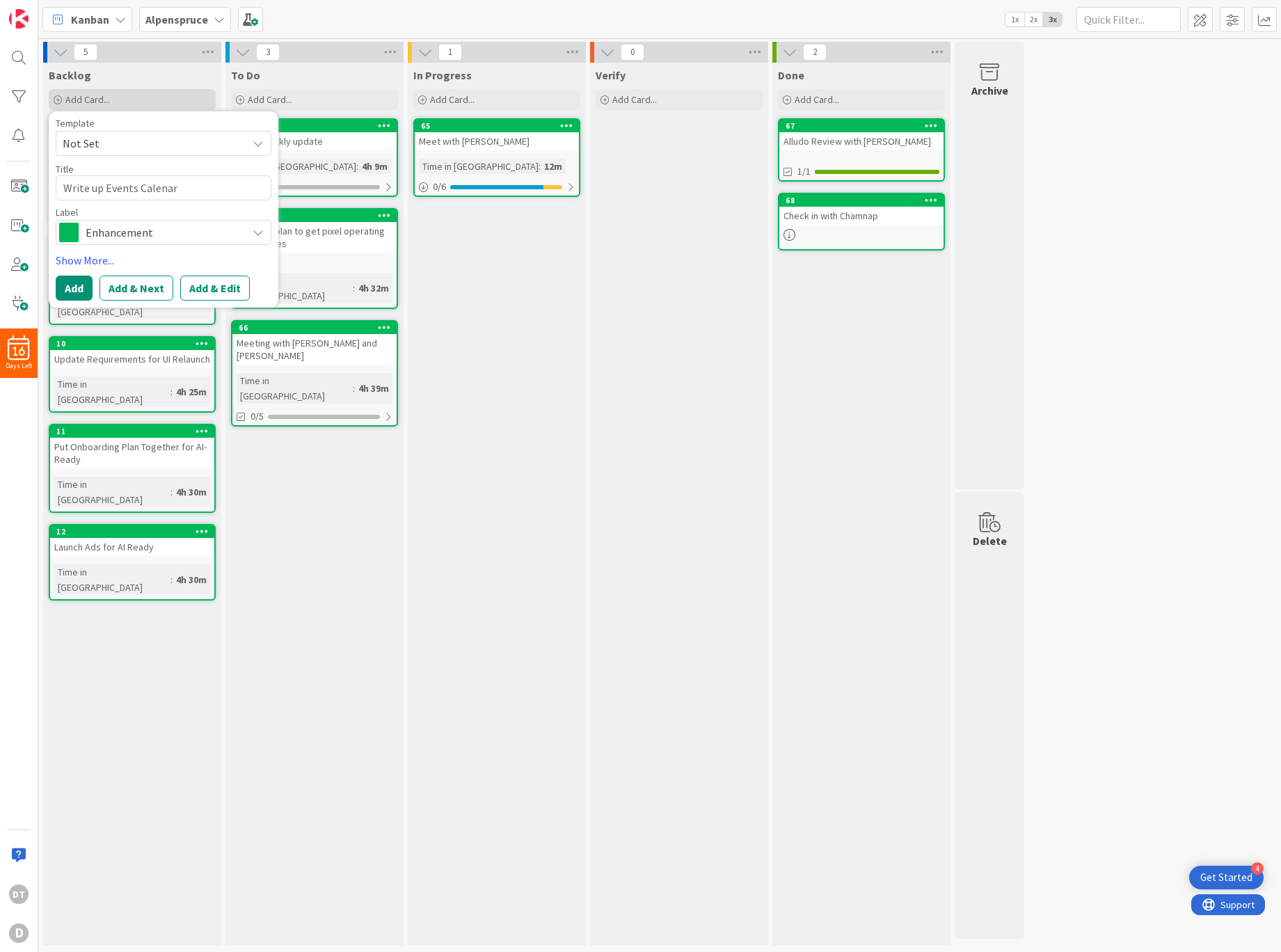
type textarea "x"
type textarea "Write up Events Calenar"
type textarea "x"
type textarea "Write up Events Calena"
type textarea "x"
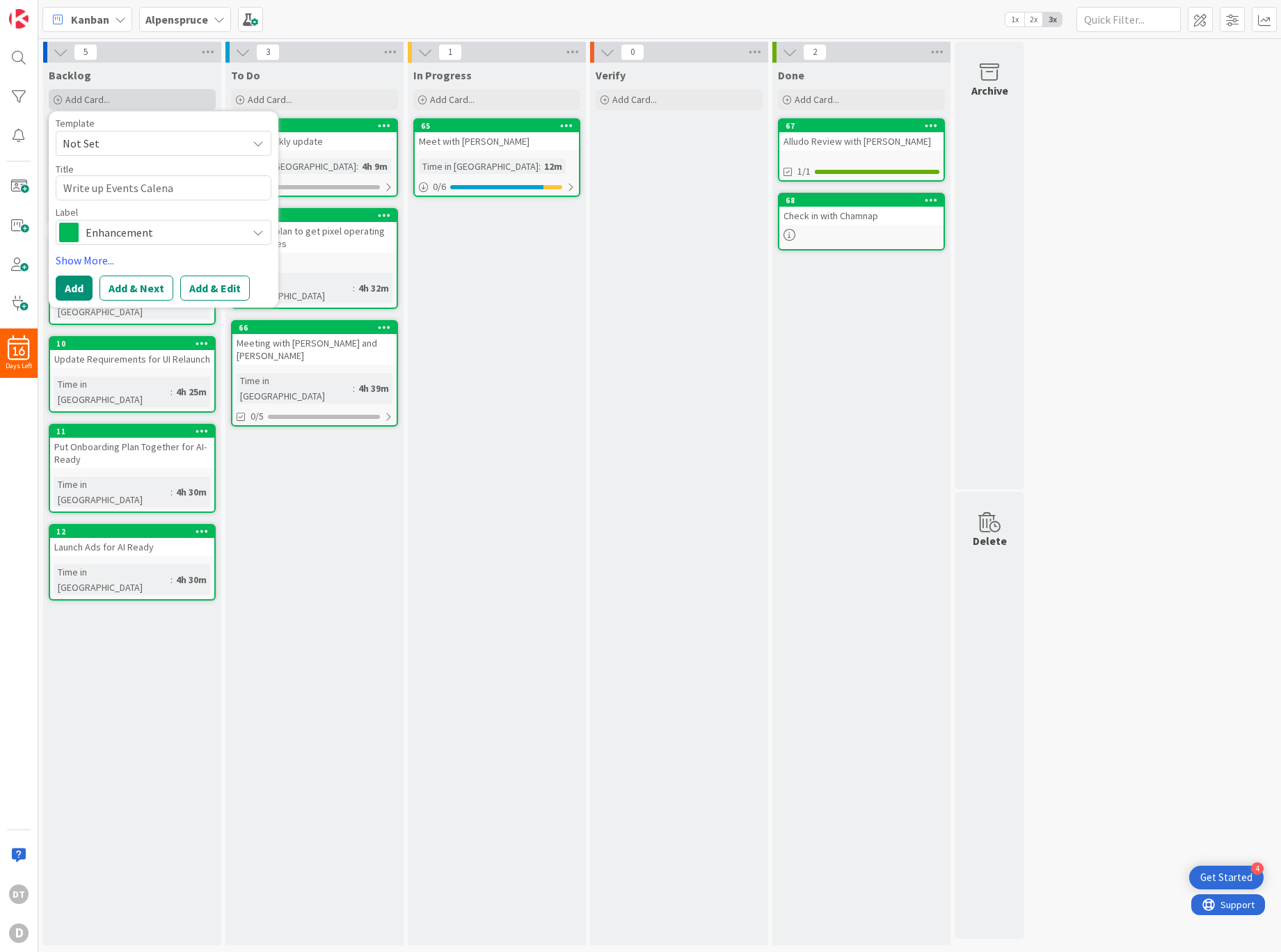
type textarea "Write up Events Calen"
type textarea "x"
type textarea "Write up Events Calend"
type textarea "x"
type textarea "Write up Events Calenda"
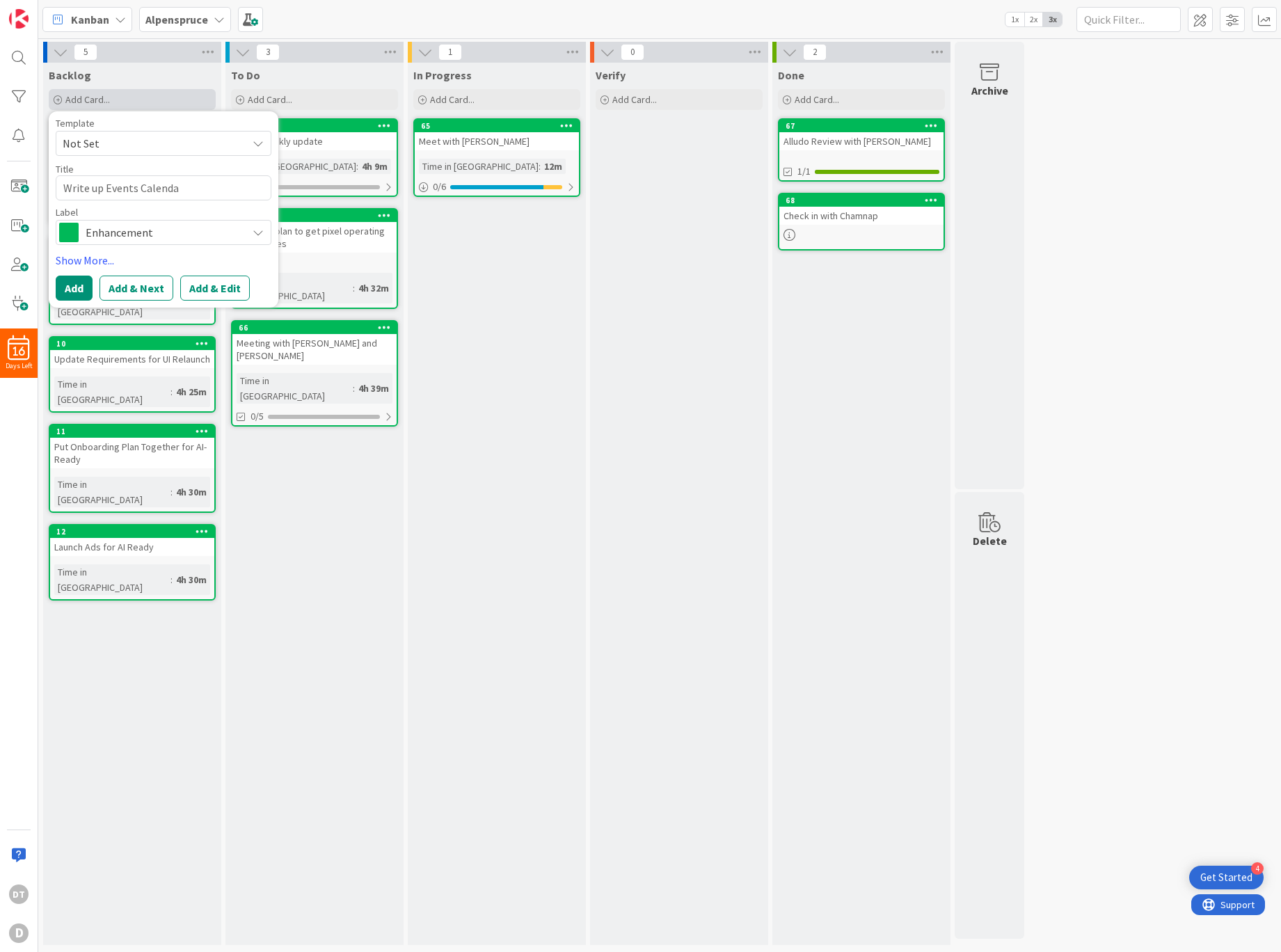
type textarea "x"
type textarea "Write up Events Calendar"
type textarea "x"
type textarea "Write up Events Calendar e"
type textarea "x"
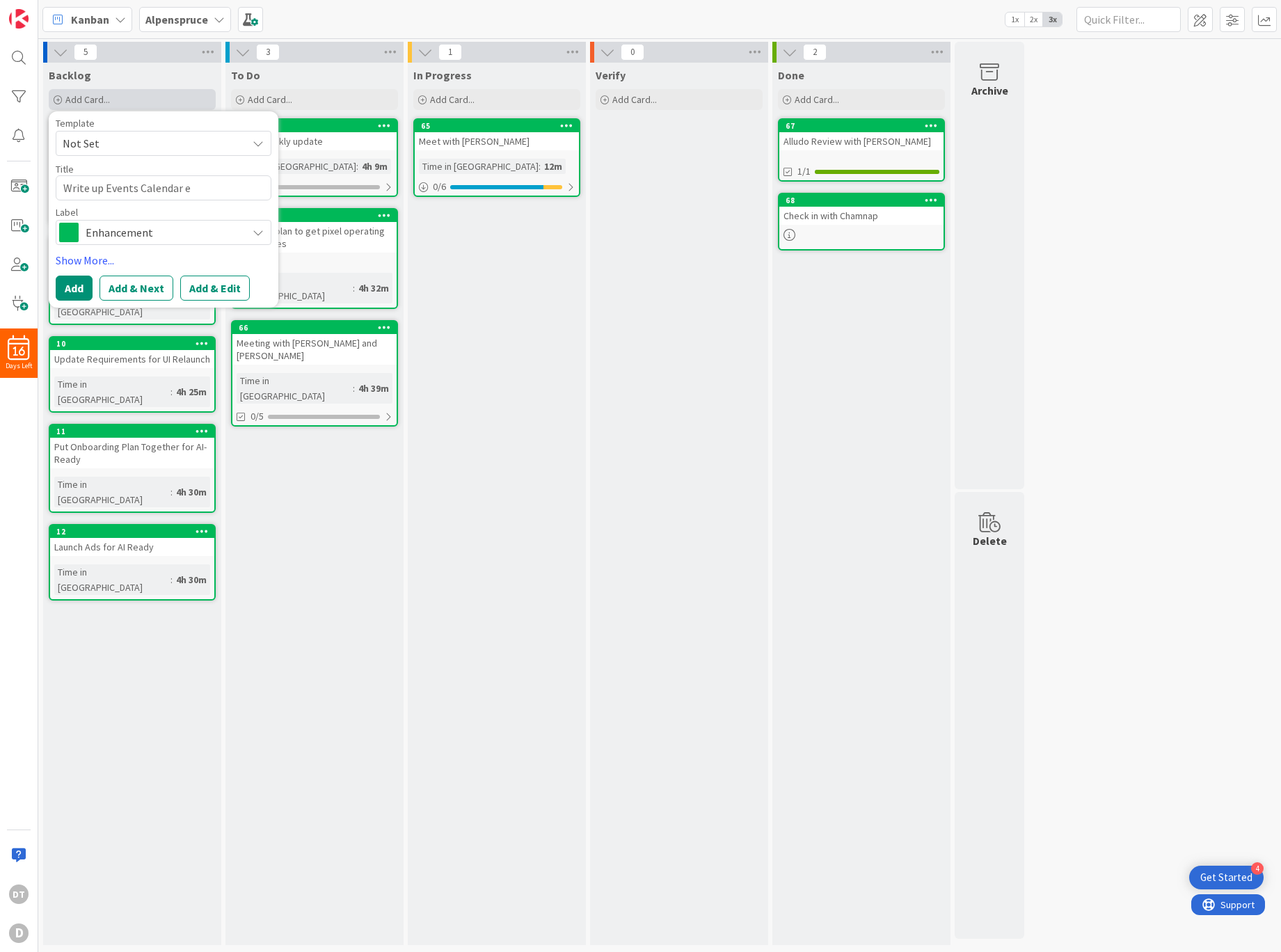
type textarea "Write up Events Calendar"
type textarea "x"
type textarea "Write up Events Calendar R"
type textarea "x"
type textarea "Write up Events Calendar Re"
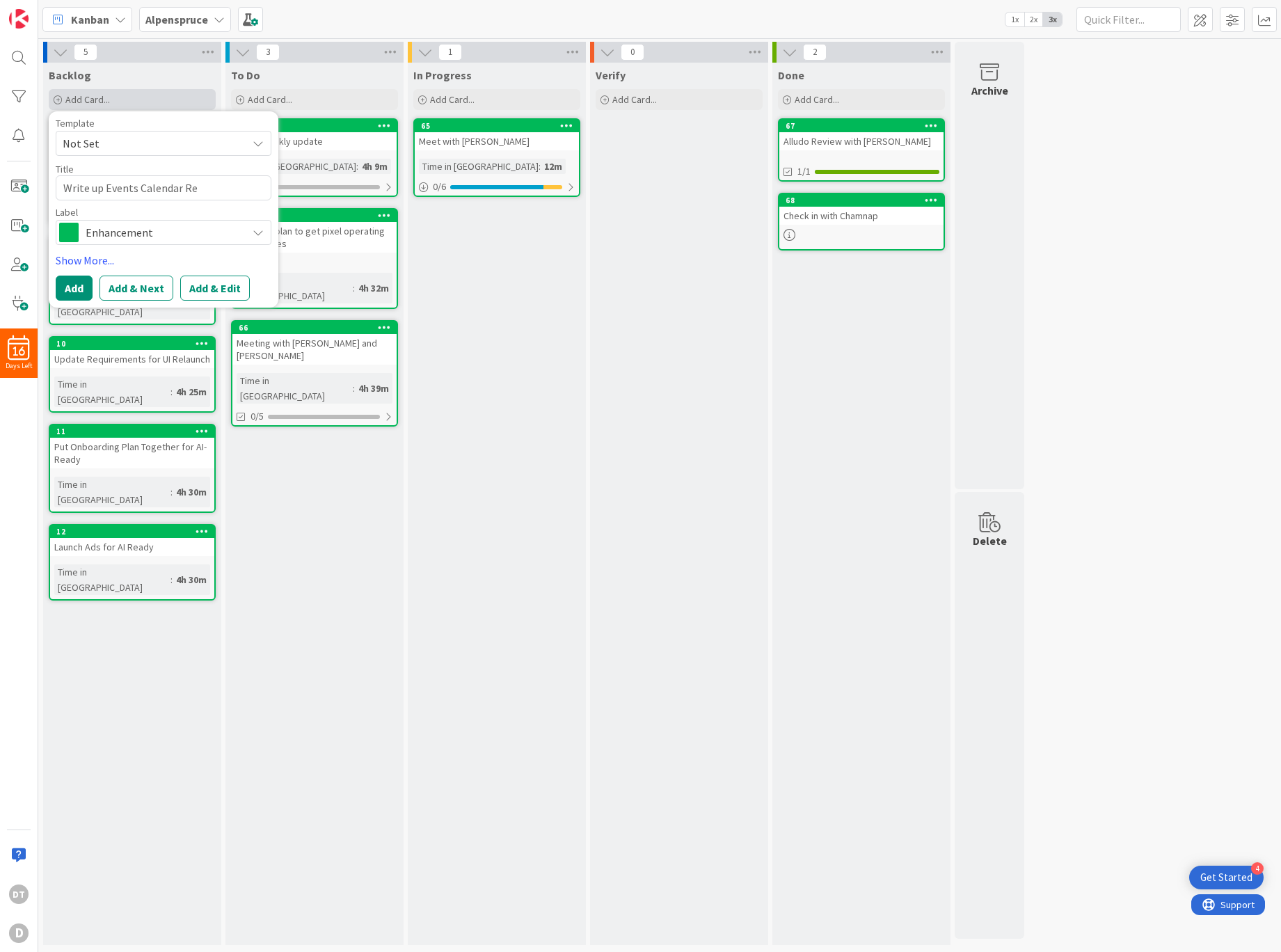
type textarea "x"
type textarea "Write up Events Calendar Req"
type textarea "x"
type textarea "Write up Events Calendar Requi"
type textarea "x"
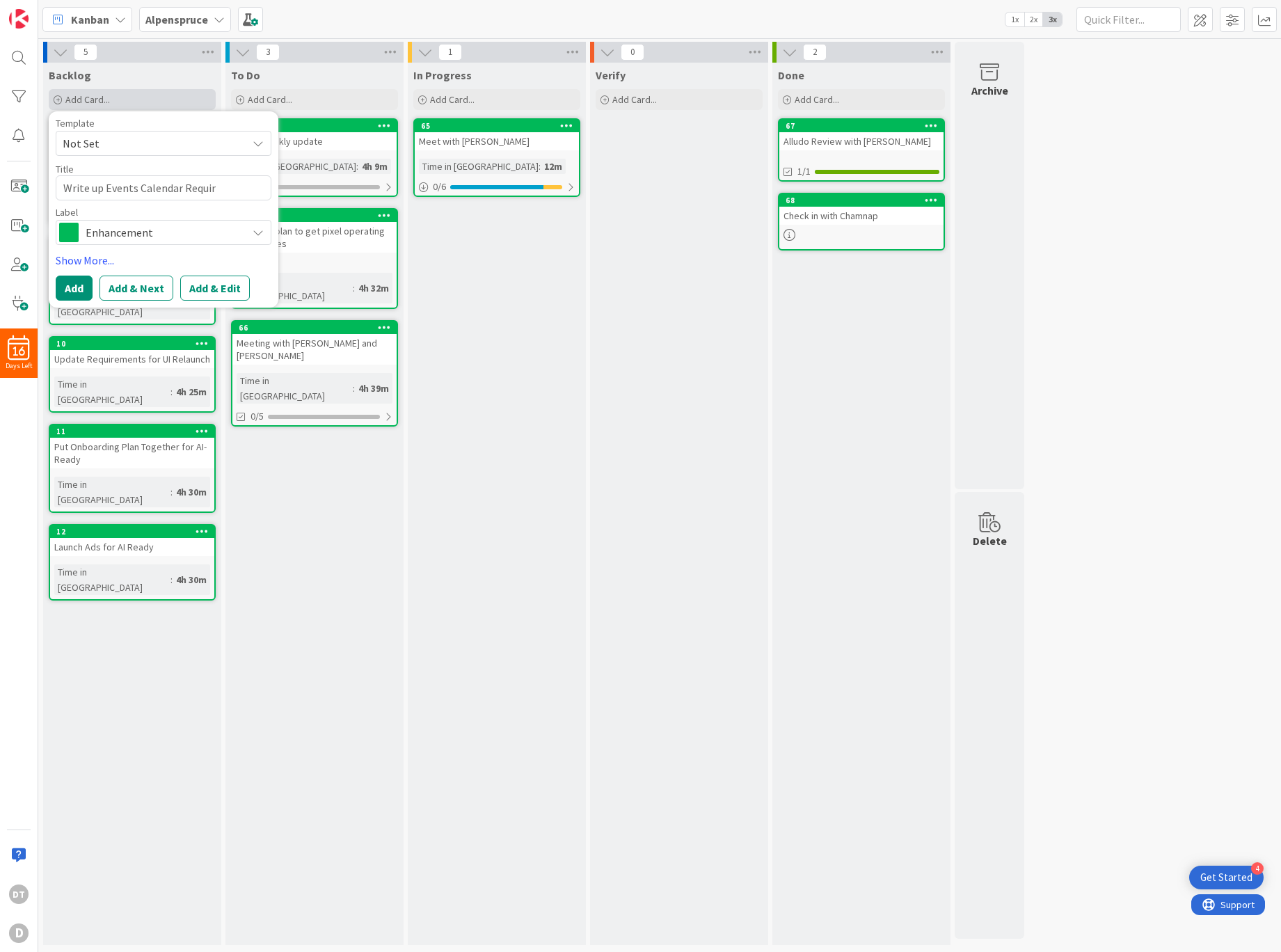
type textarea "Write up Events Calendar Require"
type textarea "x"
type textarea "Write up Events Calendar Requireme"
type textarea "x"
type textarea "Write up Events Calendar Requiremen"
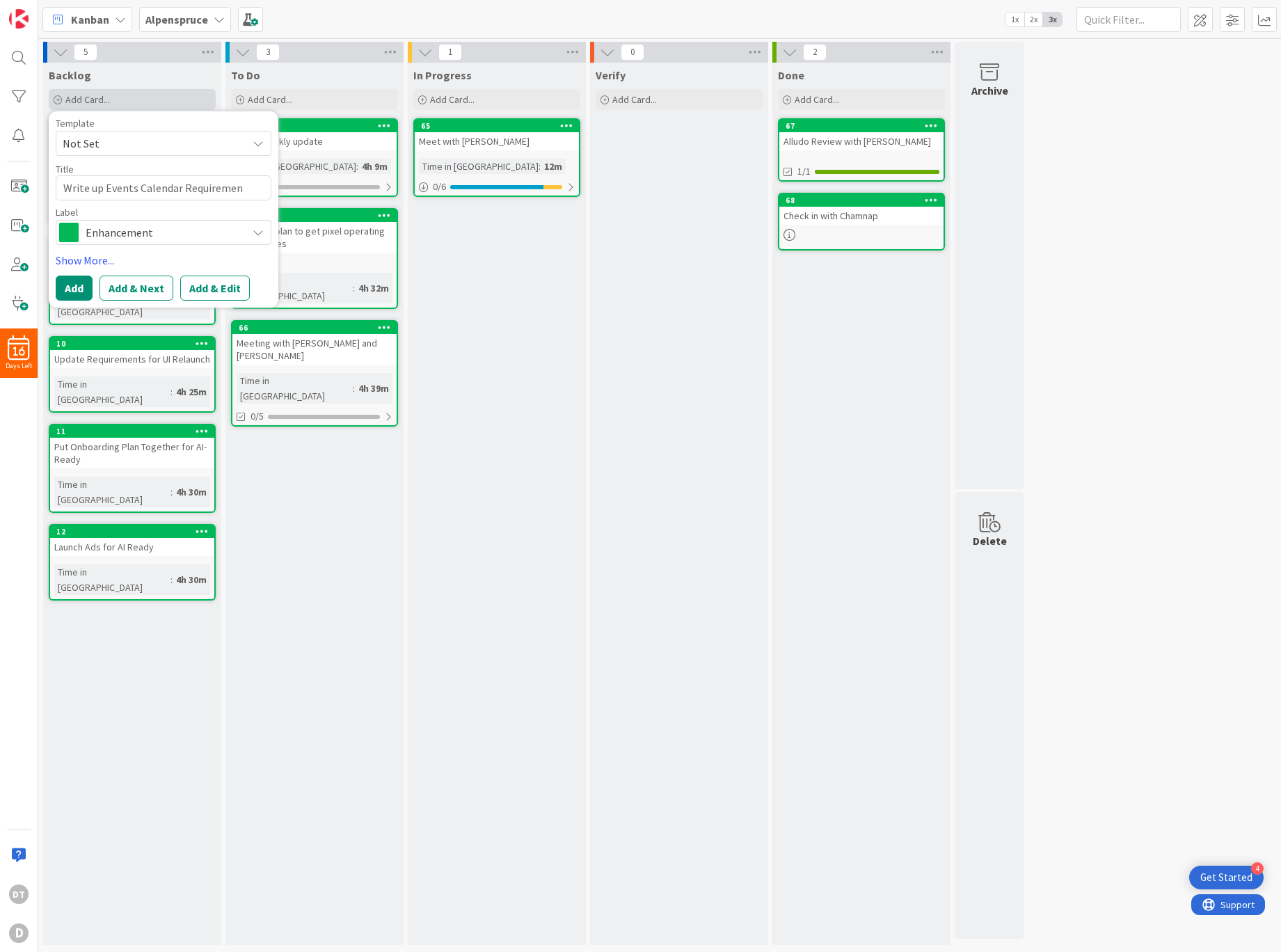
type textarea "x"
type textarea "Write up Events Calendar Requirement"
type textarea "x"
type textarea "Write up Events Calendar Requirements"
click at [66, 285] on button "Add" at bounding box center [74, 287] width 37 height 25
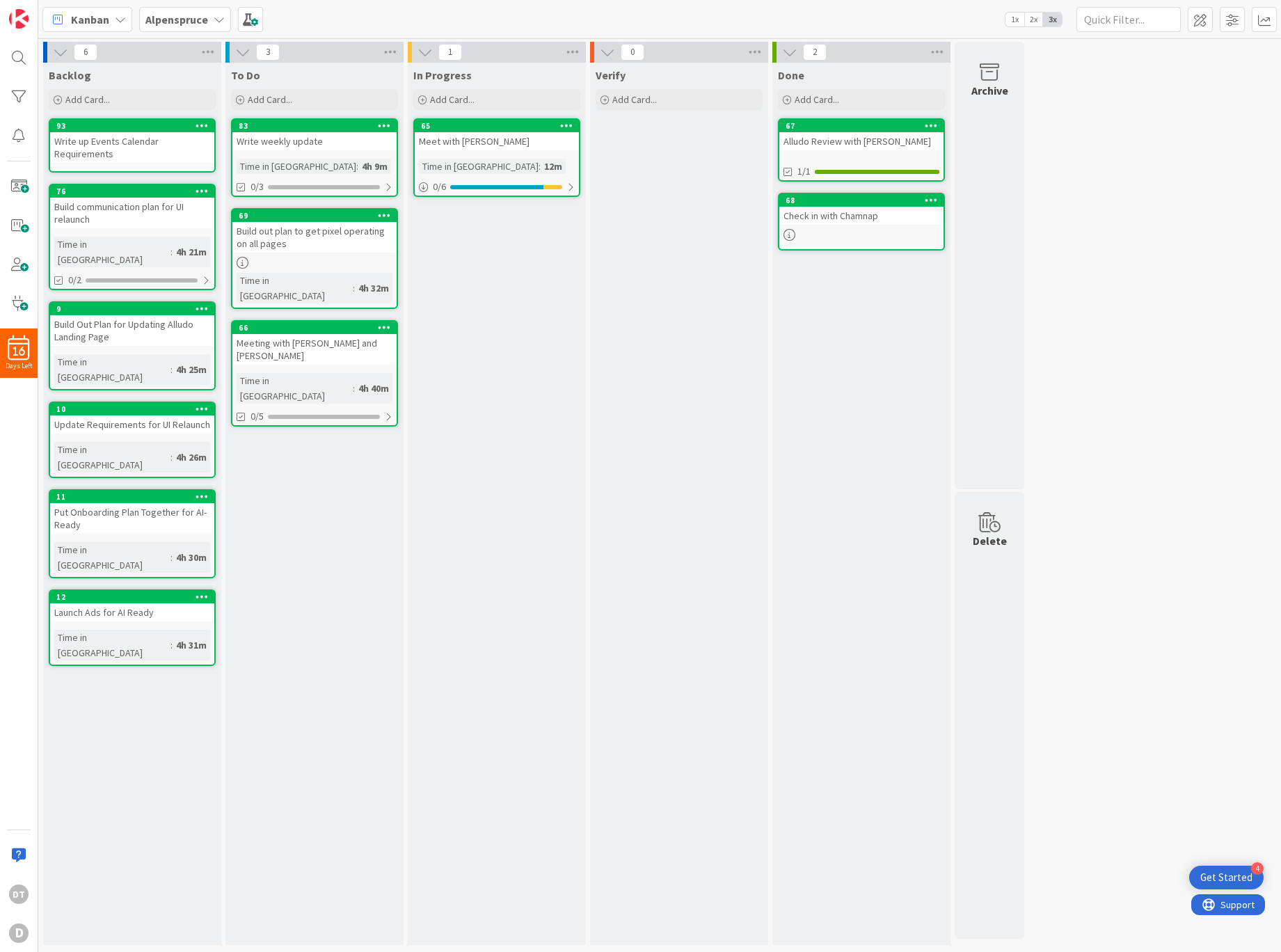
click at [193, 18] on b "Alpenspruce" at bounding box center [176, 19] width 62 height 14
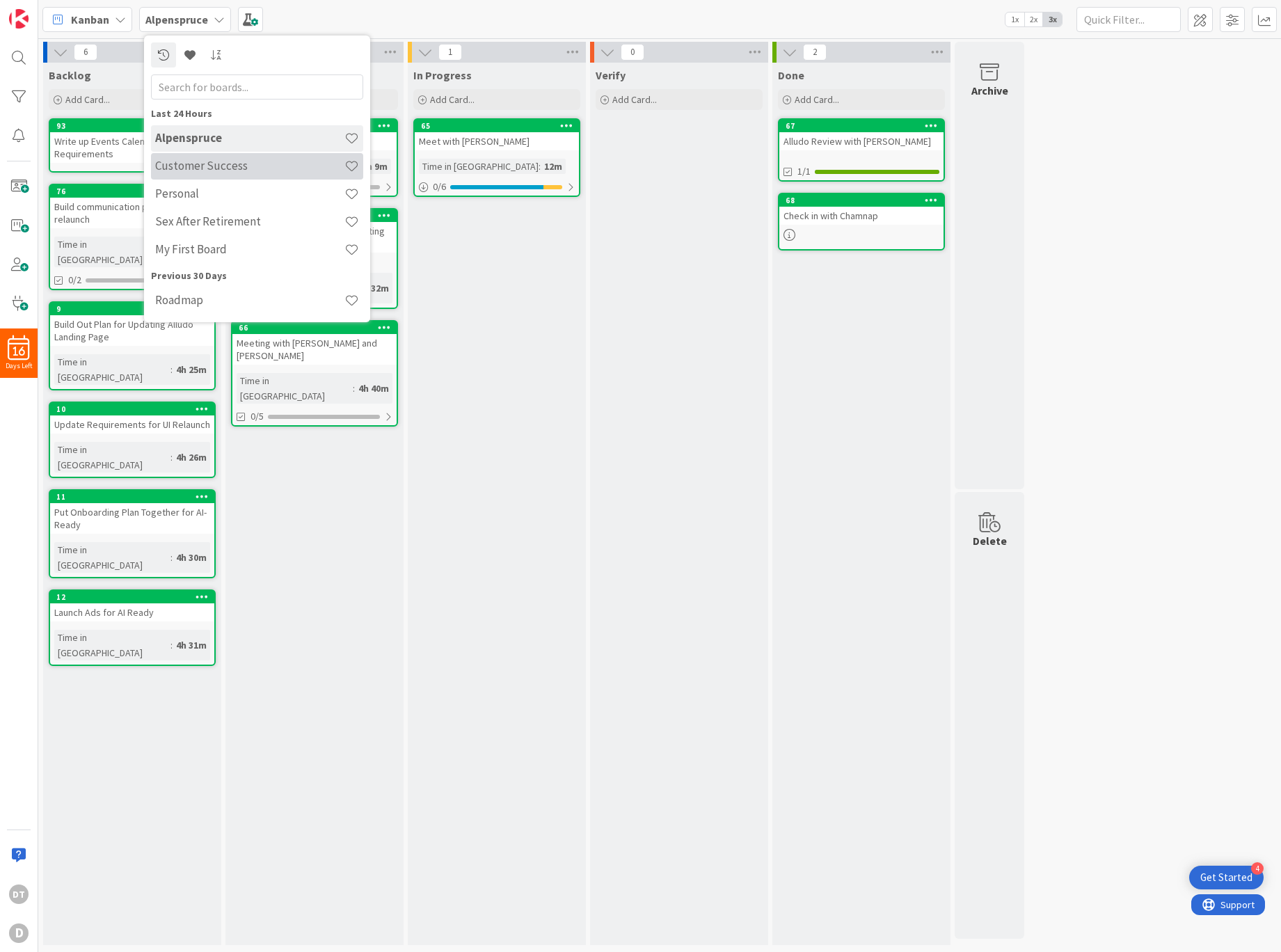
click at [195, 157] on div "Customer Success" at bounding box center [257, 166] width 212 height 26
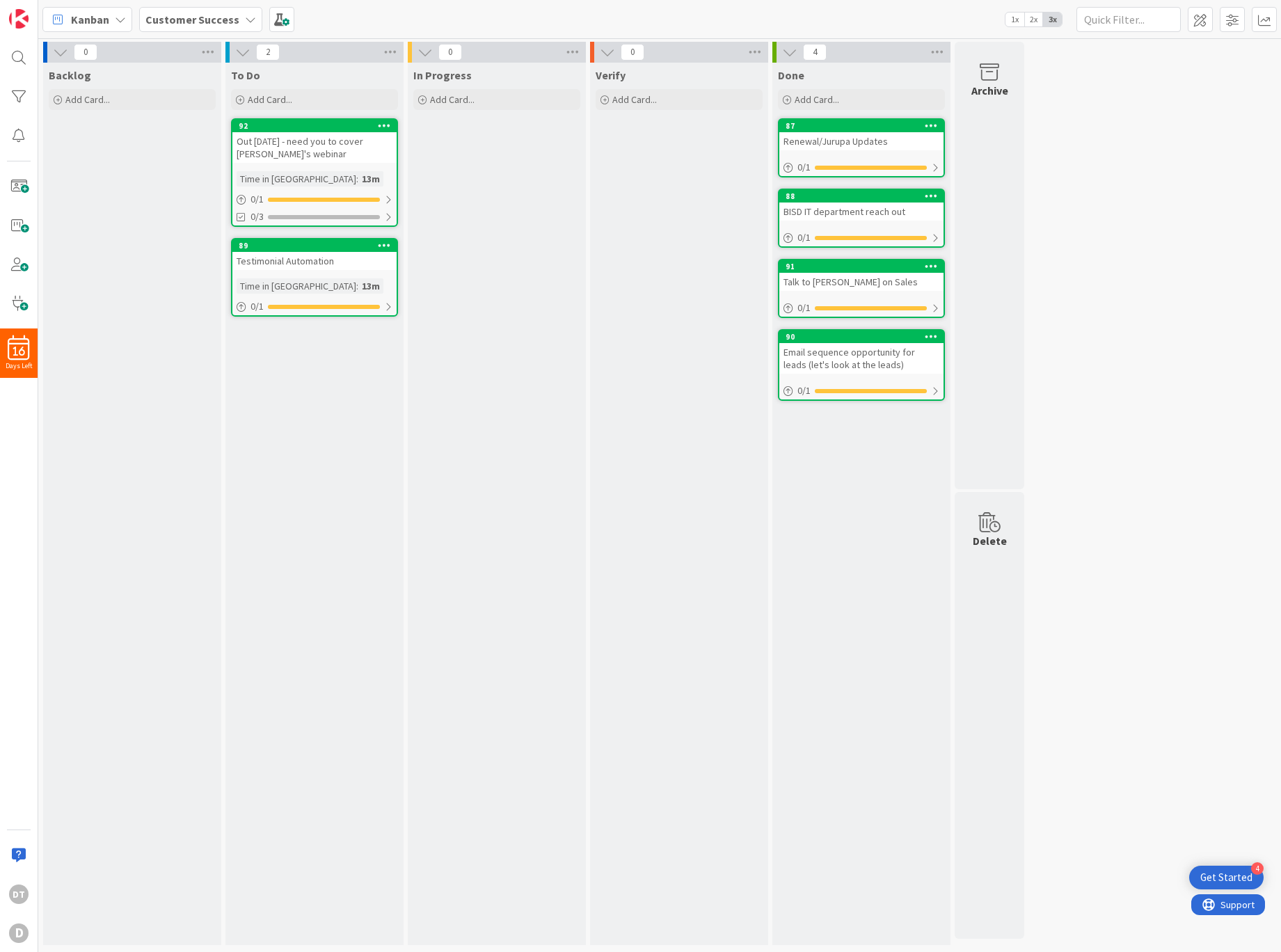
drag, startPoint x: 307, startPoint y: 253, endPoint x: 481, endPoint y: 3, distance: 304.6
click at [390, 215] on div at bounding box center [388, 217] width 8 height 11
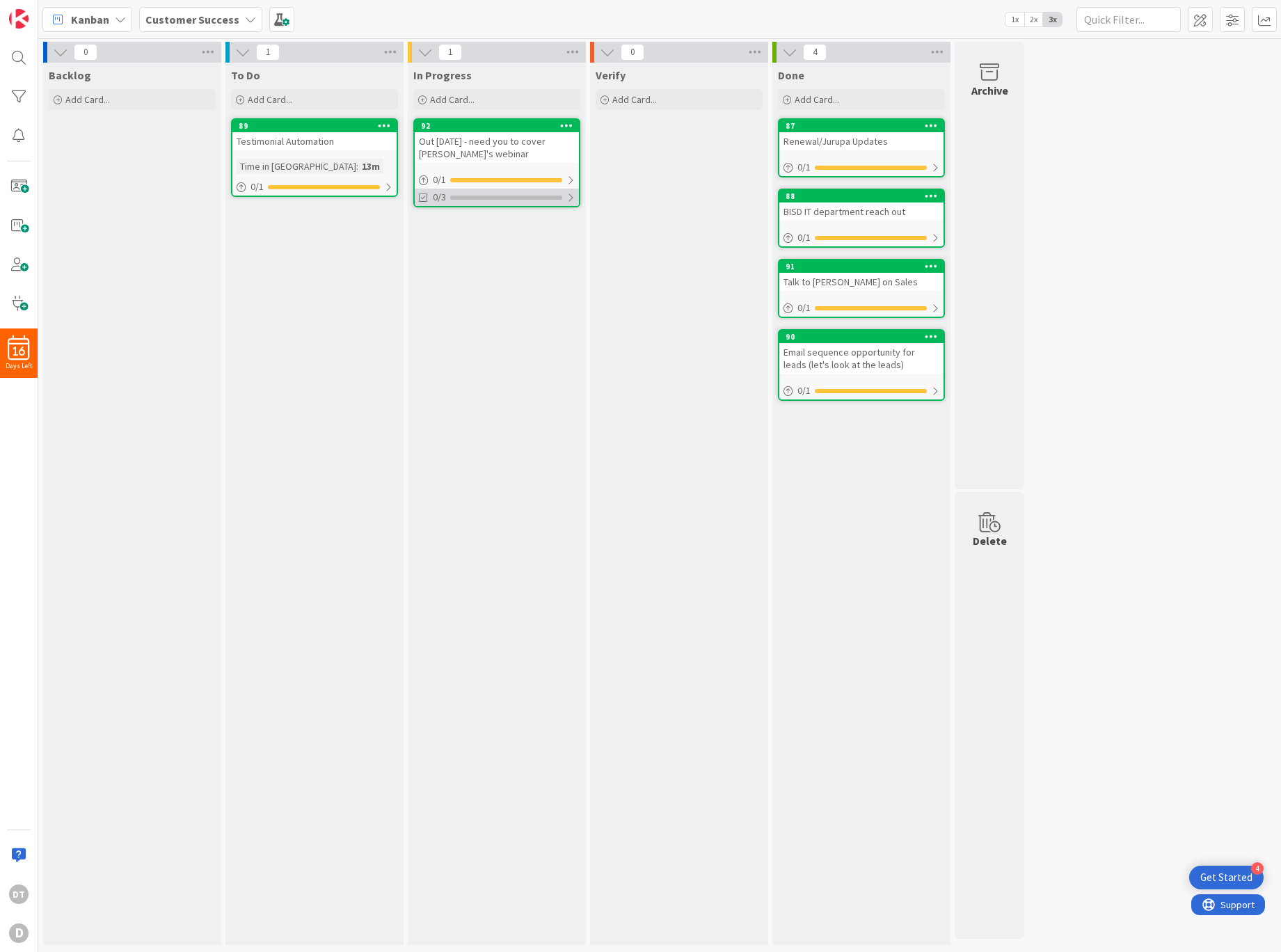
click at [572, 198] on div at bounding box center [570, 198] width 8 height 11
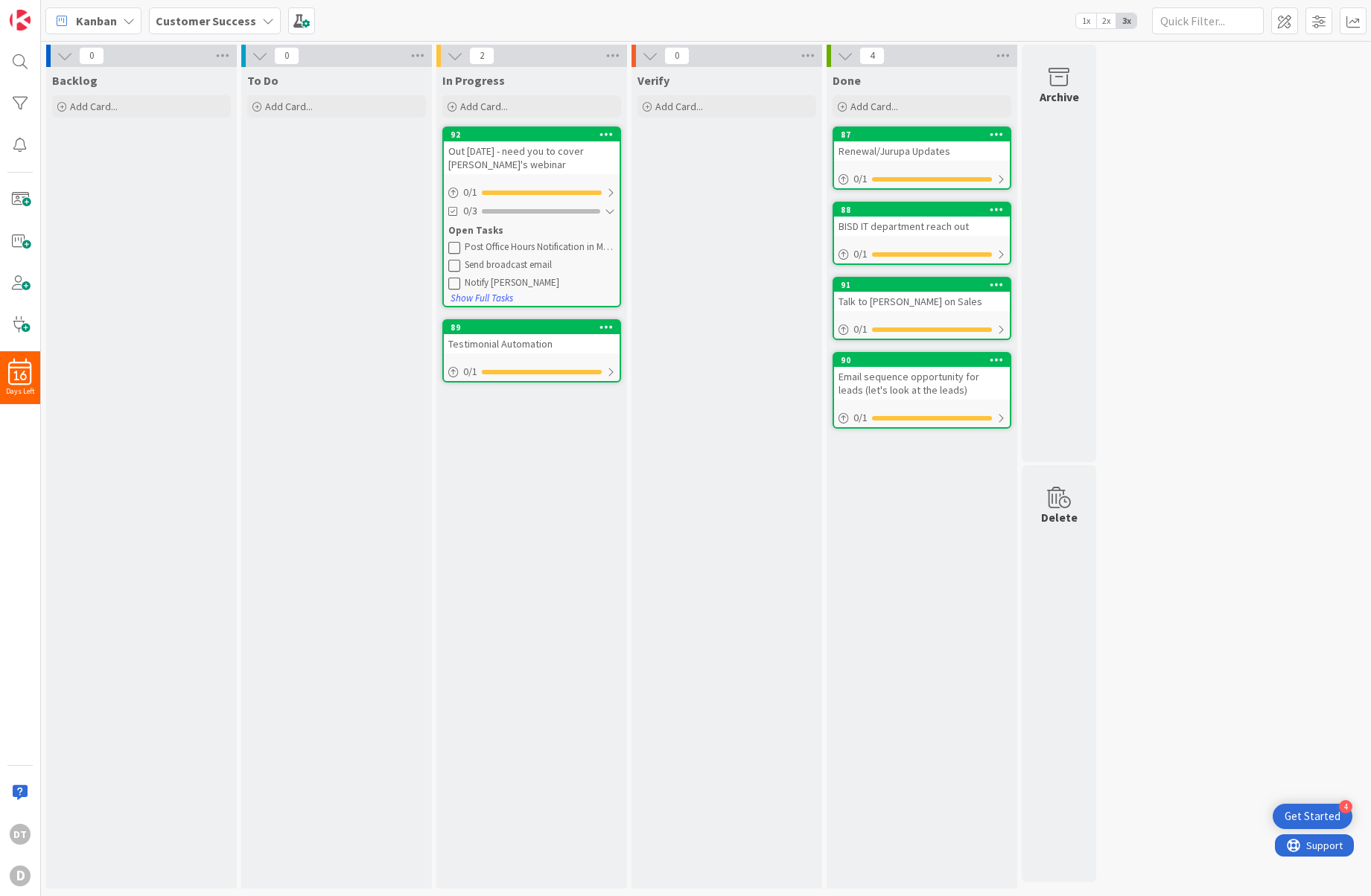
click at [222, 22] on b "Customer Success" at bounding box center [205, 20] width 100 height 15
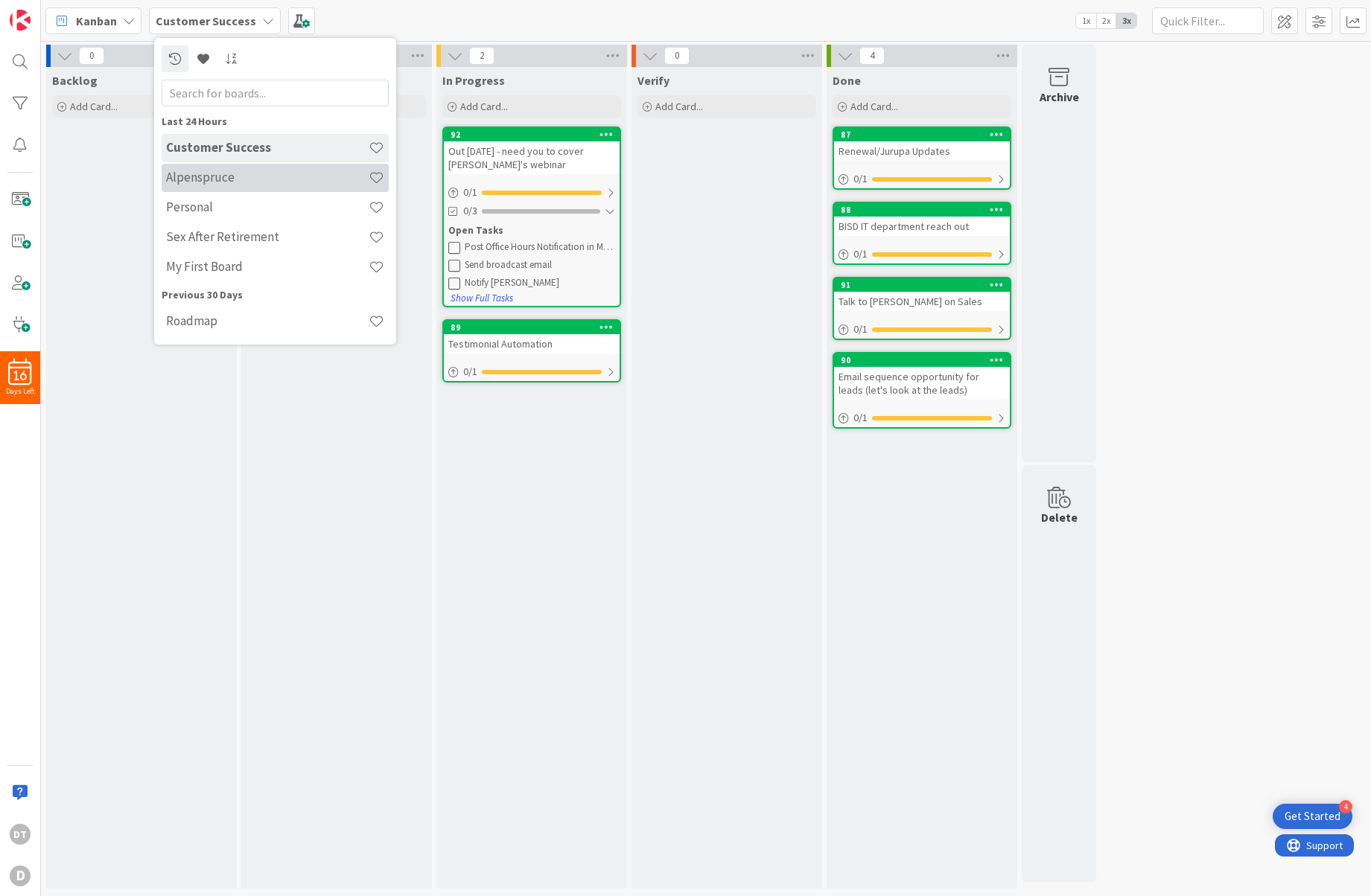
click at [209, 173] on h4 "Alpenspruce" at bounding box center [268, 177] width 203 height 15
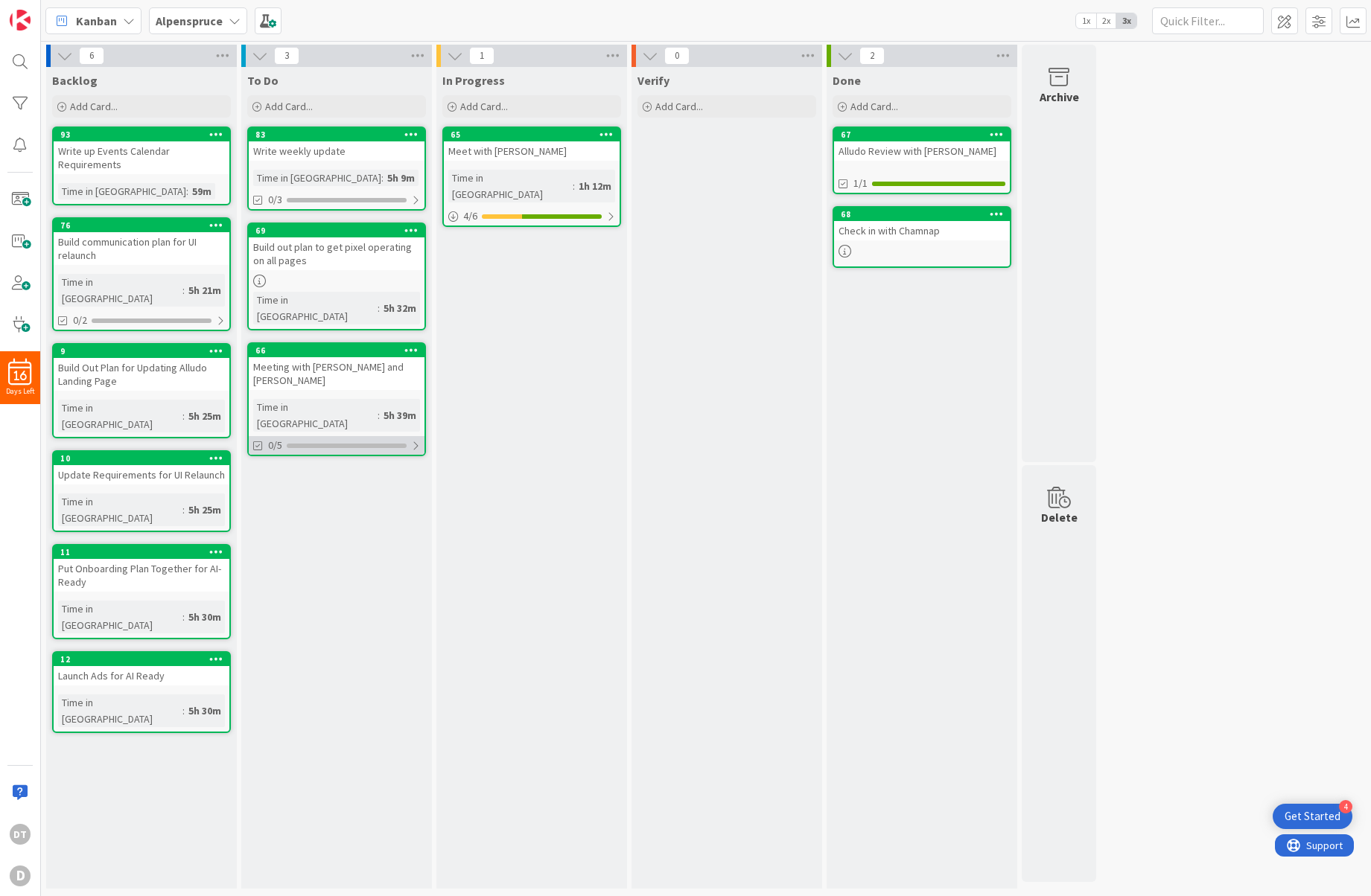
click at [417, 440] on div at bounding box center [415, 446] width 9 height 12
